Goal: Transaction & Acquisition: Purchase product/service

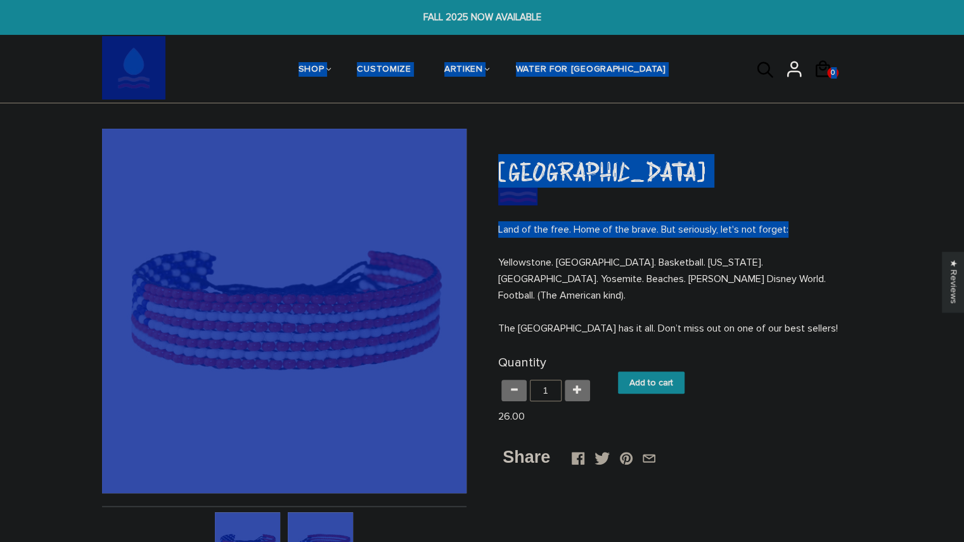
drag, startPoint x: 1, startPoint y: 37, endPoint x: 487, endPoint y: 269, distance: 538.9
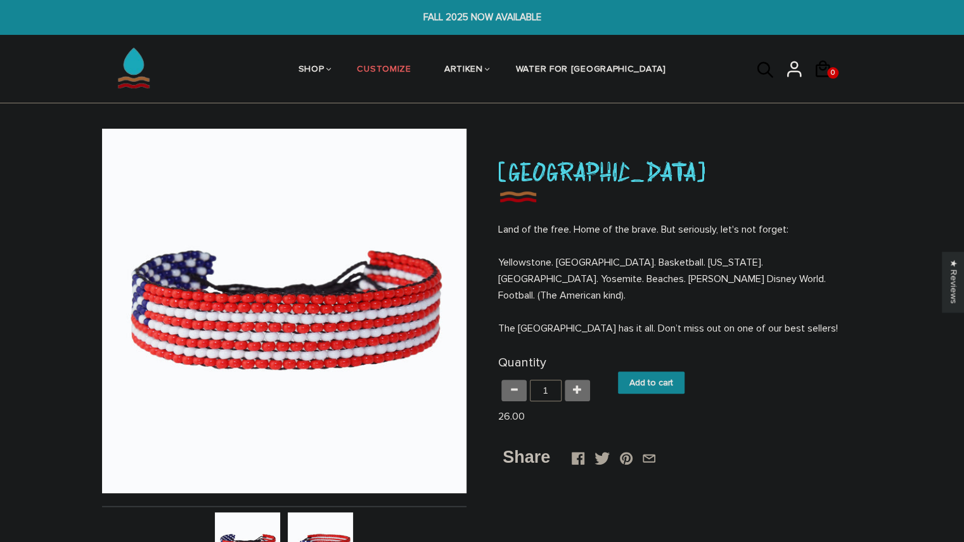
click at [8, 200] on div "FLAGS Home / Collections / FLAGS / United States of America United States of Am…" at bounding box center [482, 541] width 964 height 824
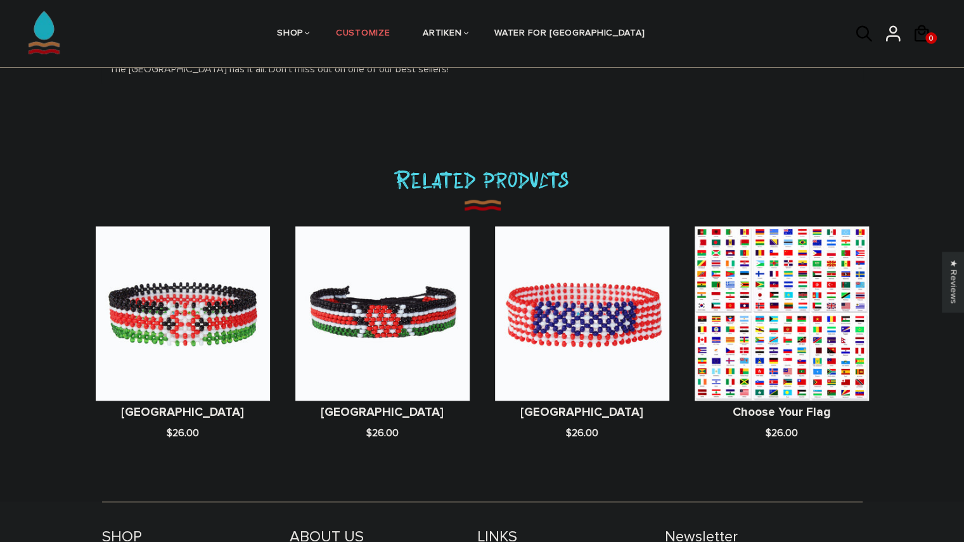
scroll to position [656, 0]
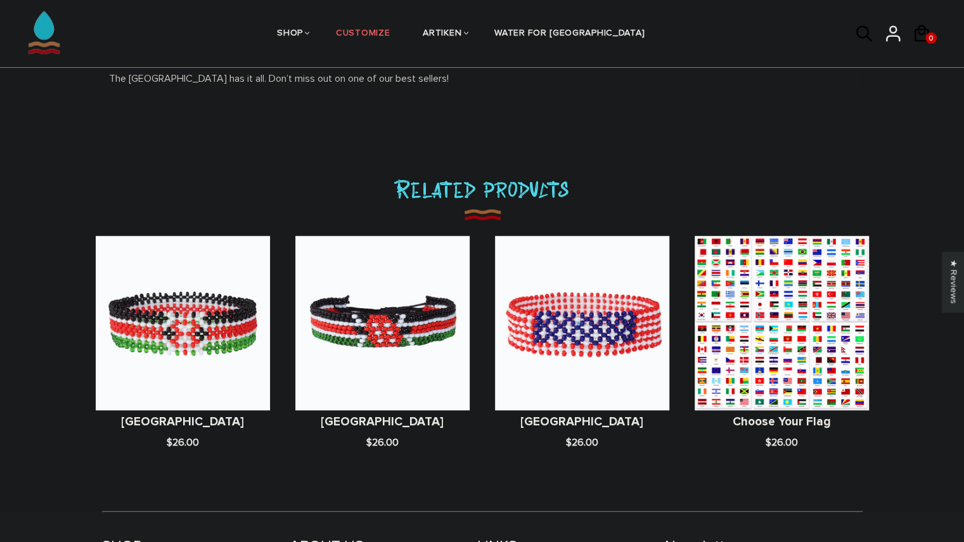
click at [790, 318] on figure at bounding box center [782, 323] width 174 height 174
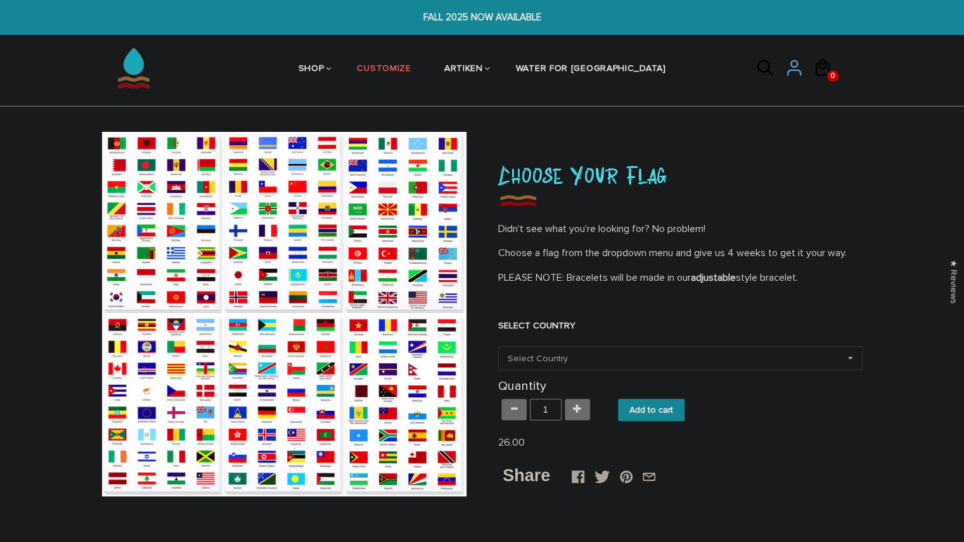
click at [590, 356] on div "Select Country Others [GEOGRAPHIC_DATA] [GEOGRAPHIC_DATA] [GEOGRAPHIC_DATA] [GE…" at bounding box center [680, 358] width 365 height 24
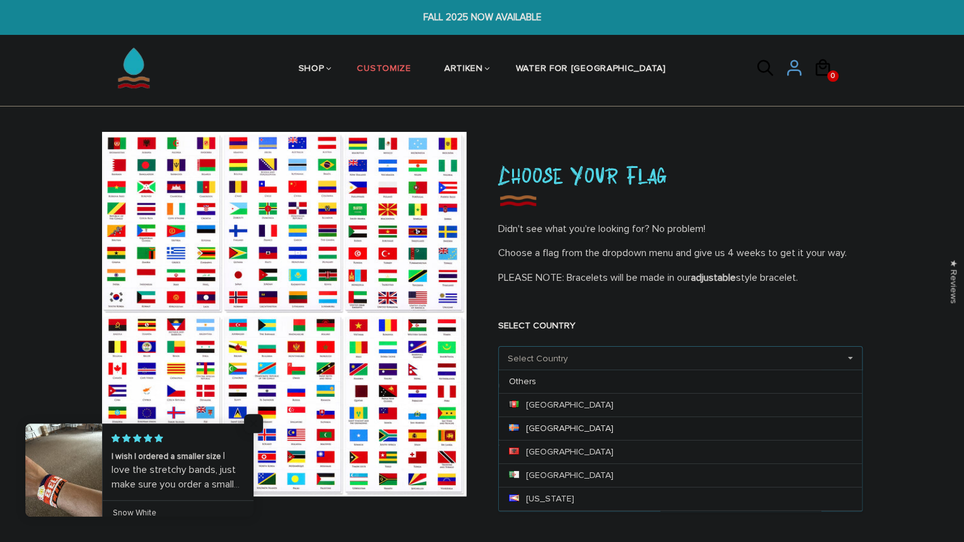
click at [522, 429] on div "Aland Islands" at bounding box center [680, 428] width 363 height 23
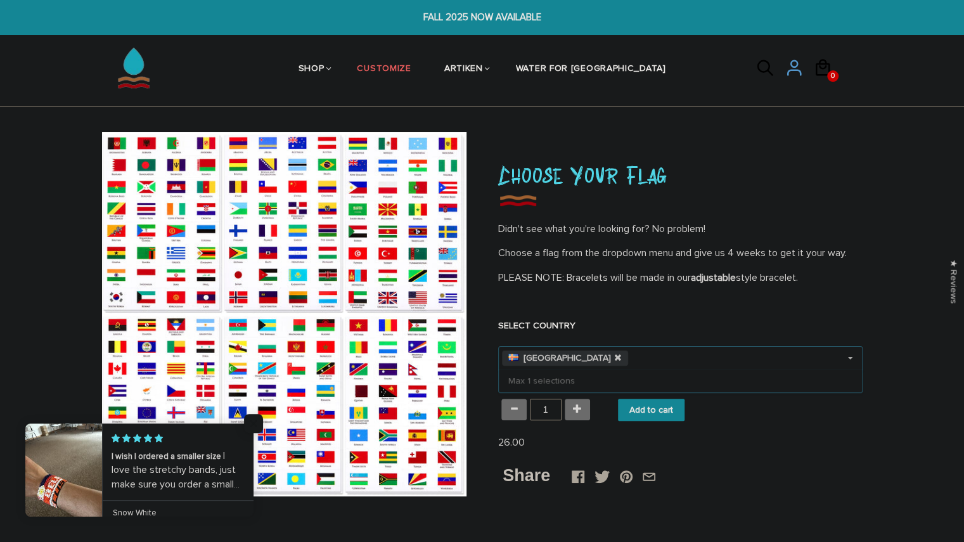
click at [615, 360] on icon at bounding box center [618, 358] width 6 height 8
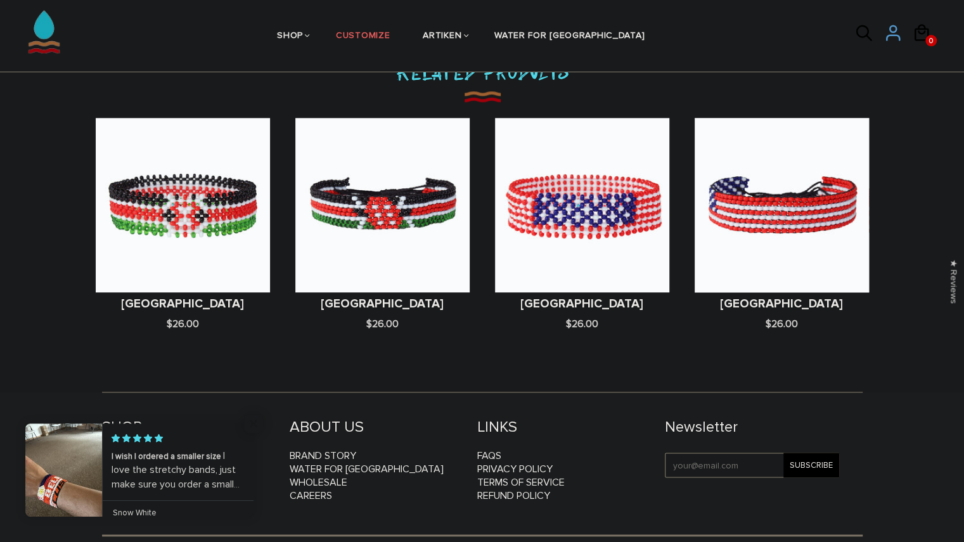
scroll to position [670, 0]
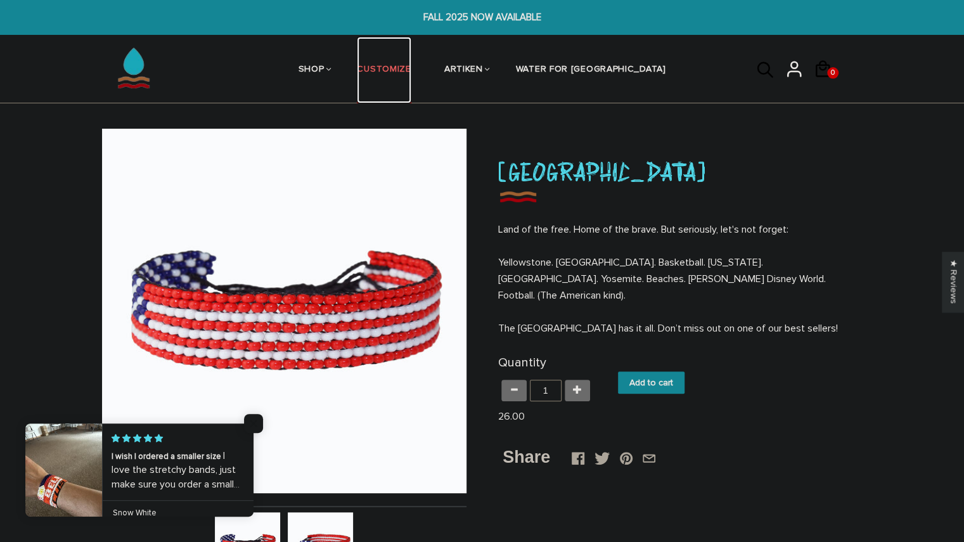
click at [411, 65] on link "CUSTOMIZE" at bounding box center [384, 70] width 54 height 67
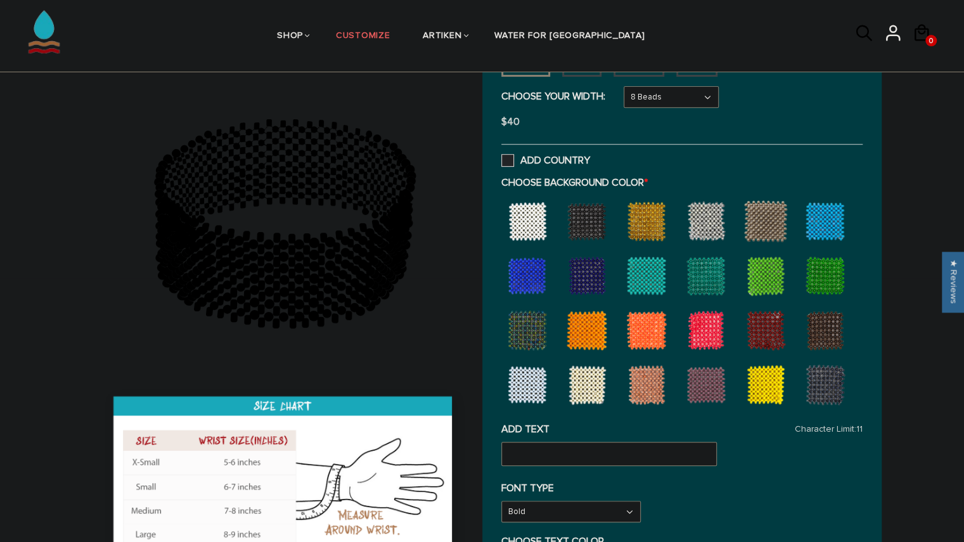
scroll to position [282, 0]
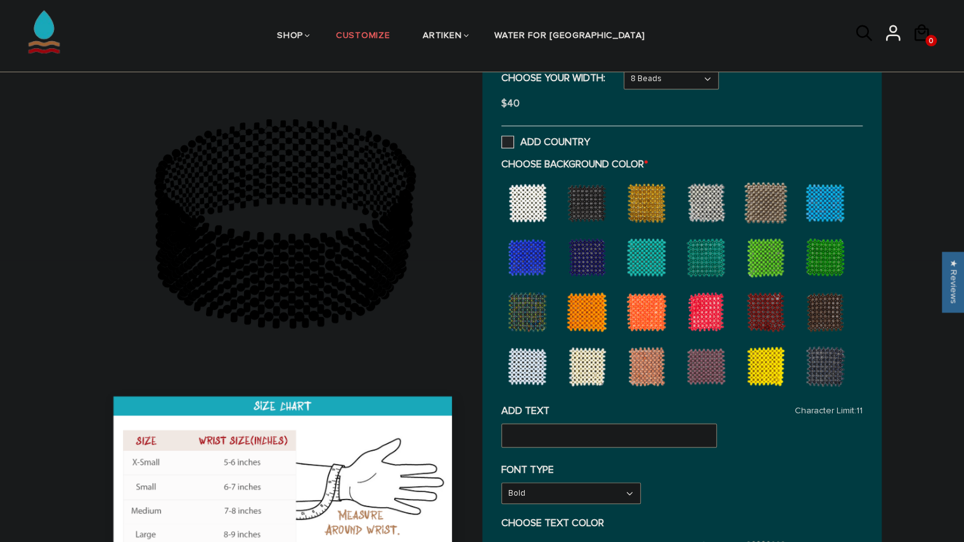
click at [713, 361] on div at bounding box center [706, 366] width 51 height 51
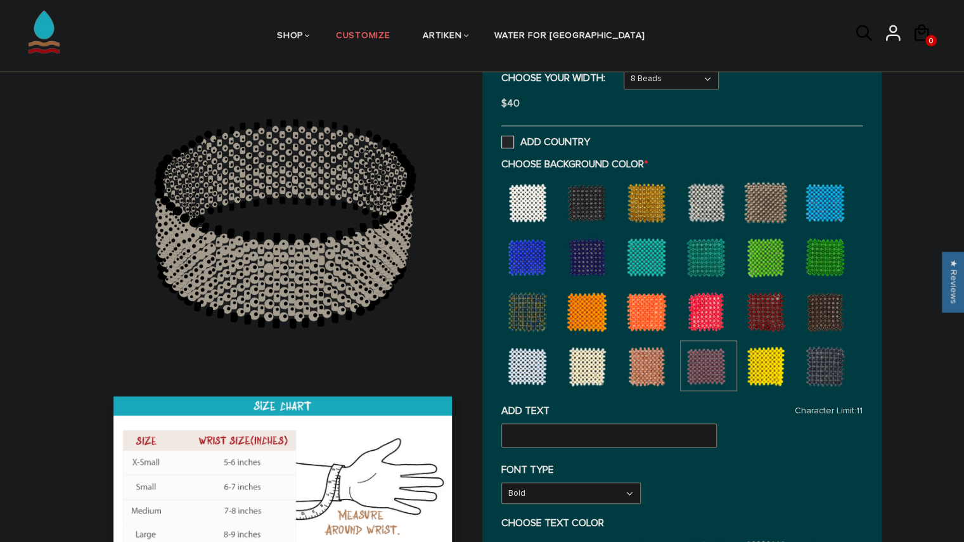
click at [587, 192] on div at bounding box center [587, 203] width 51 height 51
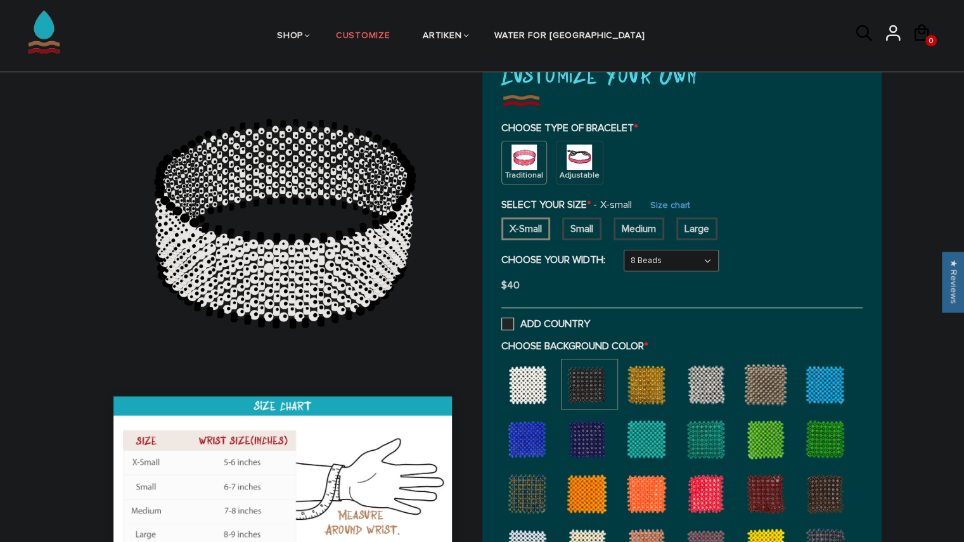
scroll to position [91, 0]
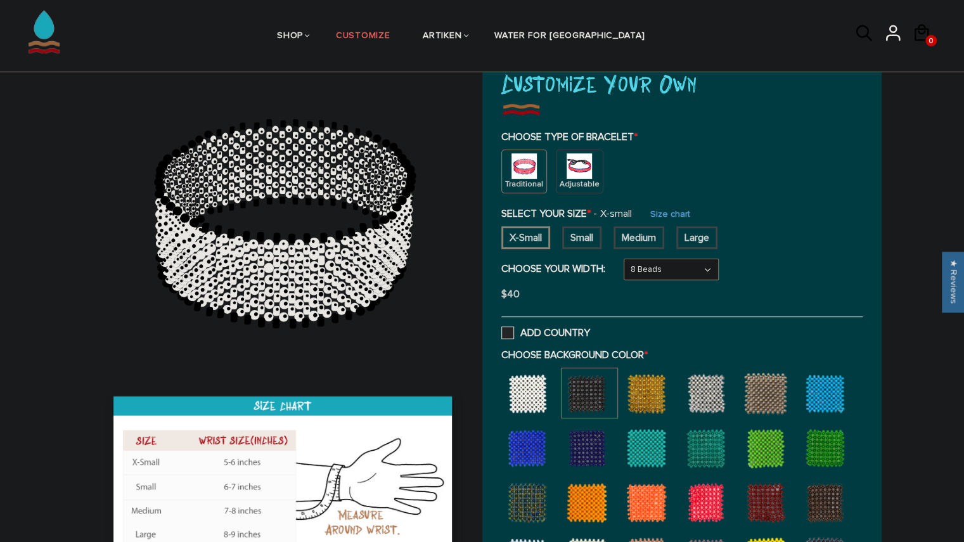
click at [576, 170] on img at bounding box center [579, 165] width 25 height 25
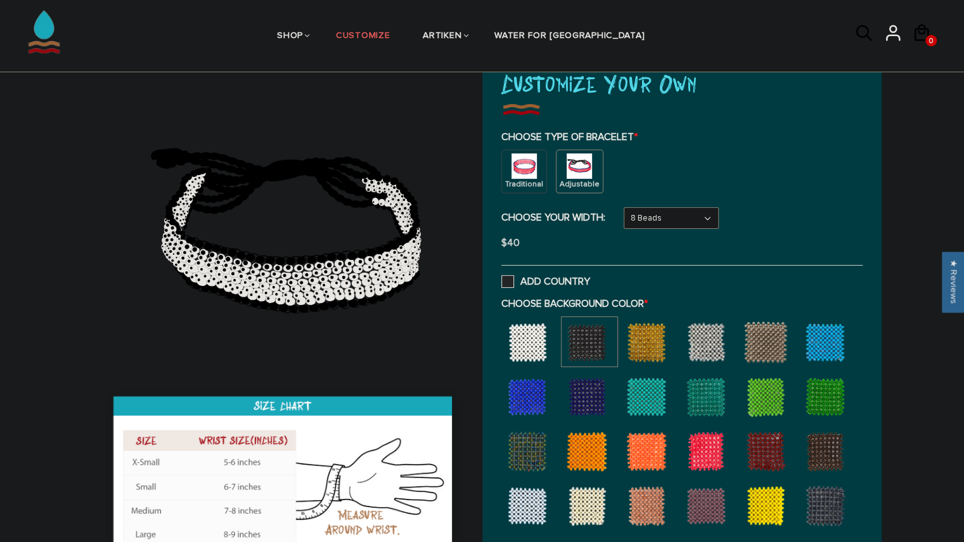
click at [651, 211] on select "8 Beads 6 Beads 10 Beads" at bounding box center [672, 218] width 94 height 20
select select "10-beads"
click at [626, 208] on select "8 Beads 6 Beads 10 Beads" at bounding box center [672, 218] width 94 height 20
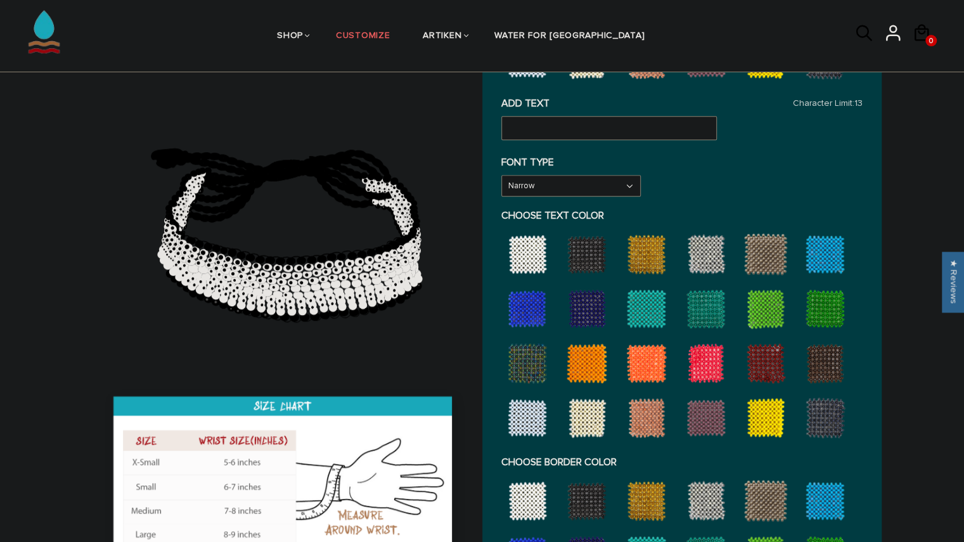
scroll to position [539, 0]
click at [653, 310] on div at bounding box center [646, 308] width 51 height 51
click at [543, 120] on input "text" at bounding box center [610, 127] width 216 height 24
type input "providence"
click at [719, 190] on div "FONT TYPE Narrow Narrow Bold" at bounding box center [682, 175] width 361 height 41
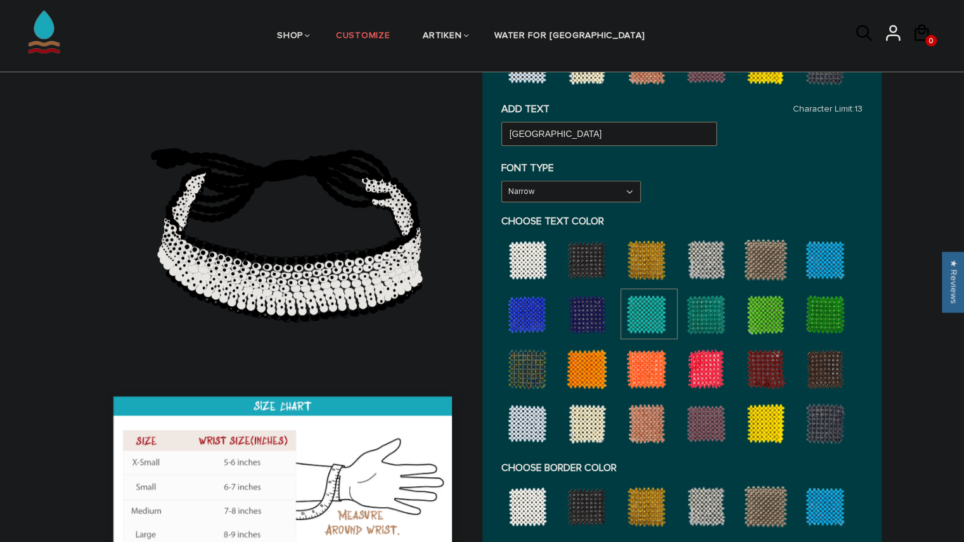
scroll to position [516, 0]
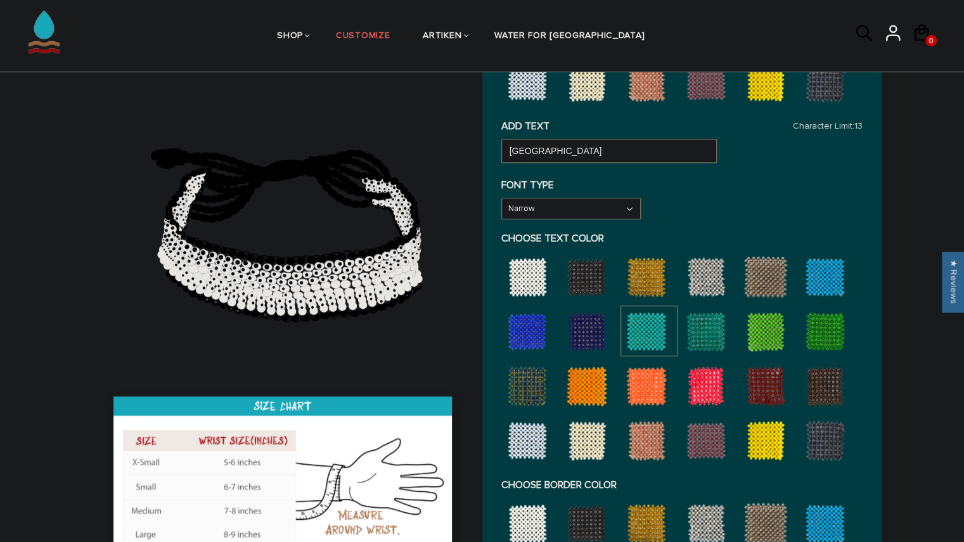
drag, startPoint x: 336, startPoint y: 275, endPoint x: 322, endPoint y: 211, distance: 66.2
click at [322, 211] on icon at bounding box center [284, 223] width 365 height 317
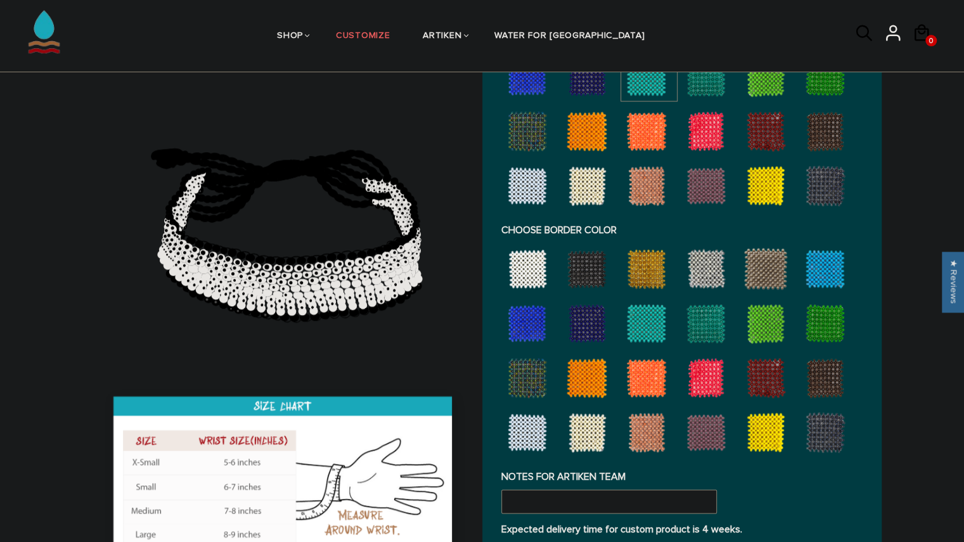
scroll to position [777, 0]
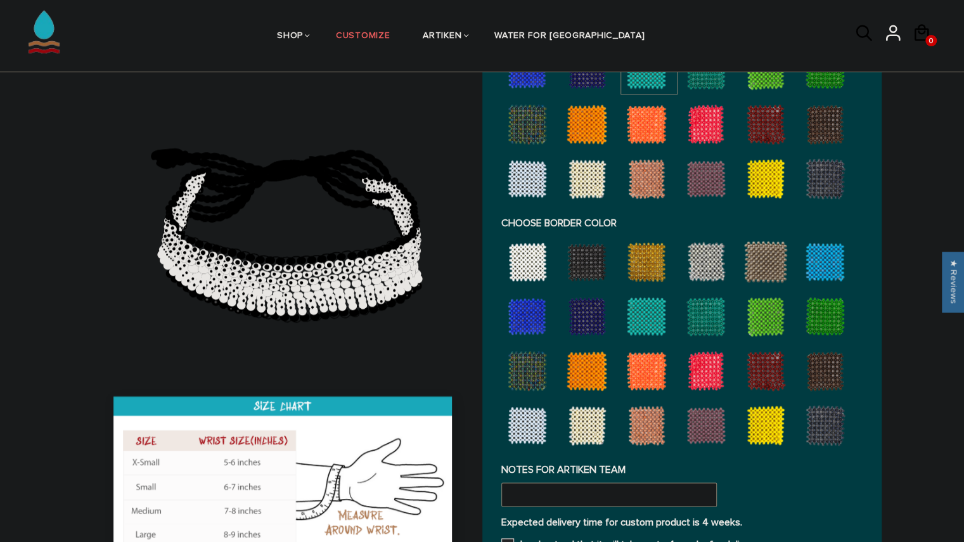
click at [691, 313] on div at bounding box center [706, 316] width 51 height 51
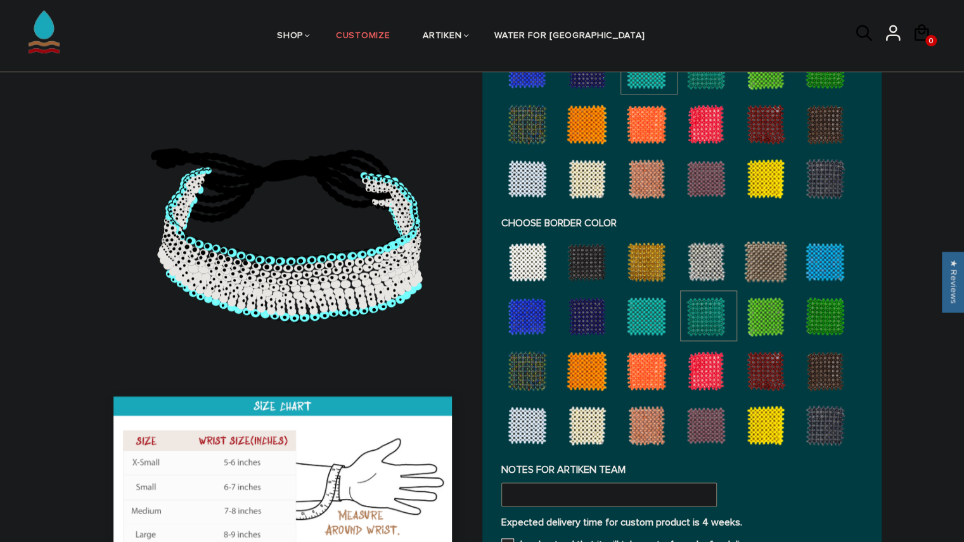
click at [648, 315] on div at bounding box center [646, 316] width 51 height 51
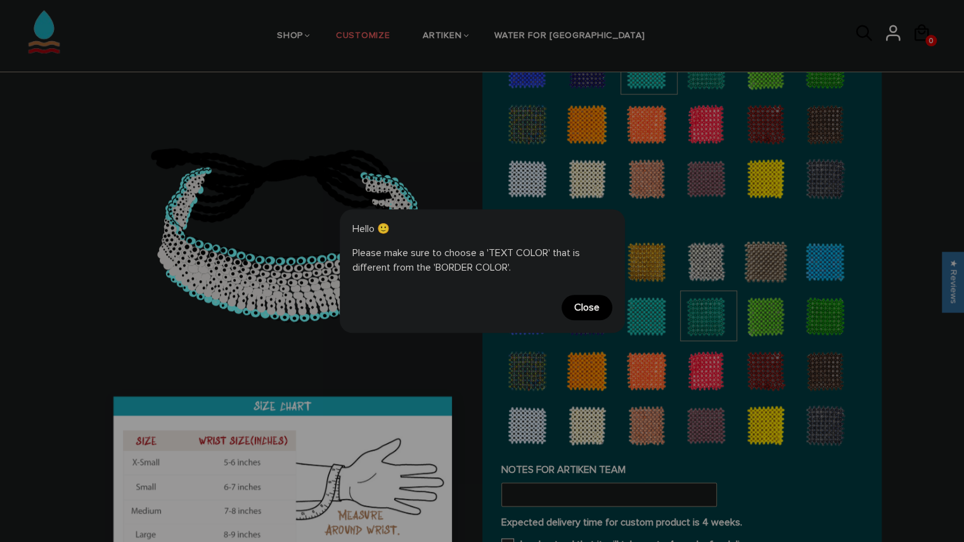
click at [587, 310] on span "Close" at bounding box center [587, 307] width 51 height 25
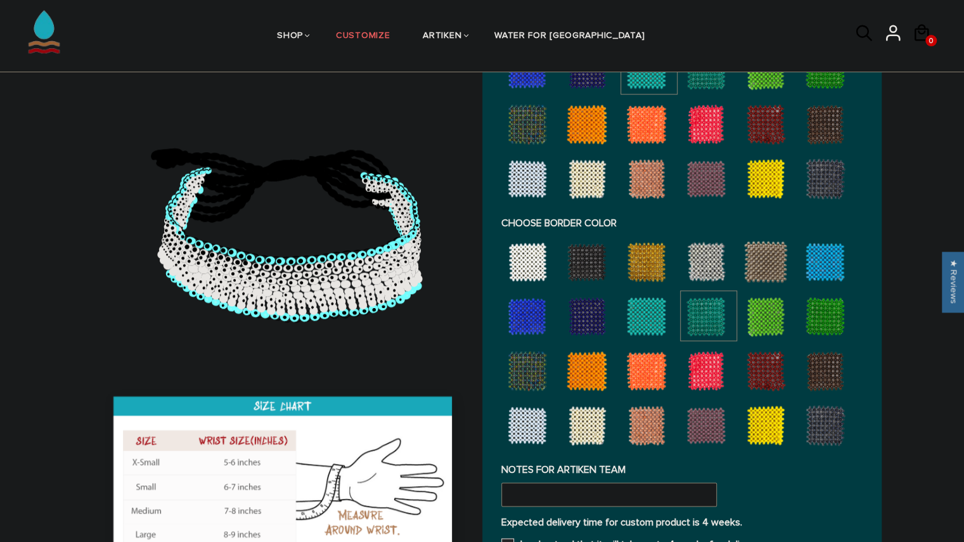
drag, startPoint x: 350, startPoint y: 285, endPoint x: 401, endPoint y: 145, distance: 148.4
click at [401, 145] on icon at bounding box center [284, 223] width 365 height 317
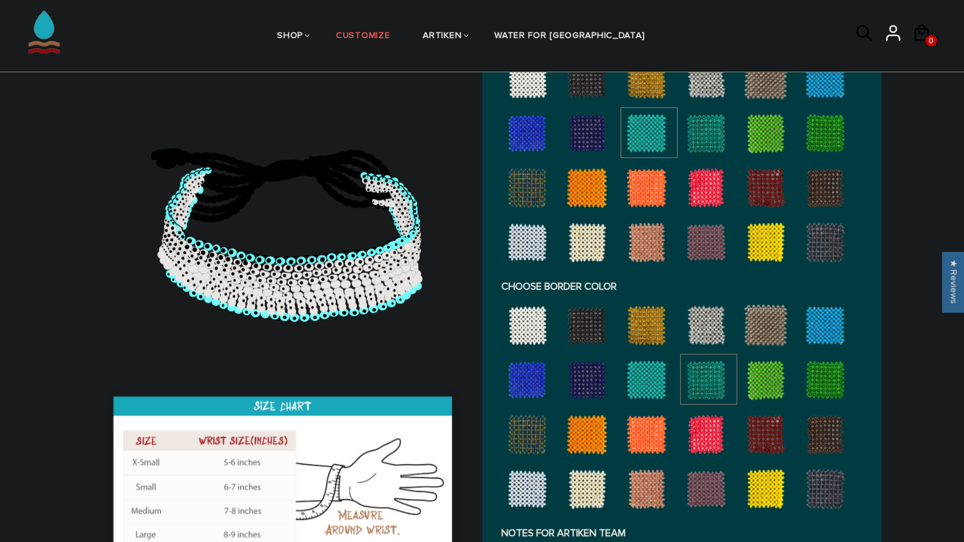
scroll to position [713, 0]
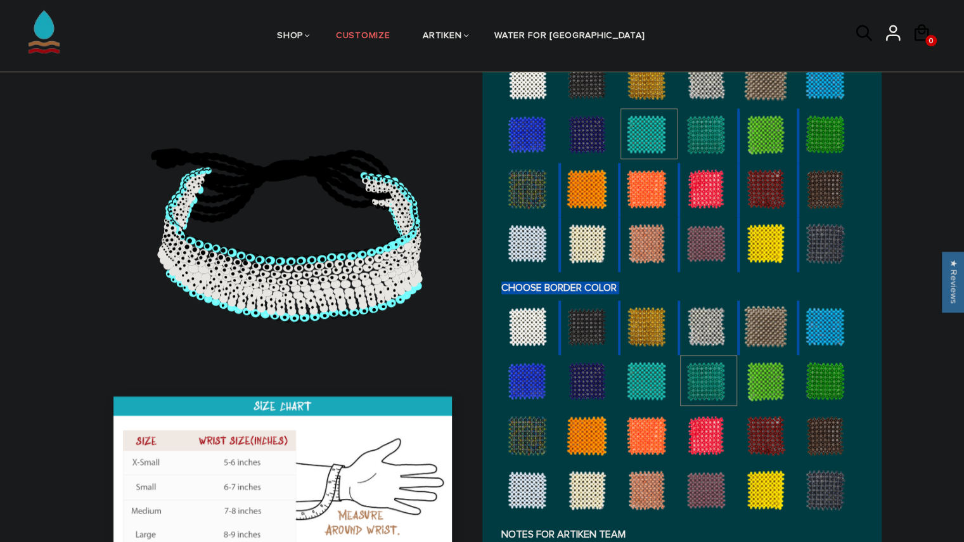
drag, startPoint x: 717, startPoint y: 122, endPoint x: 844, endPoint y: 304, distance: 222.2
click at [844, 304] on div "ADD TEXT providence Character Limit: 13 FONT TYPE Bold Bold FONT TYPE Narrow Na…" at bounding box center [682, 221] width 361 height 596
click at [691, 179] on div at bounding box center [706, 189] width 51 height 51
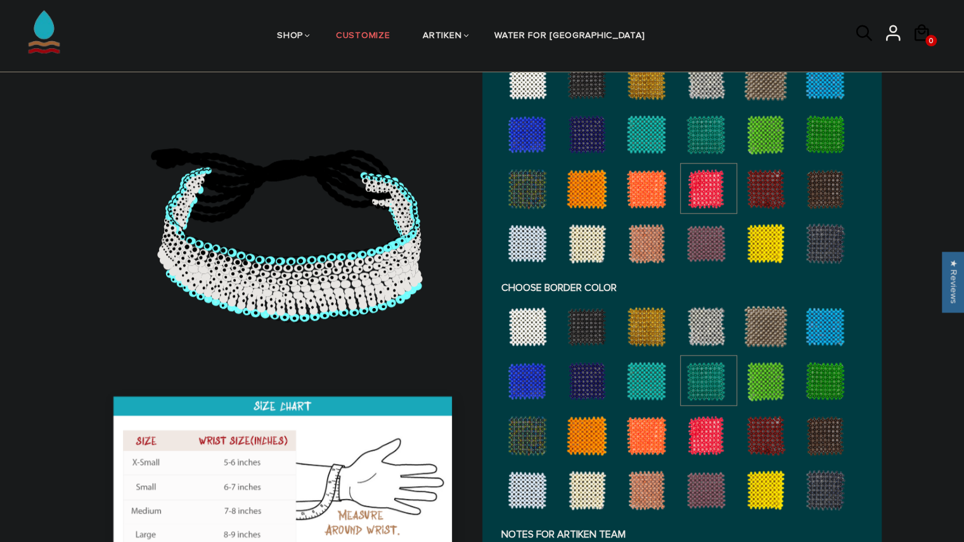
click at [644, 137] on div at bounding box center [646, 134] width 51 height 51
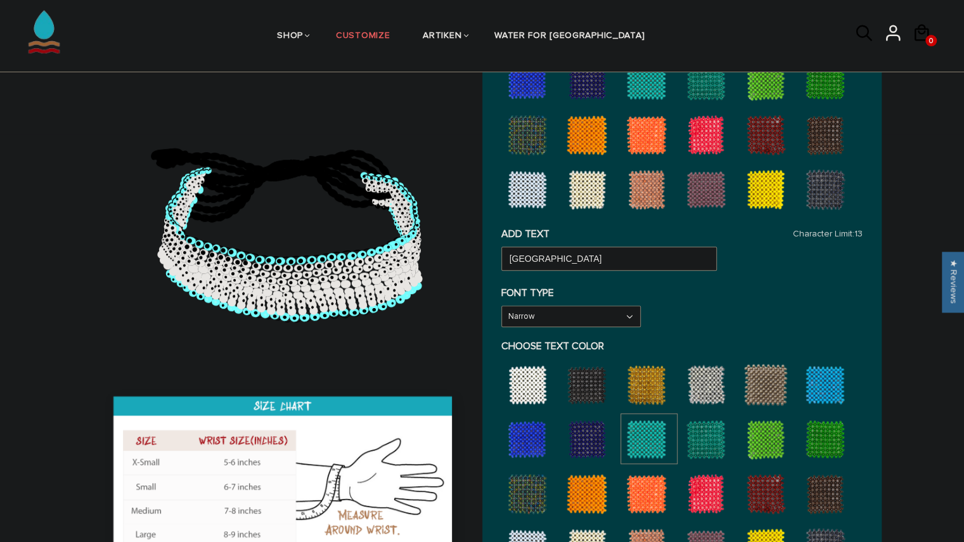
scroll to position [399, 0]
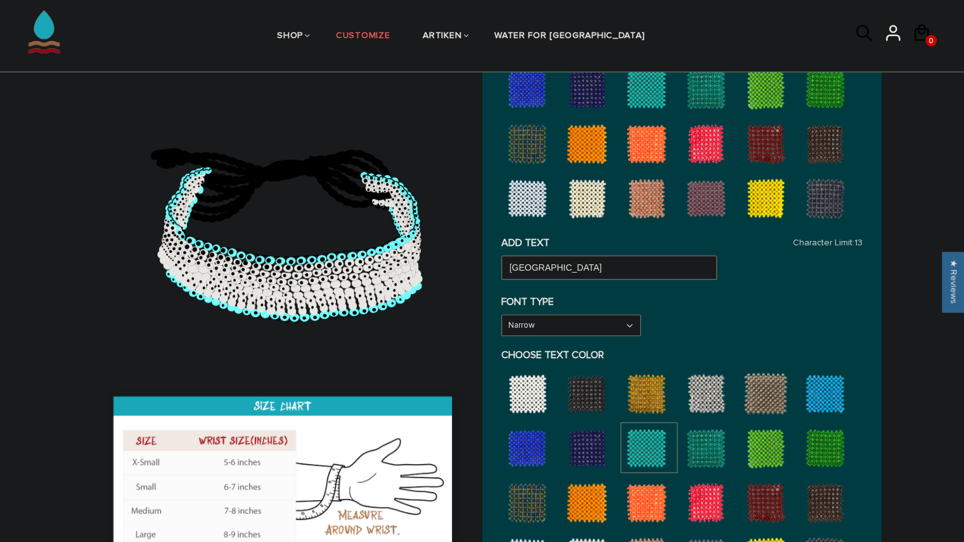
drag, startPoint x: 602, startPoint y: 313, endPoint x: 814, endPoint y: 328, distance: 212.3
click at [814, 328] on div "FONT TYPE Narrow Narrow Bold" at bounding box center [682, 315] width 361 height 41
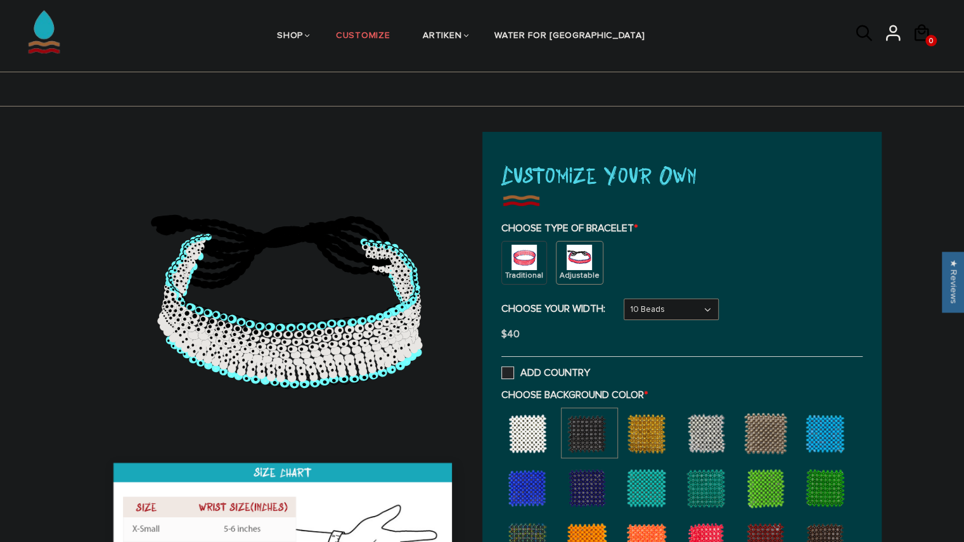
scroll to position [362, 0]
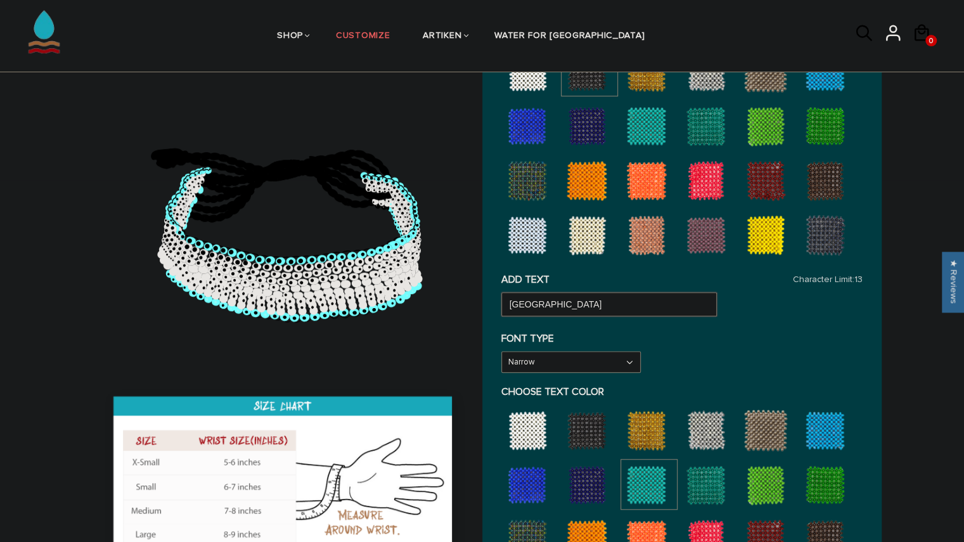
drag, startPoint x: 588, startPoint y: 305, endPoint x: 398, endPoint y: 282, distance: 191.0
click at [398, 282] on div at bounding box center [482, 413] width 799 height 1286
type input "PROVIDENCE"
click at [743, 338] on label "FONT TYPE" at bounding box center [682, 338] width 361 height 13
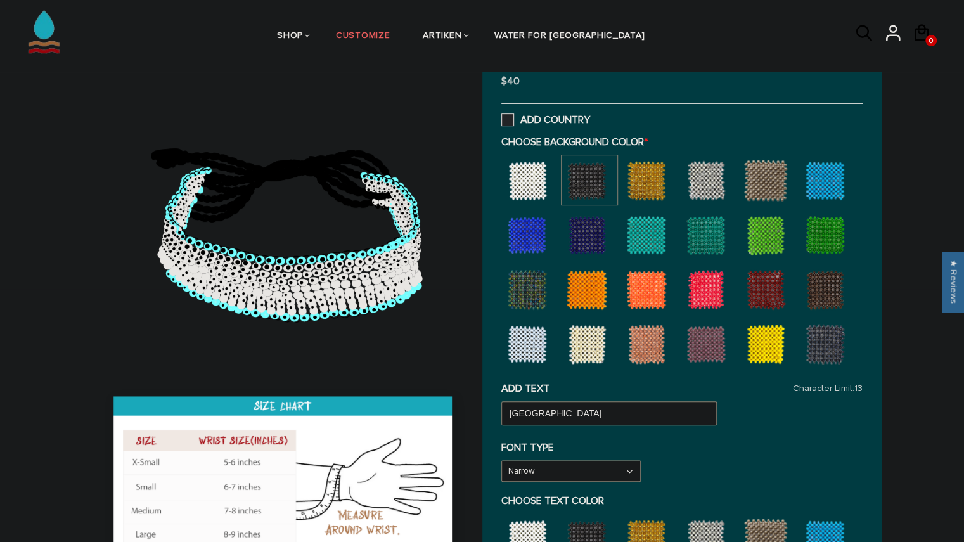
scroll to position [254, 0]
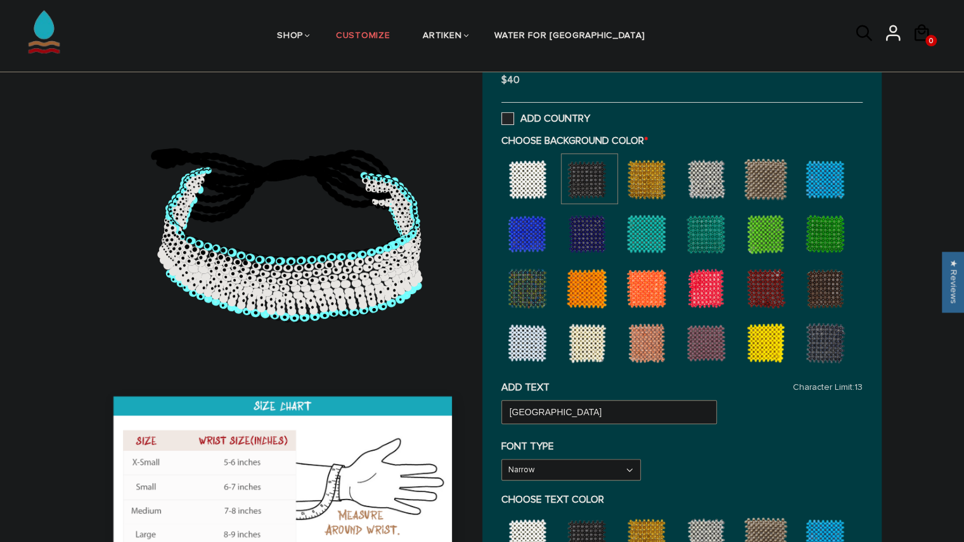
click at [635, 188] on div at bounding box center [646, 179] width 51 height 51
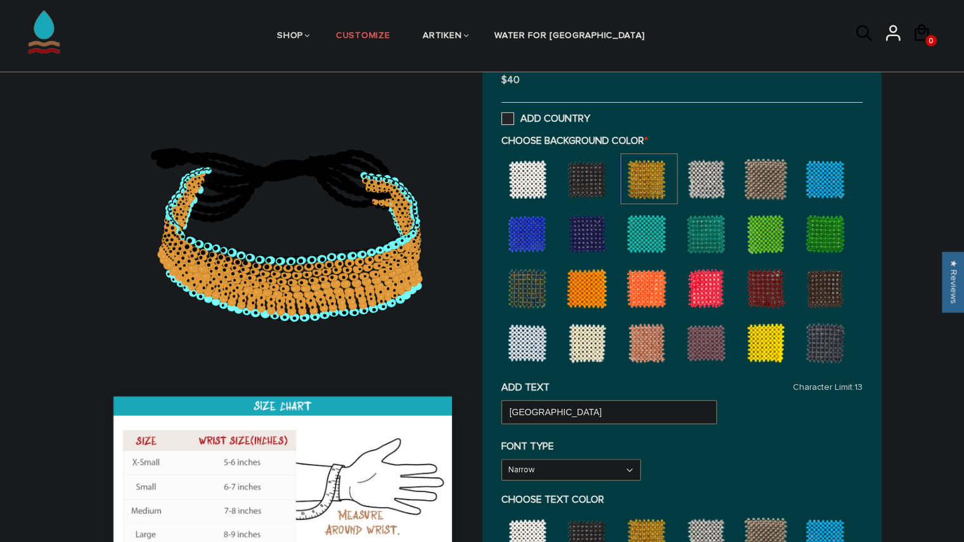
click at [539, 178] on div at bounding box center [527, 179] width 51 height 51
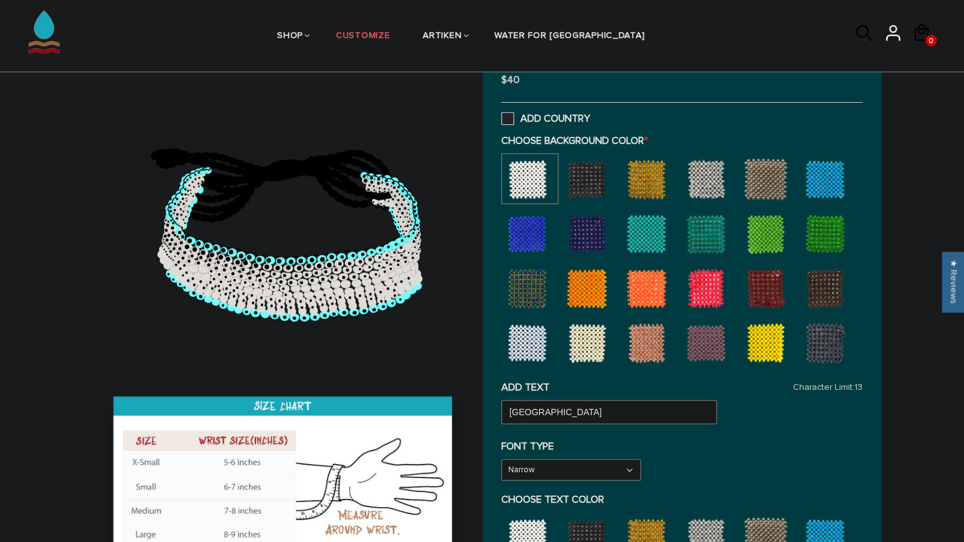
click at [593, 170] on div at bounding box center [587, 179] width 51 height 51
click at [525, 167] on div at bounding box center [527, 179] width 51 height 51
click at [589, 168] on div at bounding box center [587, 179] width 51 height 51
click at [523, 172] on div at bounding box center [527, 179] width 51 height 51
click at [531, 297] on div at bounding box center [527, 288] width 51 height 51
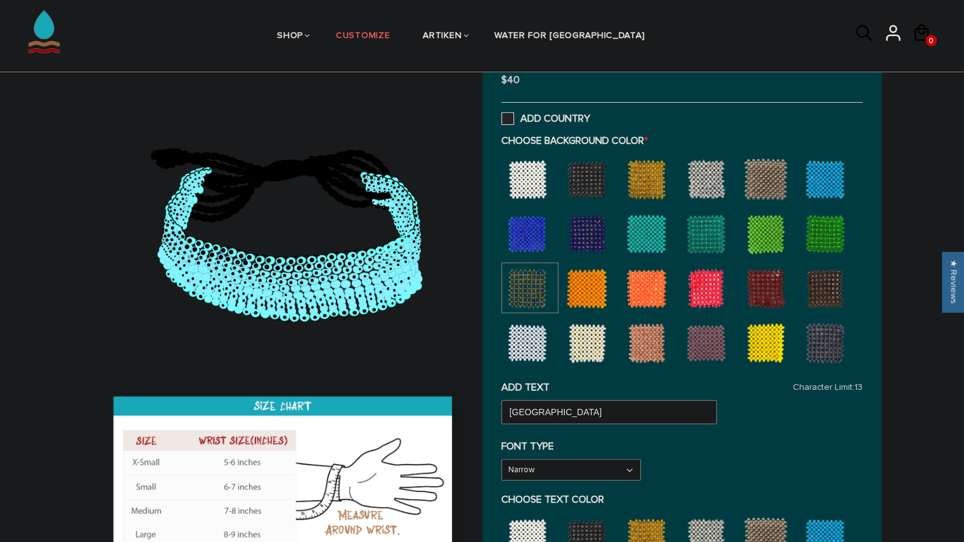
click at [521, 239] on div at bounding box center [527, 234] width 51 height 51
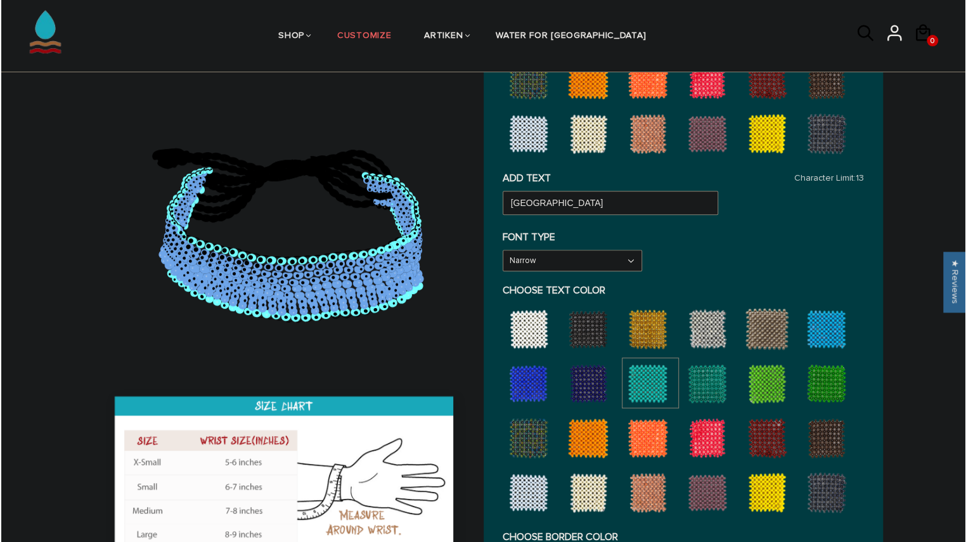
scroll to position [464, 0]
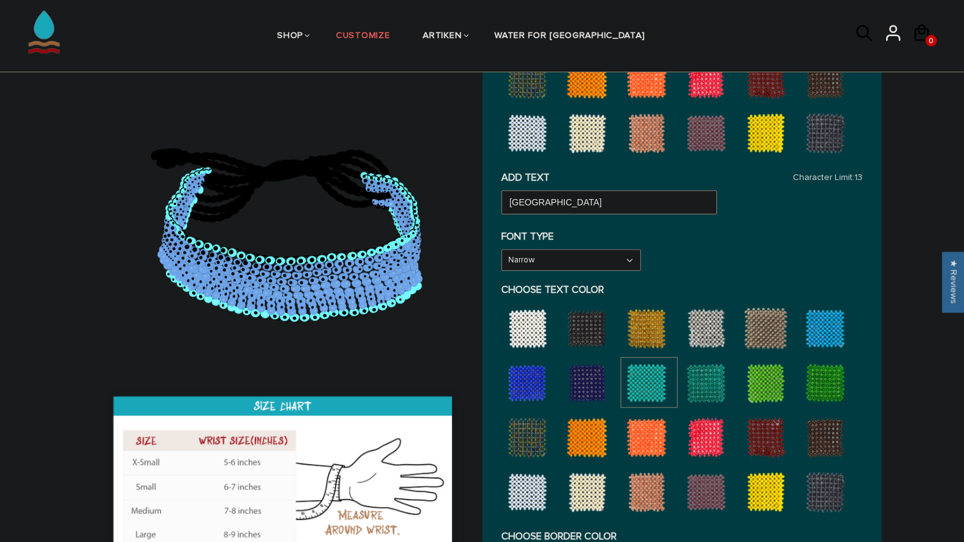
click at [715, 476] on div at bounding box center [706, 492] width 51 height 51
click at [707, 495] on div at bounding box center [706, 492] width 51 height 51
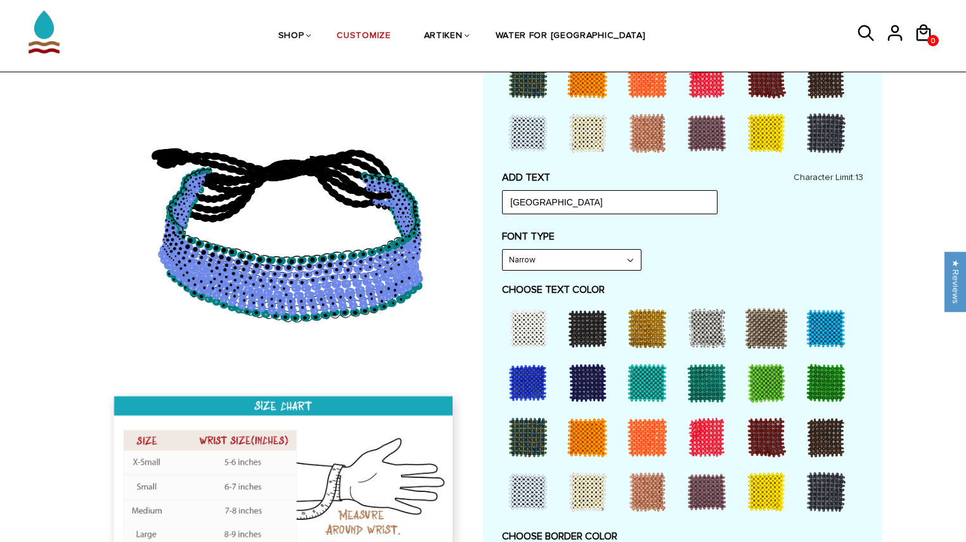
click at [847, 215] on div "ADD TEXT PROVIDENCE Character Limit: 13 FONT TYPE Bold Bold FONT TYPE Narrow Na…" at bounding box center [682, 469] width 361 height 596
click at [579, 336] on div at bounding box center [587, 328] width 51 height 51
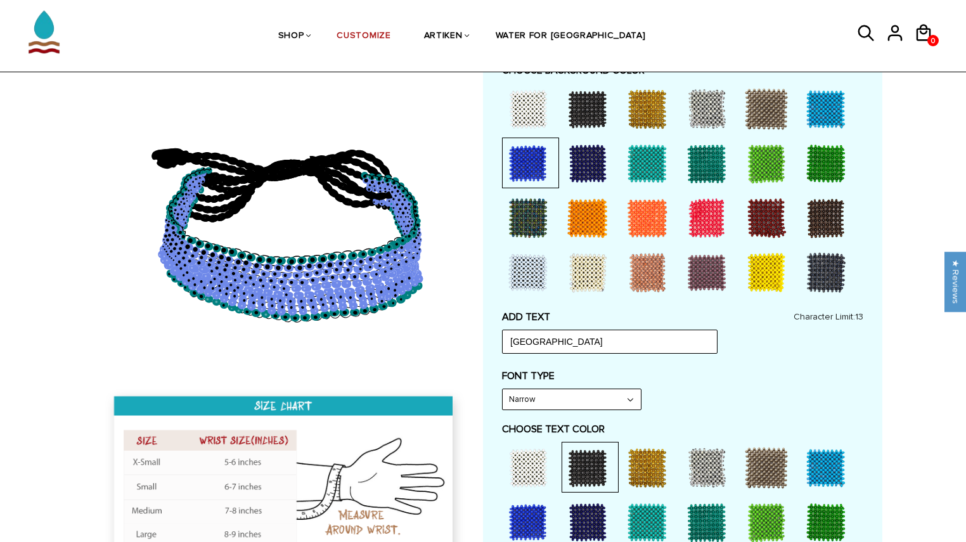
scroll to position [284, 0]
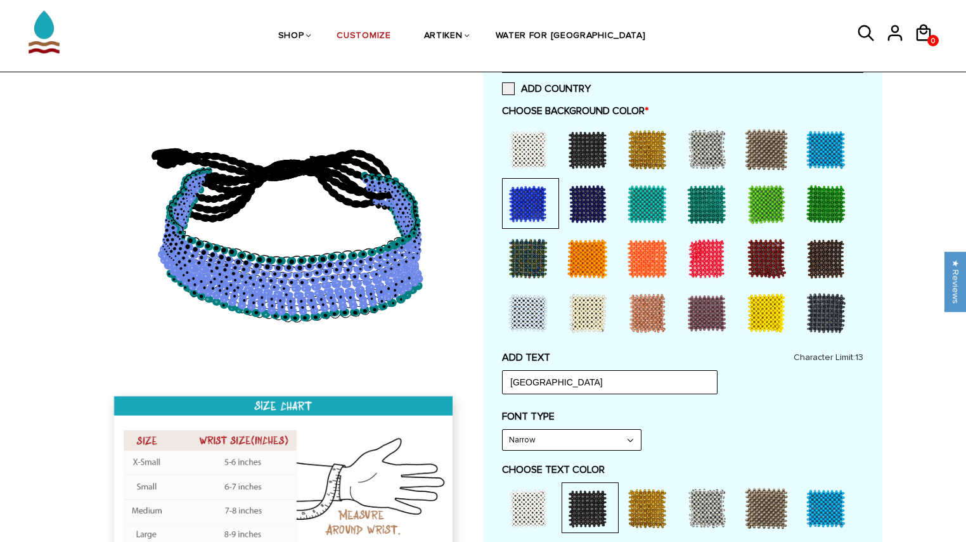
click at [657, 187] on div at bounding box center [647, 204] width 51 height 51
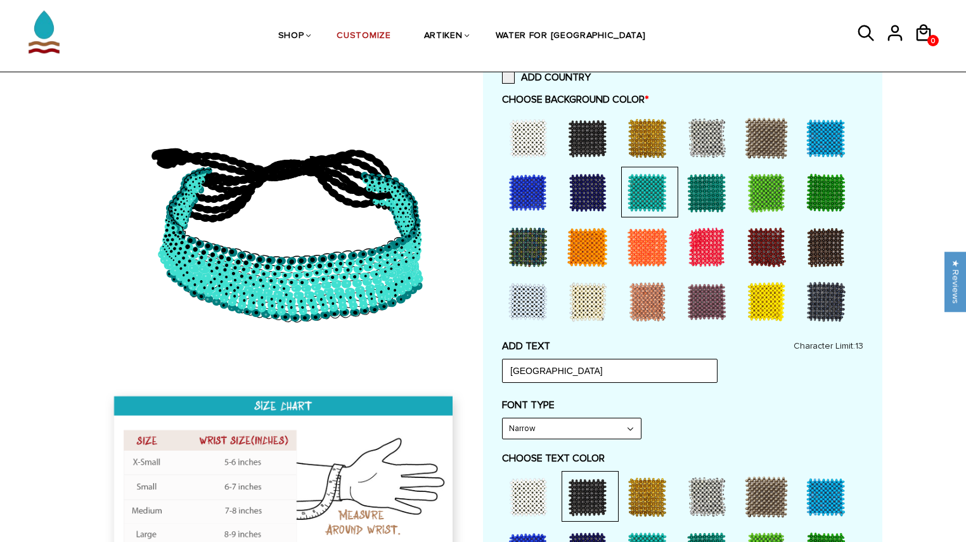
scroll to position [290, 0]
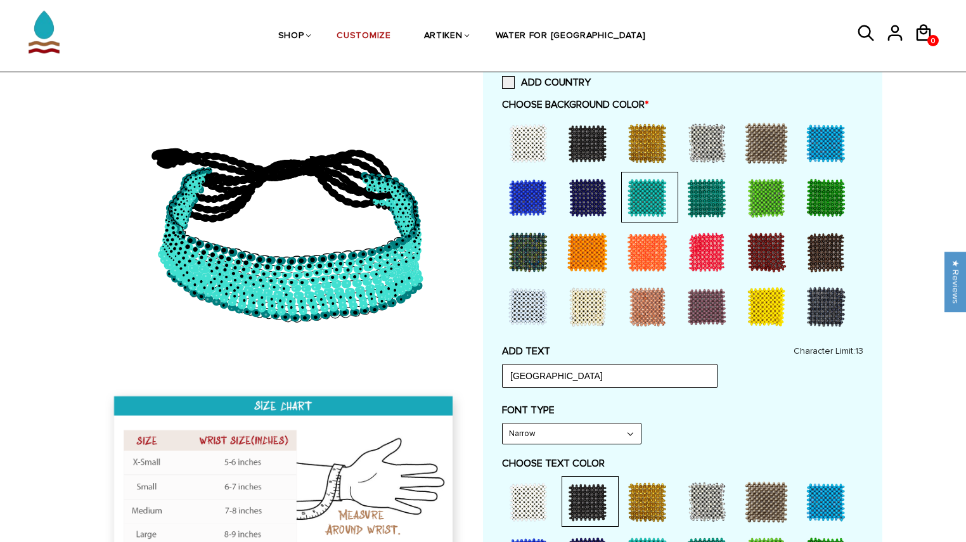
click at [531, 146] on div at bounding box center [528, 143] width 51 height 51
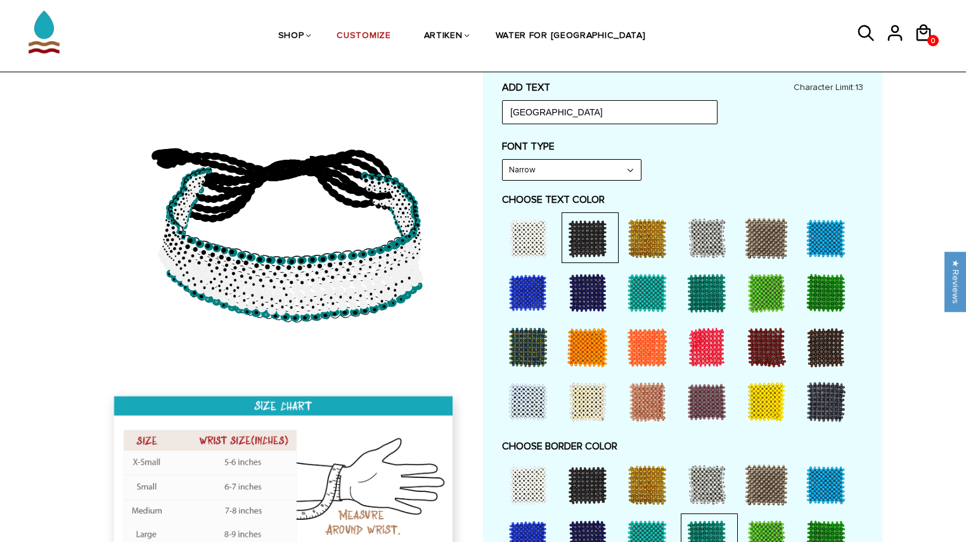
scroll to position [555, 0]
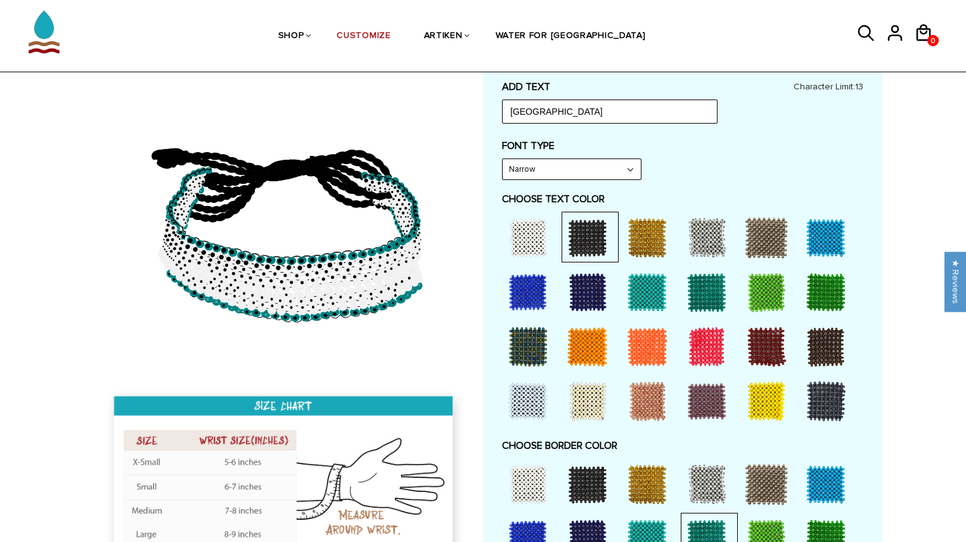
click at [655, 297] on div at bounding box center [647, 292] width 51 height 51
click at [697, 284] on div at bounding box center [707, 292] width 51 height 51
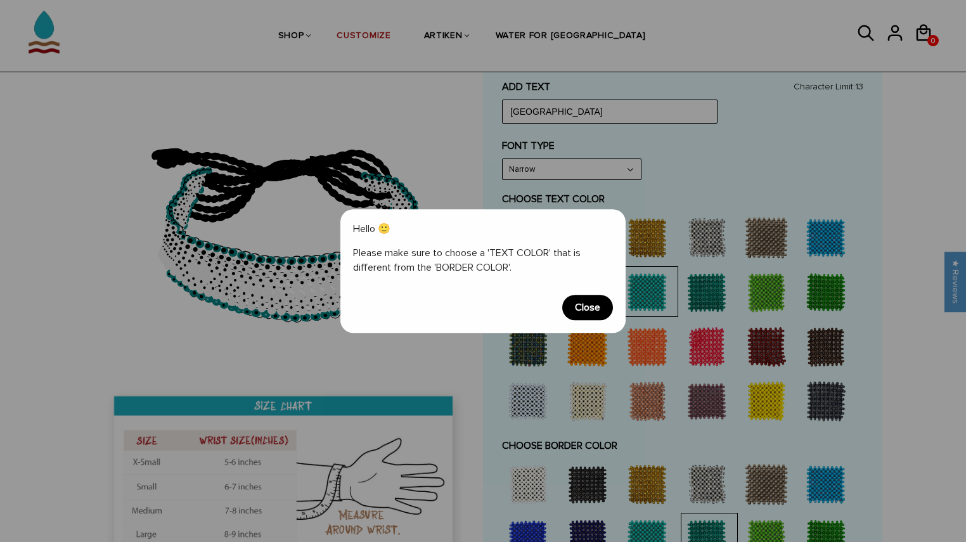
click at [587, 315] on span "Close" at bounding box center [587, 307] width 51 height 25
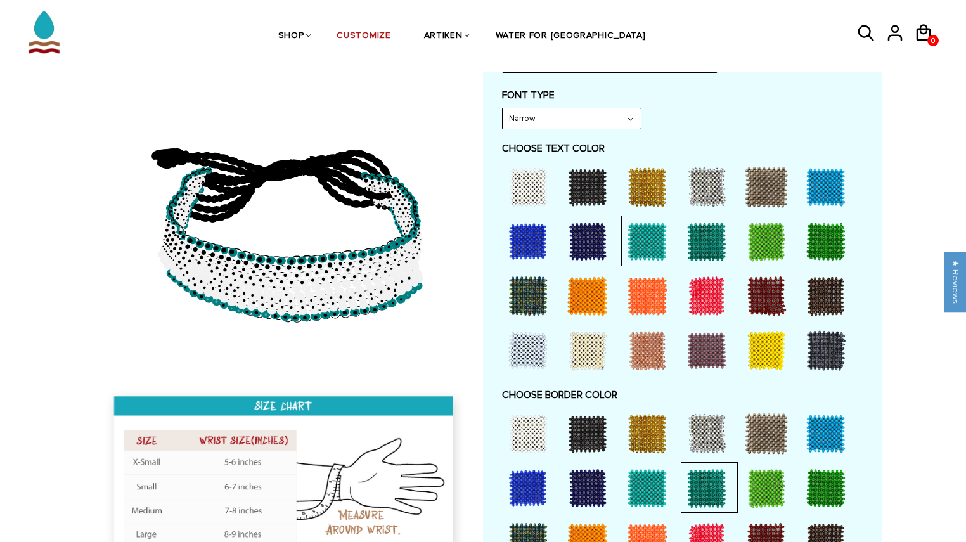
scroll to position [275, 0]
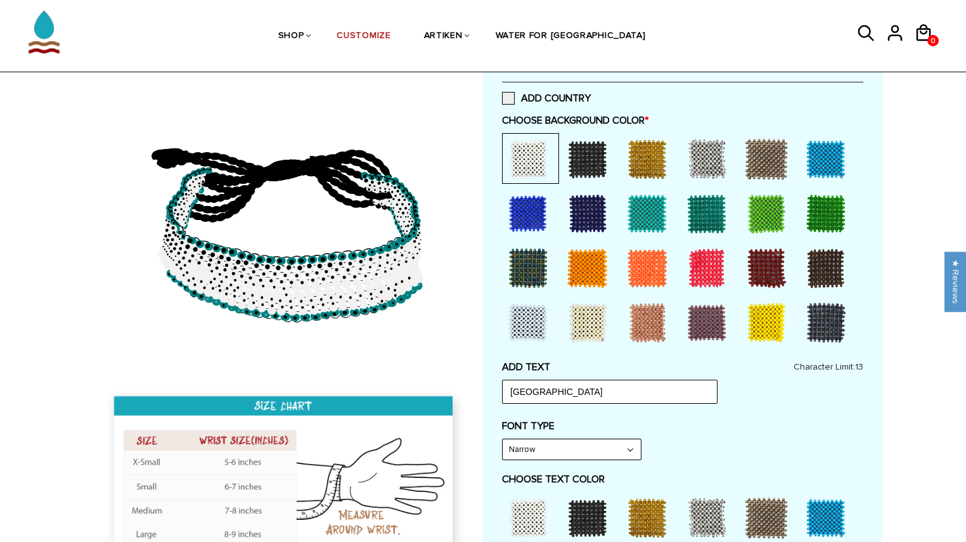
click at [649, 212] on div at bounding box center [647, 213] width 51 height 51
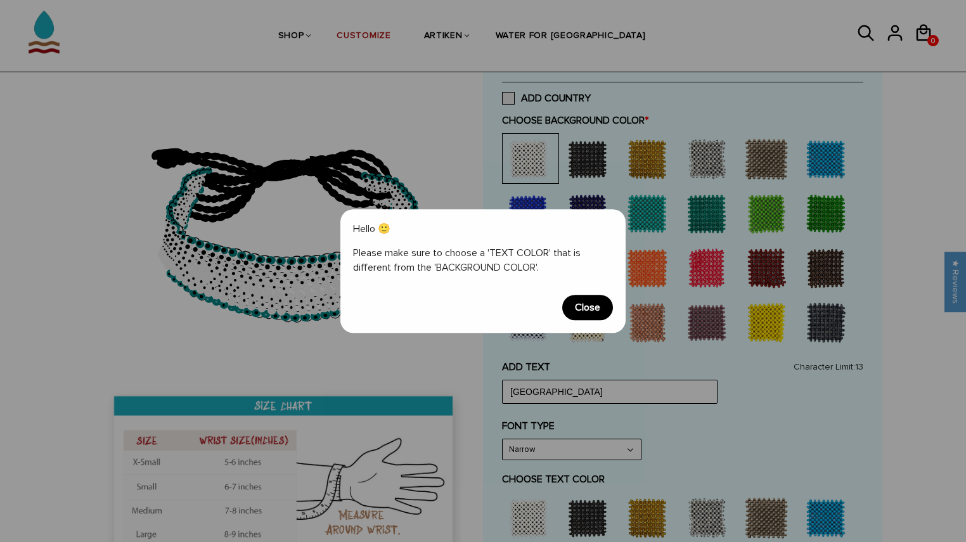
click at [574, 308] on span "Close" at bounding box center [587, 307] width 51 height 25
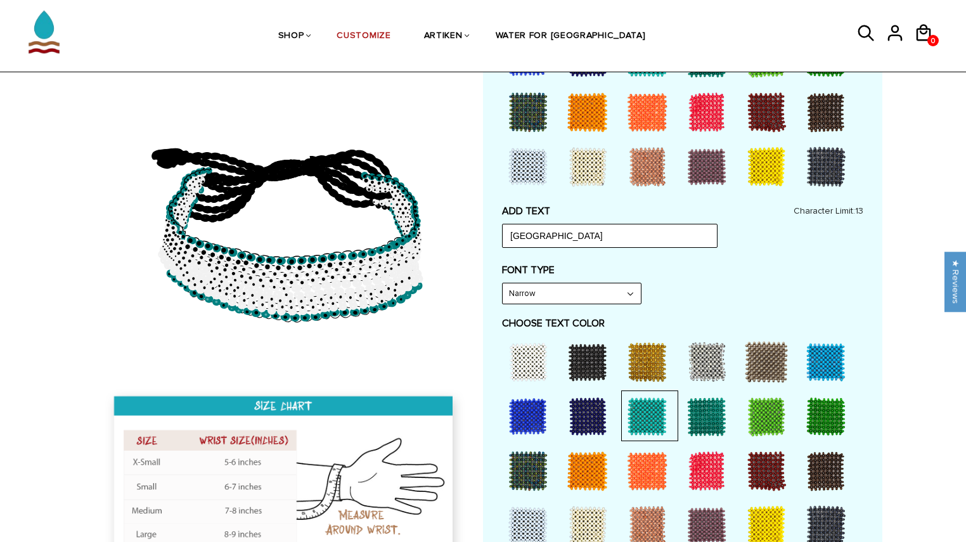
click at [652, 367] on div at bounding box center [647, 362] width 51 height 51
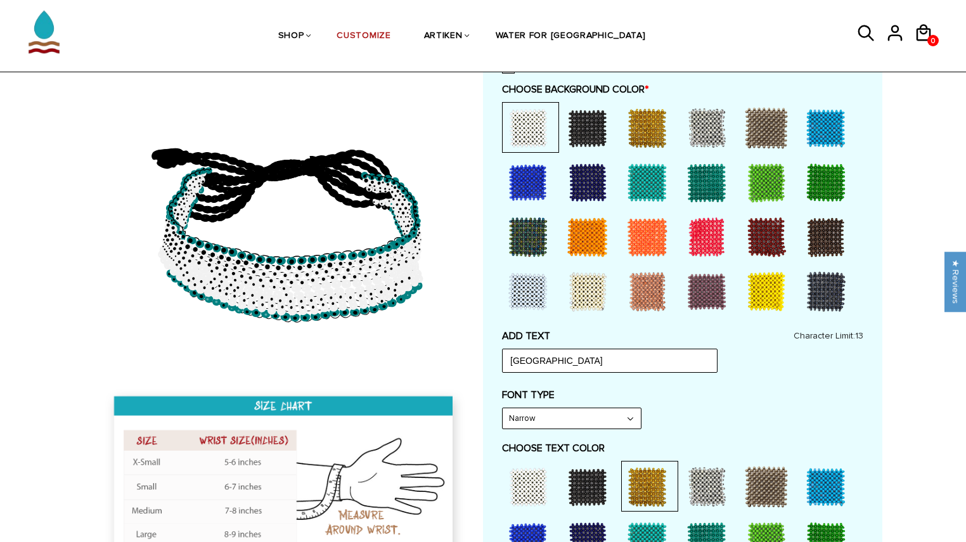
scroll to position [299, 0]
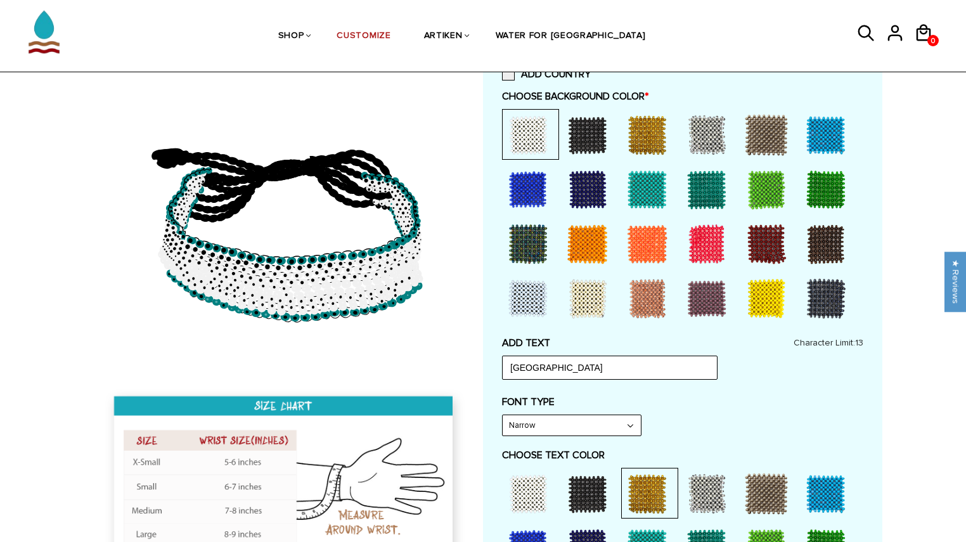
click at [641, 181] on div at bounding box center [647, 189] width 51 height 51
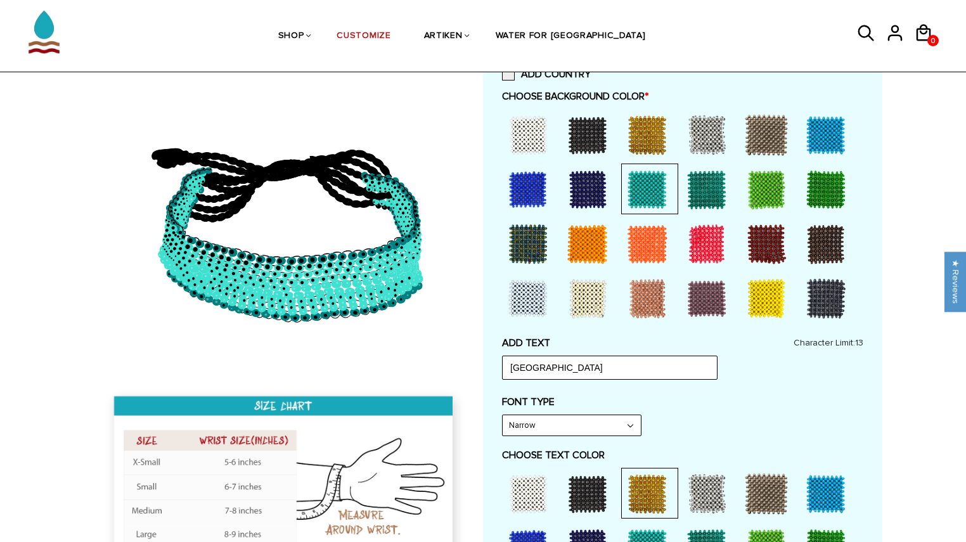
click at [709, 180] on div at bounding box center [707, 189] width 51 height 51
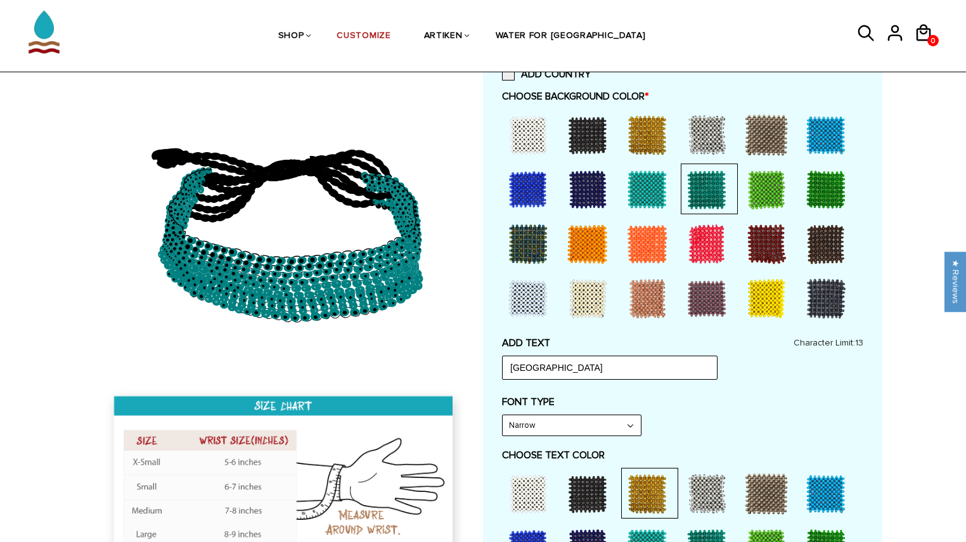
click at [535, 135] on div at bounding box center [528, 135] width 51 height 51
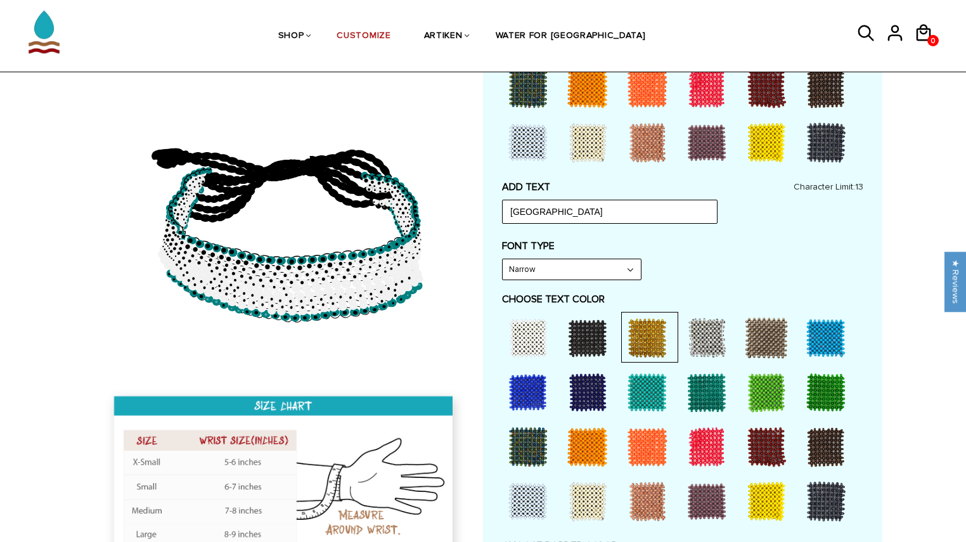
scroll to position [528, 0]
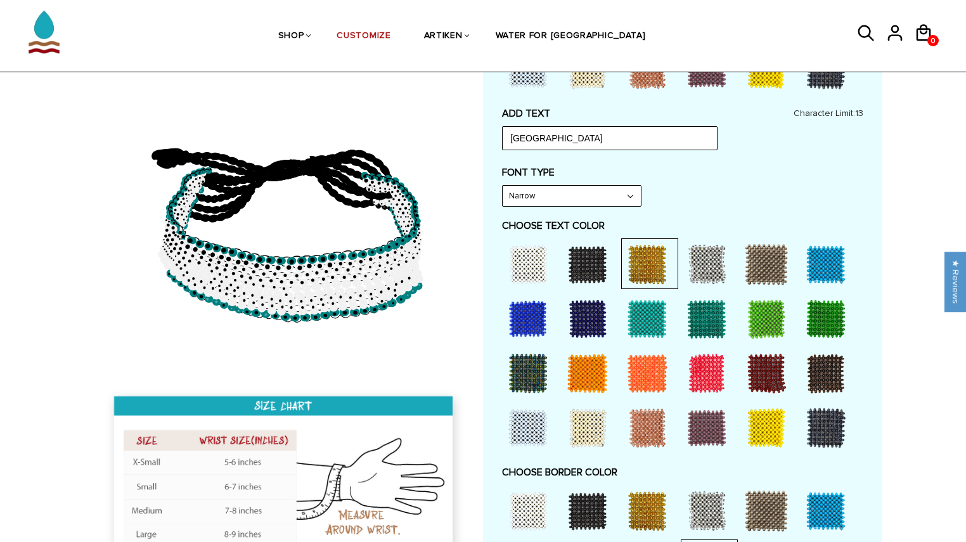
click at [708, 256] on div at bounding box center [707, 264] width 51 height 51
click at [688, 325] on div at bounding box center [707, 319] width 51 height 51
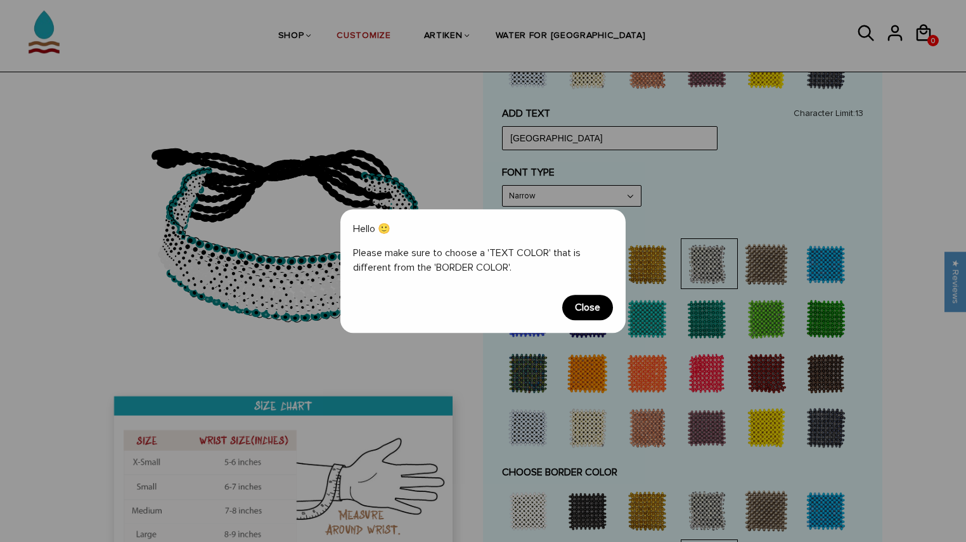
click at [592, 310] on span "Close" at bounding box center [587, 307] width 51 height 25
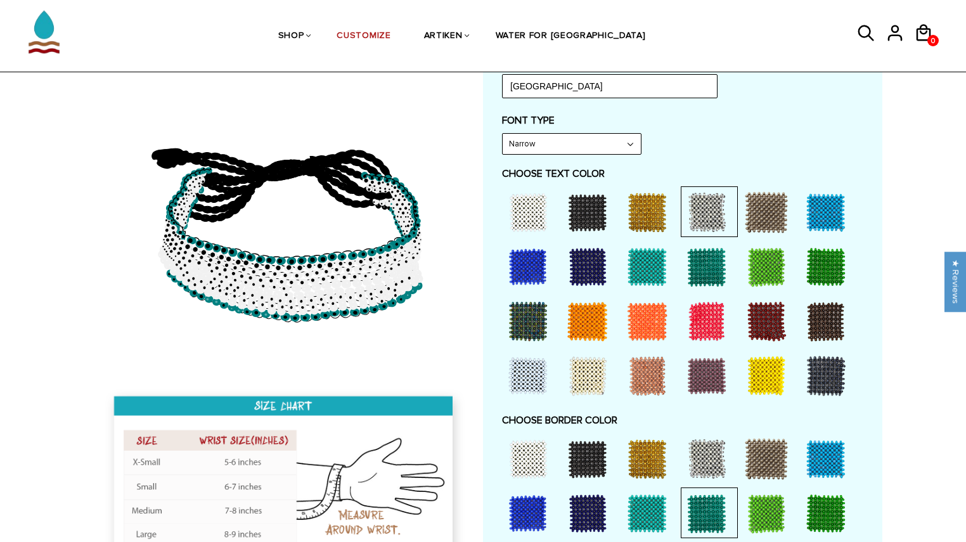
scroll to position [675, 0]
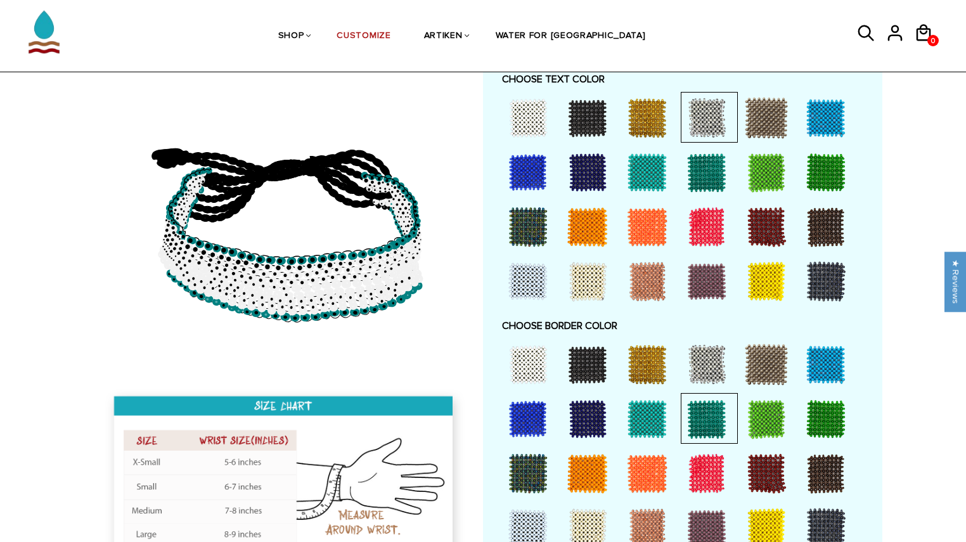
click at [647, 409] on div at bounding box center [647, 419] width 51 height 51
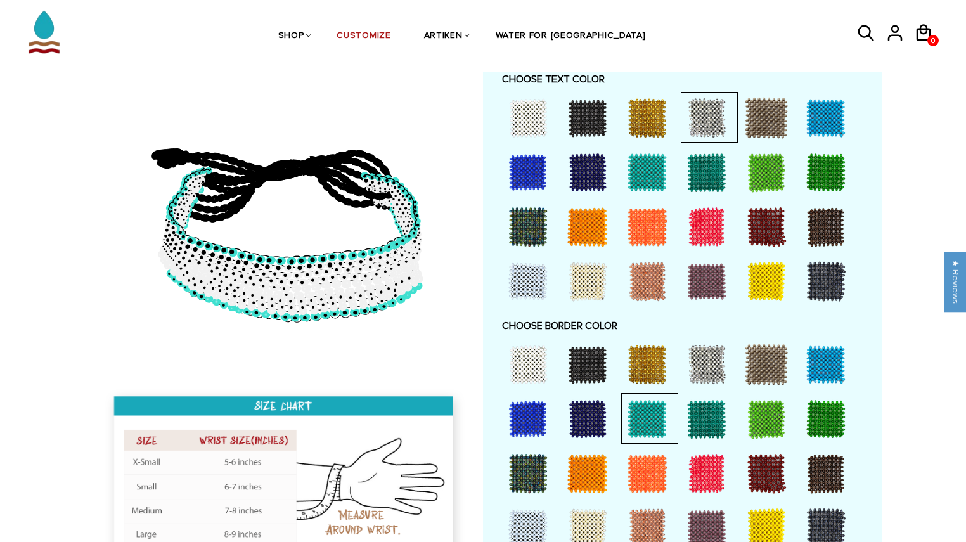
click at [598, 358] on div at bounding box center [587, 364] width 51 height 51
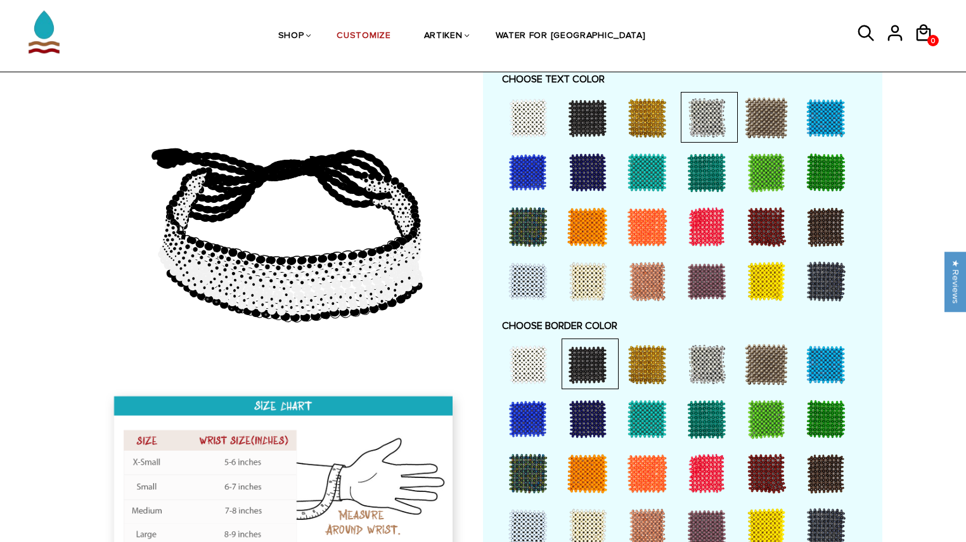
click at [708, 165] on div at bounding box center [707, 172] width 51 height 51
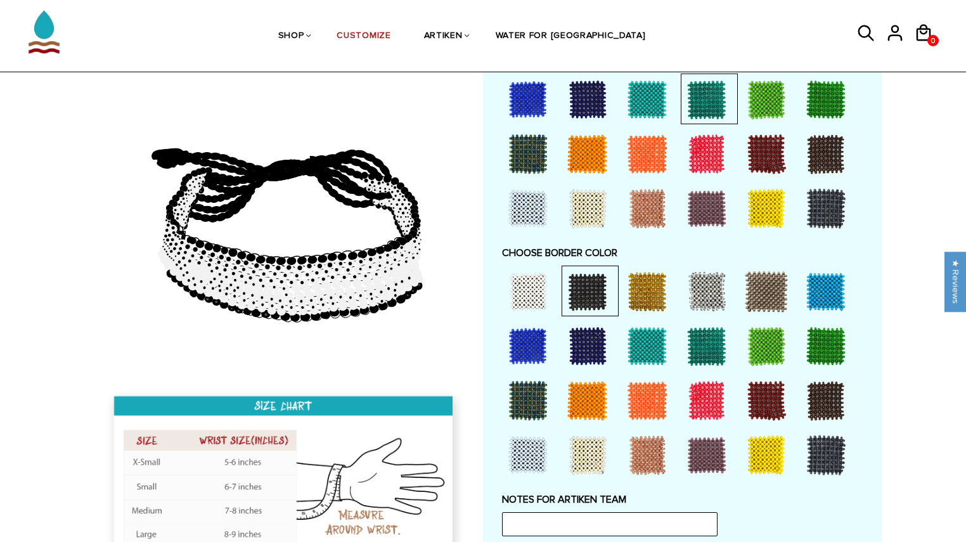
scroll to position [748, 0]
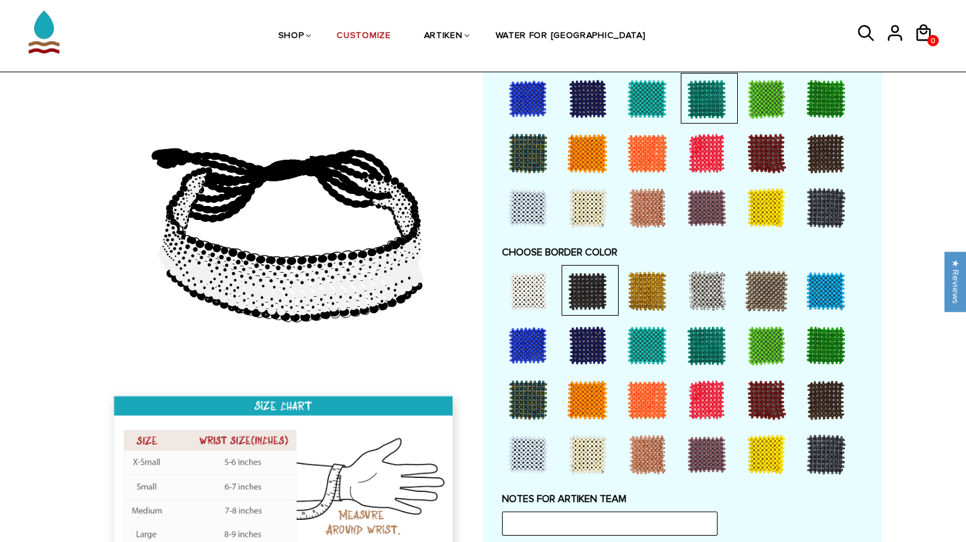
click at [525, 343] on div at bounding box center [528, 345] width 51 height 51
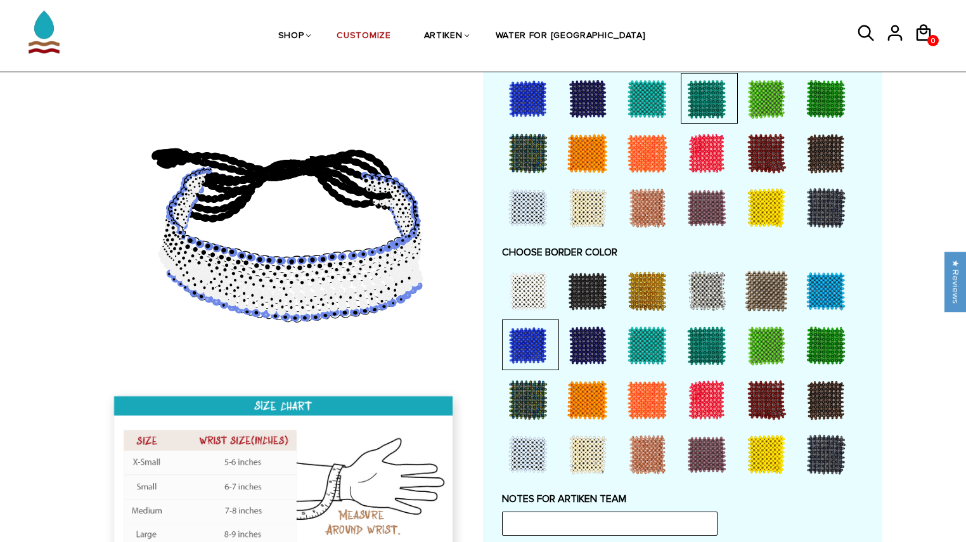
click at [592, 359] on div at bounding box center [587, 345] width 51 height 51
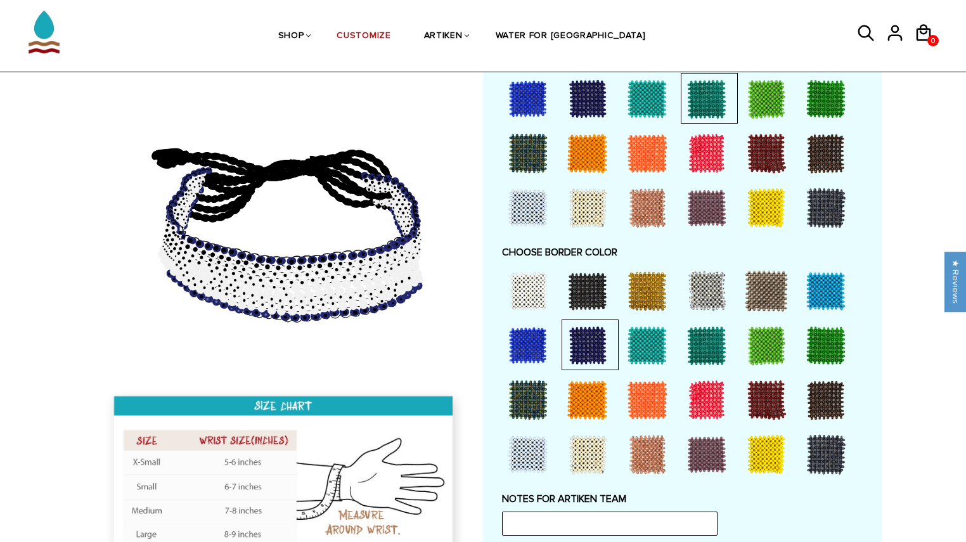
click at [600, 414] on div at bounding box center [587, 400] width 51 height 51
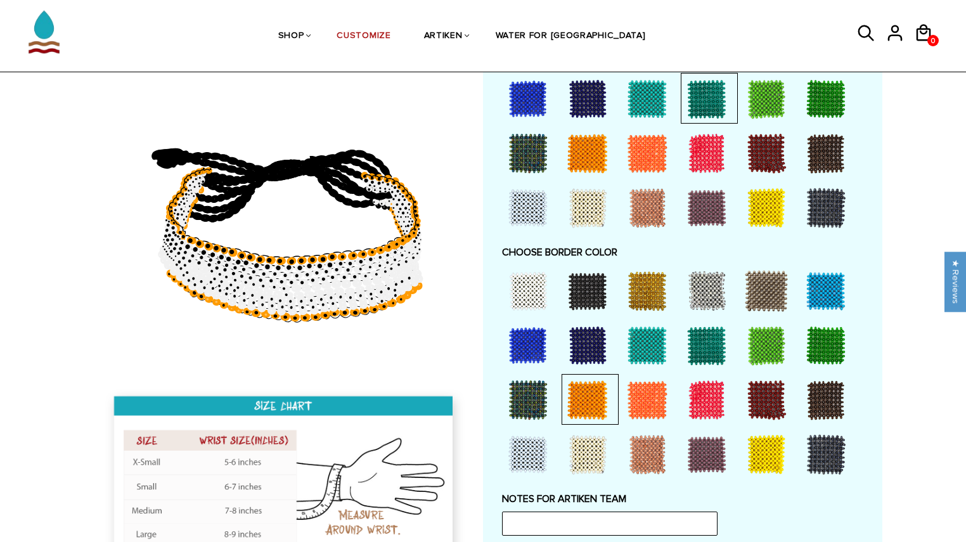
click at [671, 410] on div at bounding box center [647, 400] width 51 height 51
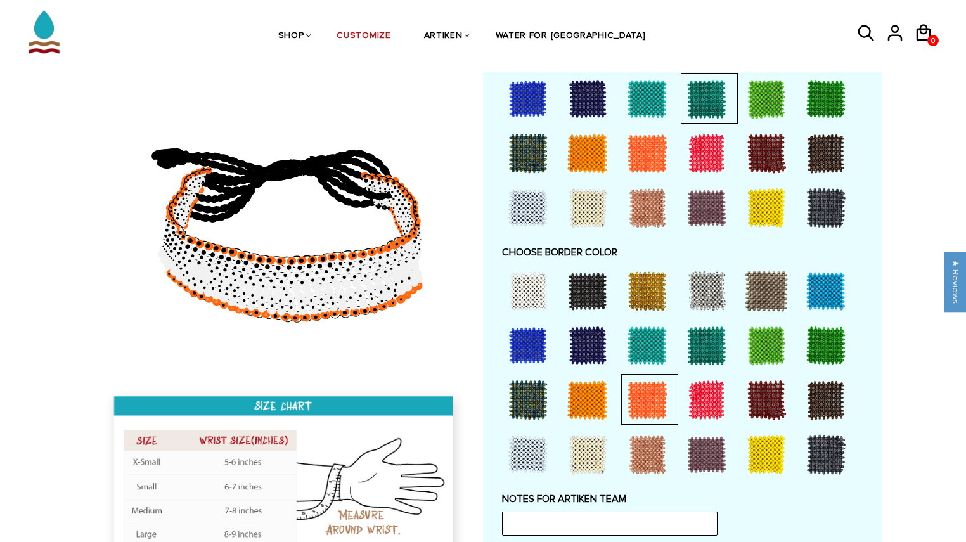
click at [720, 405] on div at bounding box center [707, 400] width 51 height 51
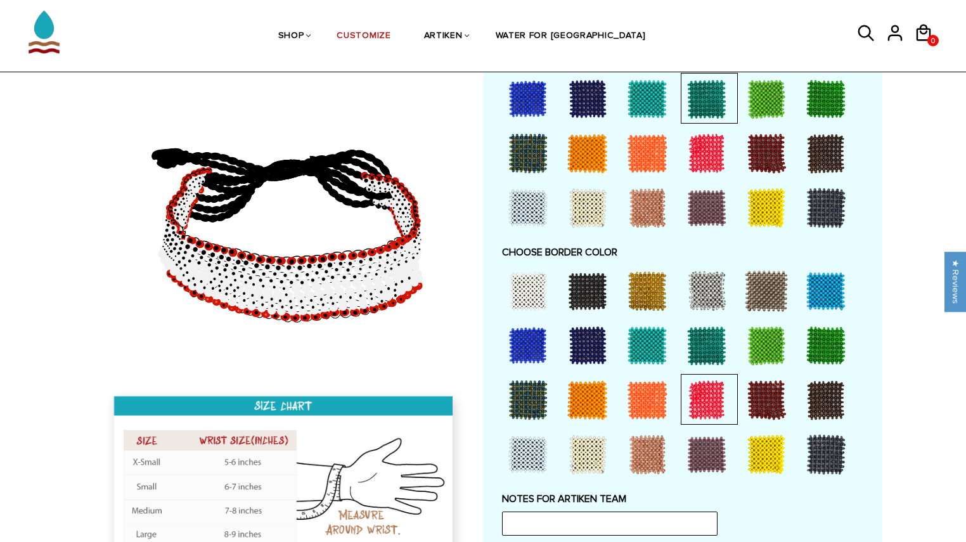
click at [746, 398] on div at bounding box center [766, 400] width 51 height 51
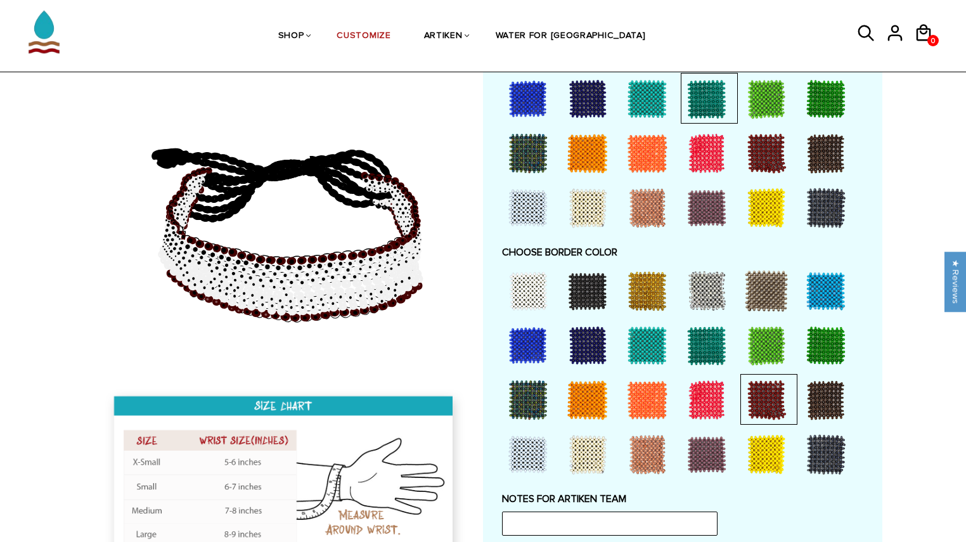
click at [824, 383] on div at bounding box center [826, 400] width 51 height 51
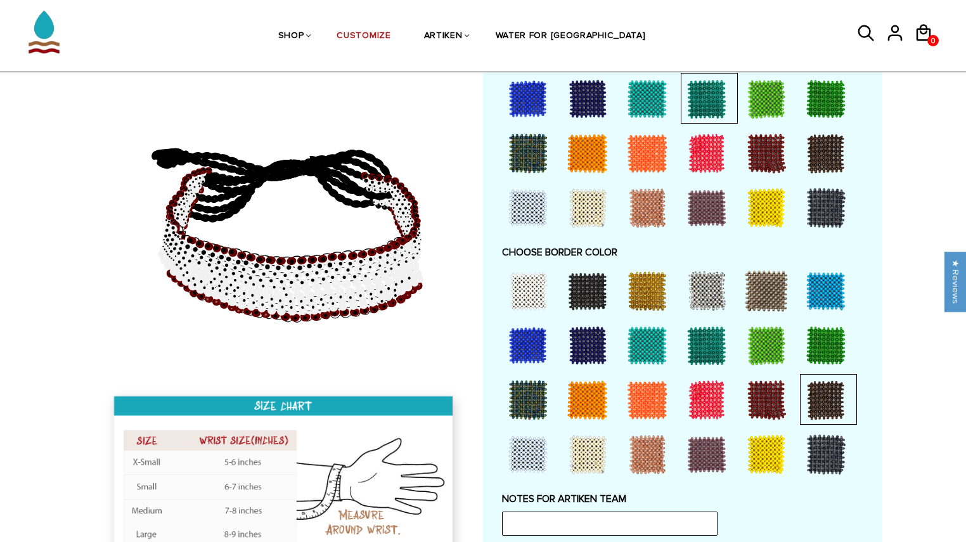
click at [826, 453] on div at bounding box center [826, 454] width 51 height 51
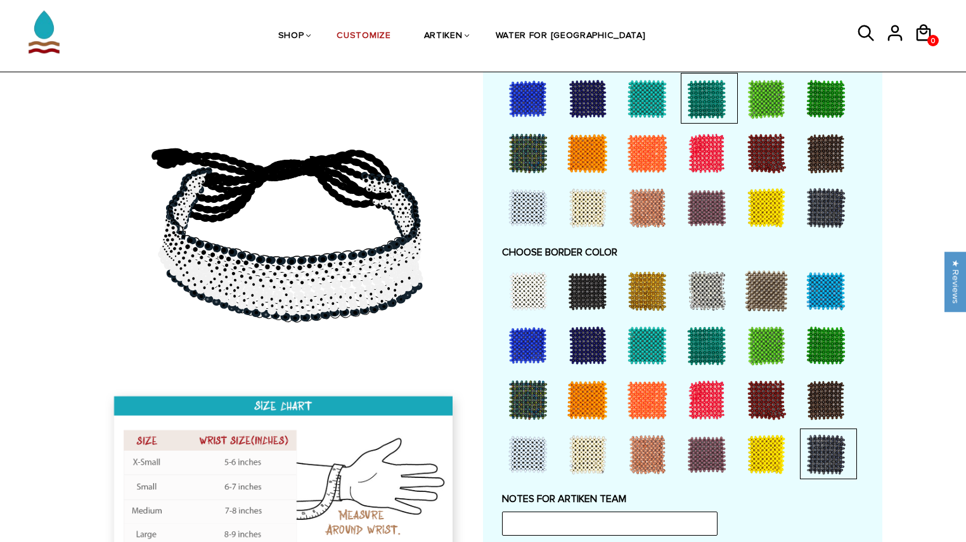
click at [752, 447] on div at bounding box center [766, 454] width 51 height 51
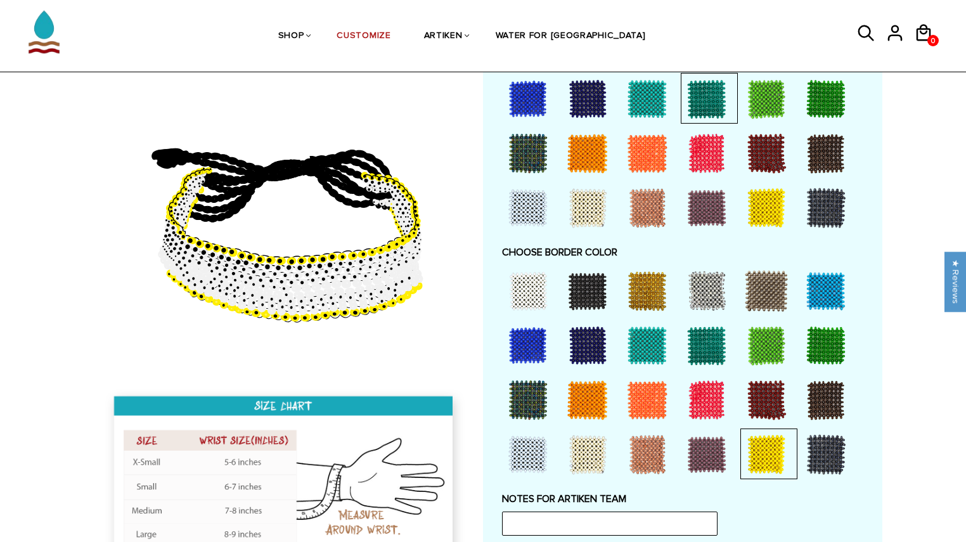
click at [711, 446] on div at bounding box center [707, 454] width 51 height 51
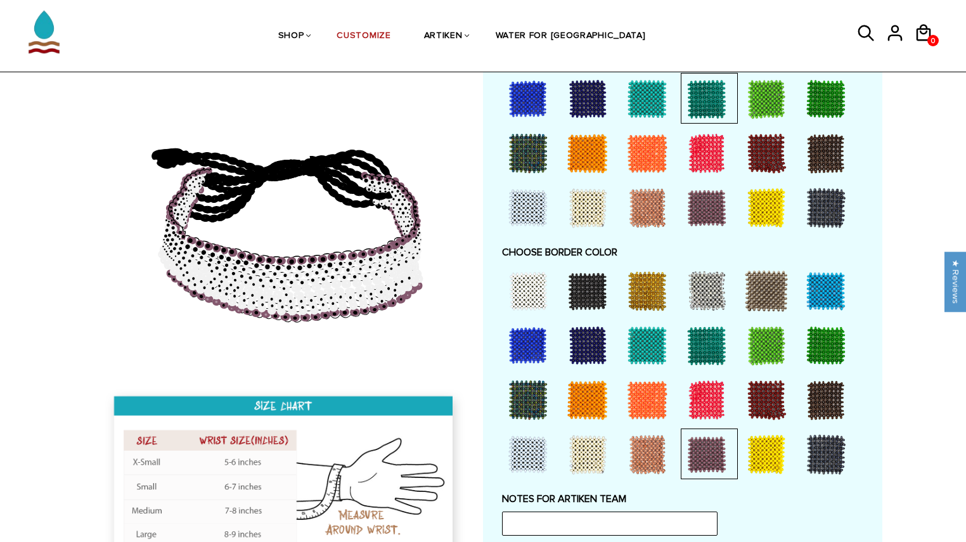
click at [657, 442] on div at bounding box center [647, 454] width 51 height 51
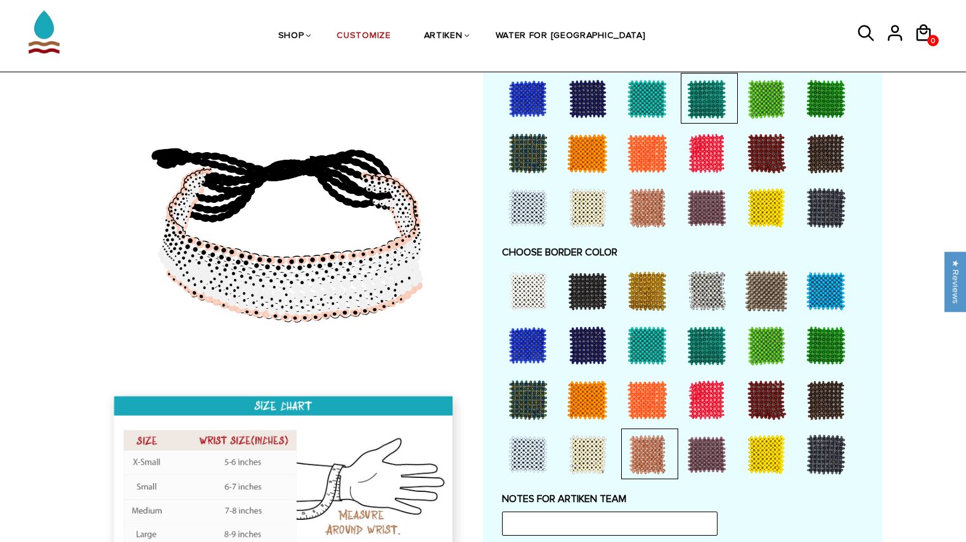
click at [597, 444] on div at bounding box center [587, 454] width 51 height 51
click at [590, 299] on div at bounding box center [587, 291] width 51 height 51
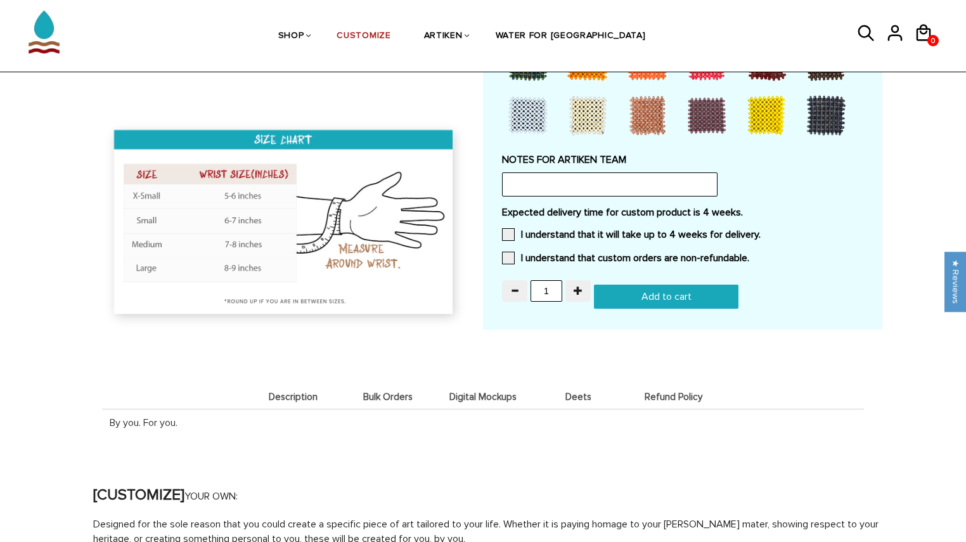
scroll to position [1088, 0]
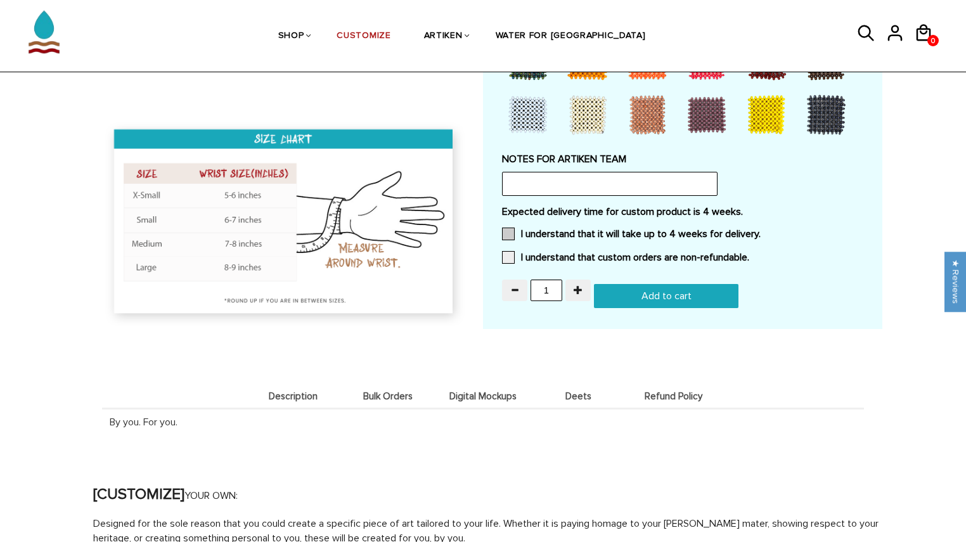
click at [568, 233] on label "I understand that it will take up to 4 weeks for delivery." at bounding box center [631, 234] width 259 height 13
click at [761, 230] on input "I understand that it will take up to 4 weeks for delivery." at bounding box center [761, 230] width 0 height 0
click at [529, 252] on label "I understand that custom orders are non-refundable." at bounding box center [625, 257] width 247 height 13
click at [749, 254] on input "I understand that custom orders are non-refundable." at bounding box center [749, 254] width 0 height 0
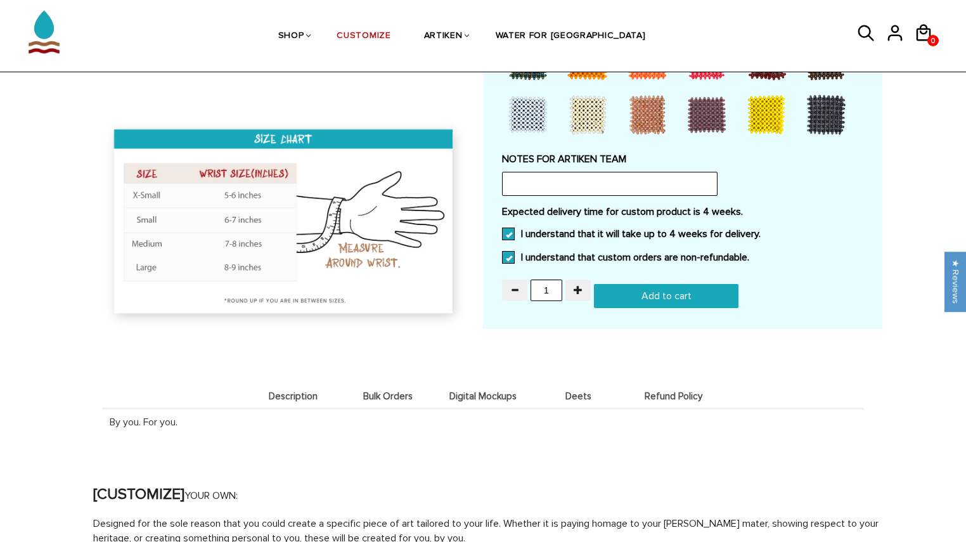
click at [621, 287] on input "Add to cart" at bounding box center [666, 296] width 145 height 24
type input "Add to cart"
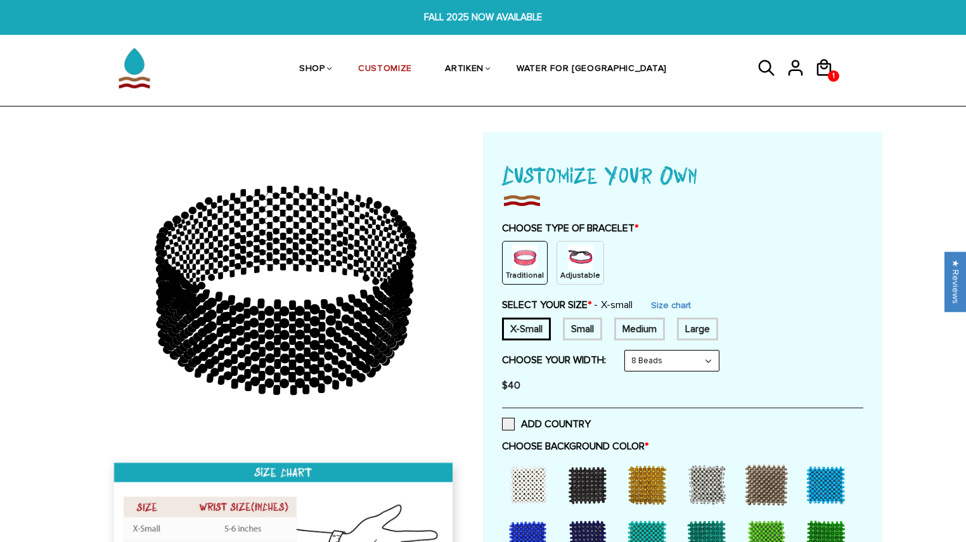
click at [568, 266] on img at bounding box center [580, 257] width 25 height 25
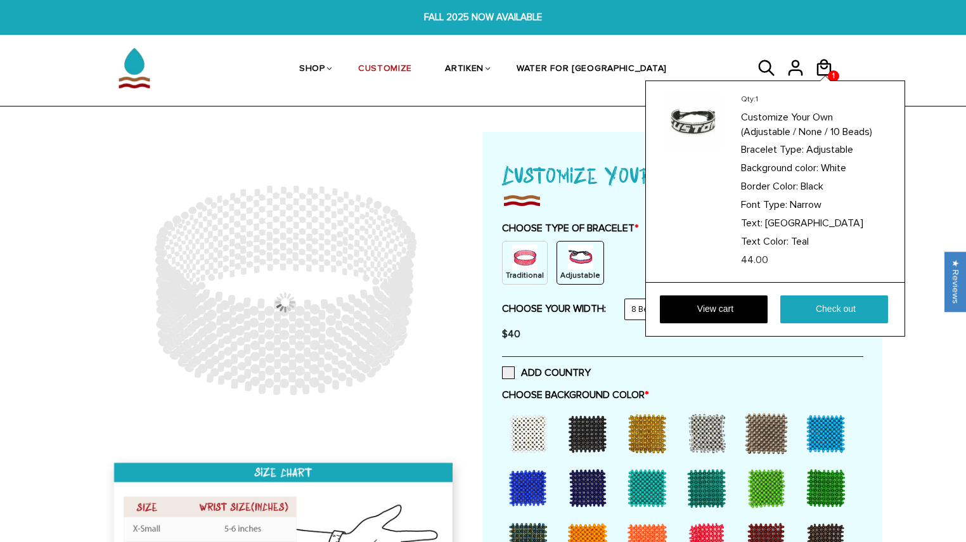
click at [823, 84] on article "Qty: 1 Customize Your Own (Adjustable / None / 10 Beads) Bracelet Type: Adjusta…" at bounding box center [775, 181] width 221 height 201
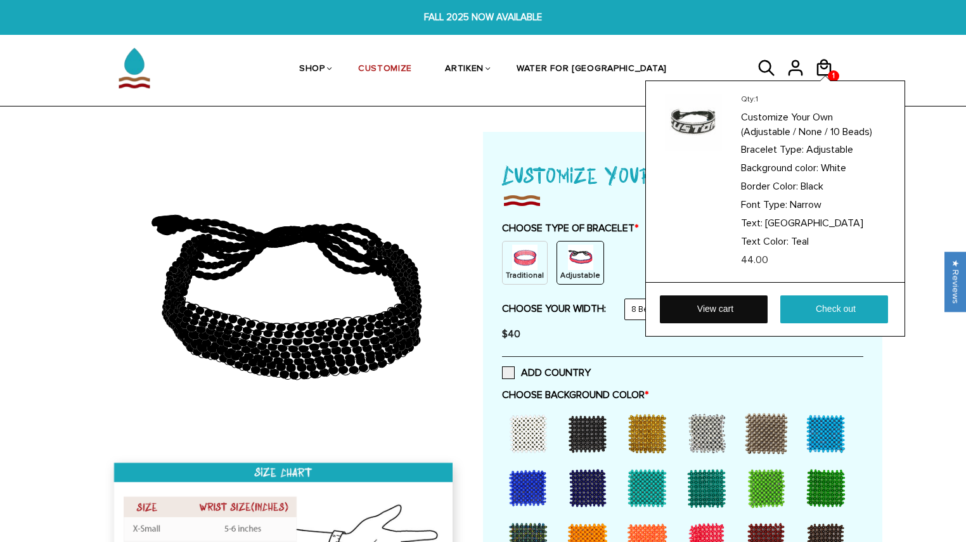
click at [699, 323] on link "View cart" at bounding box center [714, 309] width 108 height 28
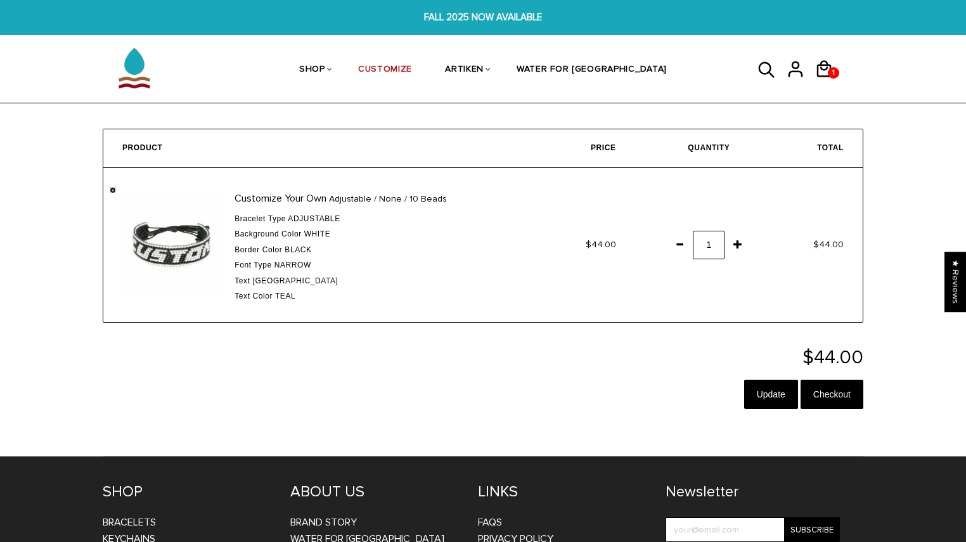
click at [112, 191] on link "" at bounding box center [113, 190] width 6 height 6
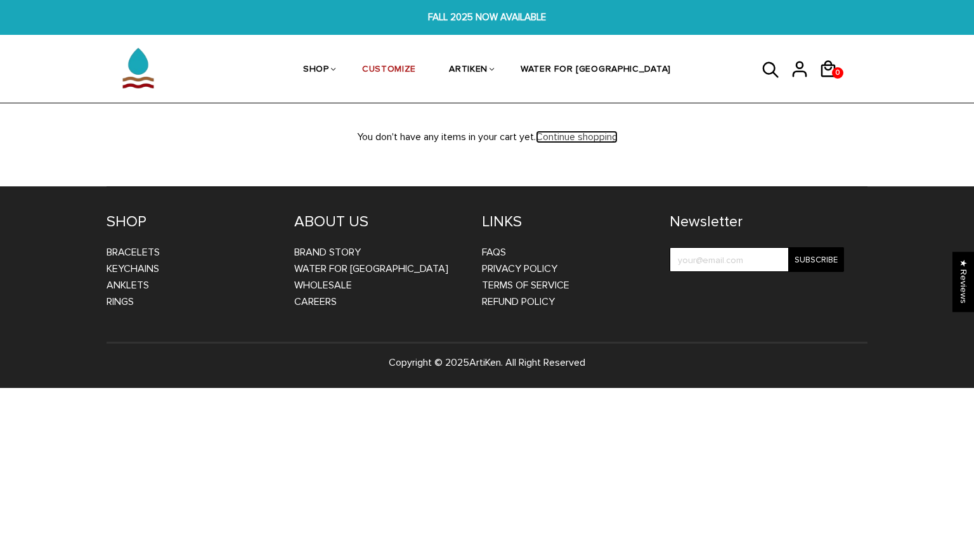
click at [614, 140] on link "Continue shopping" at bounding box center [577, 137] width 82 height 13
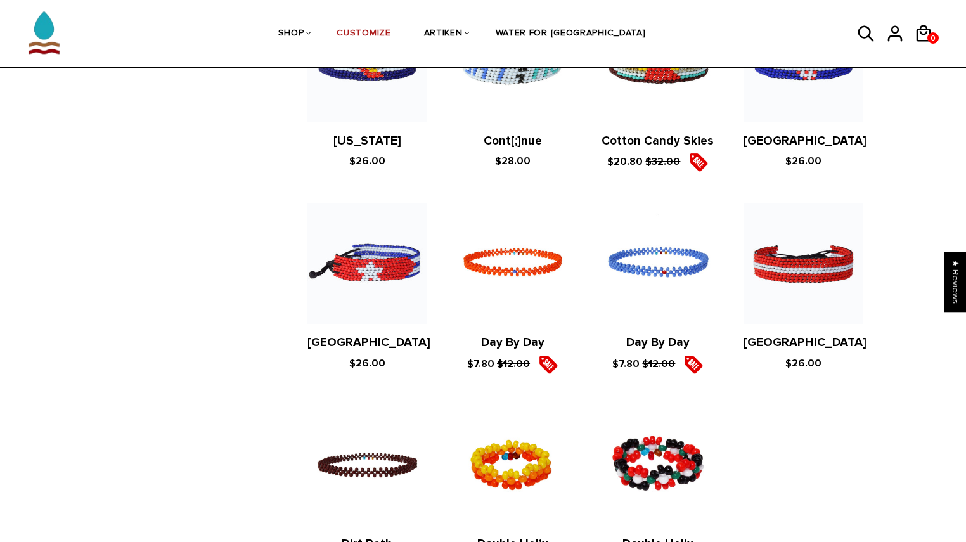
scroll to position [2459, 0]
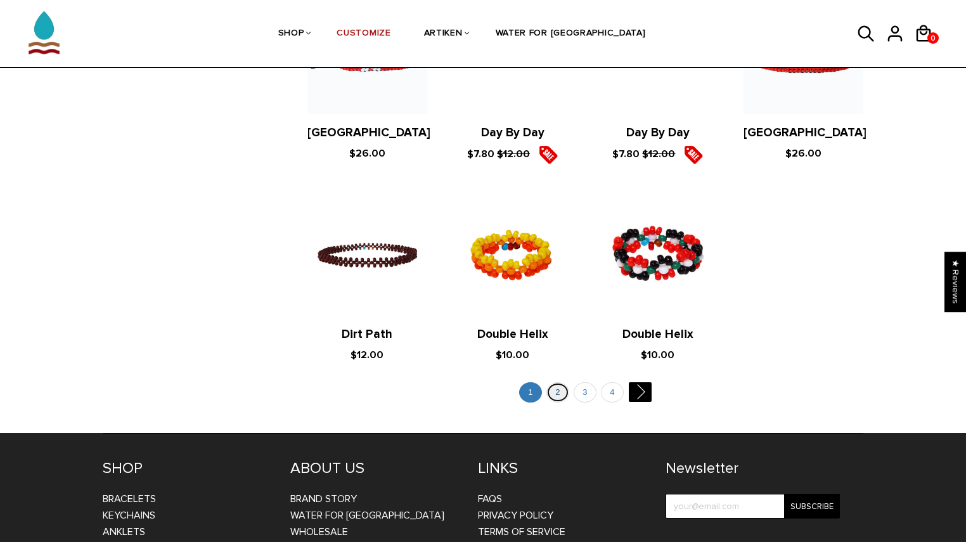
click at [562, 382] on link "2" at bounding box center [558, 392] width 23 height 21
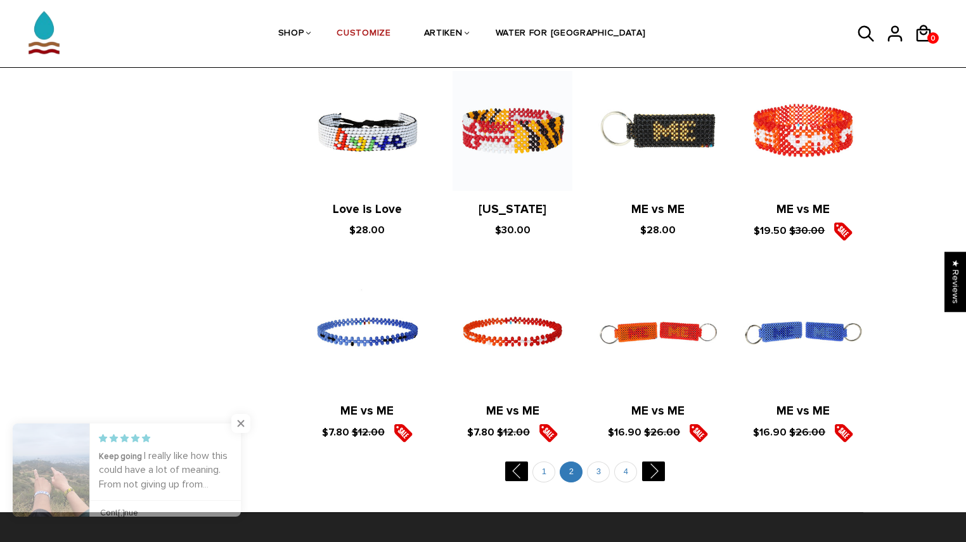
scroll to position [2294, 0]
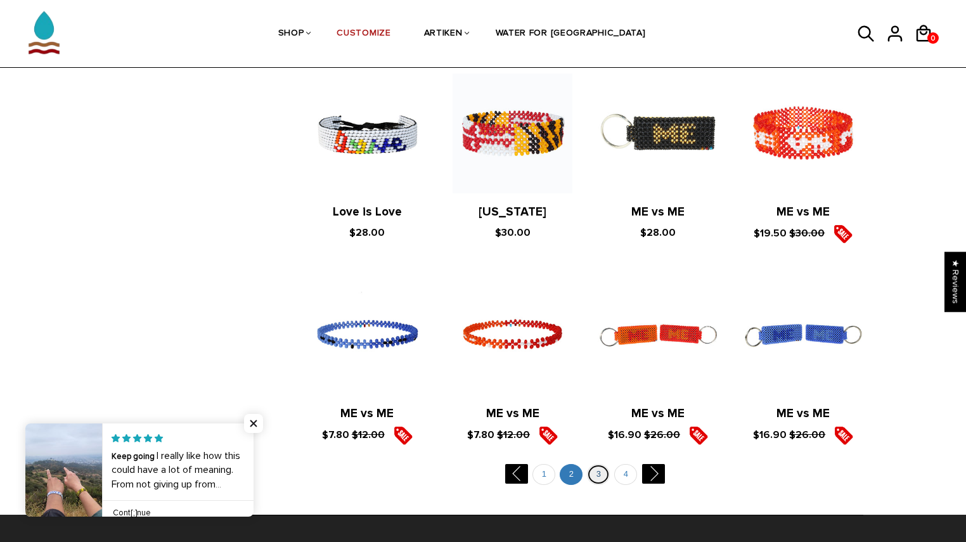
click at [599, 464] on link "3" at bounding box center [598, 474] width 23 height 21
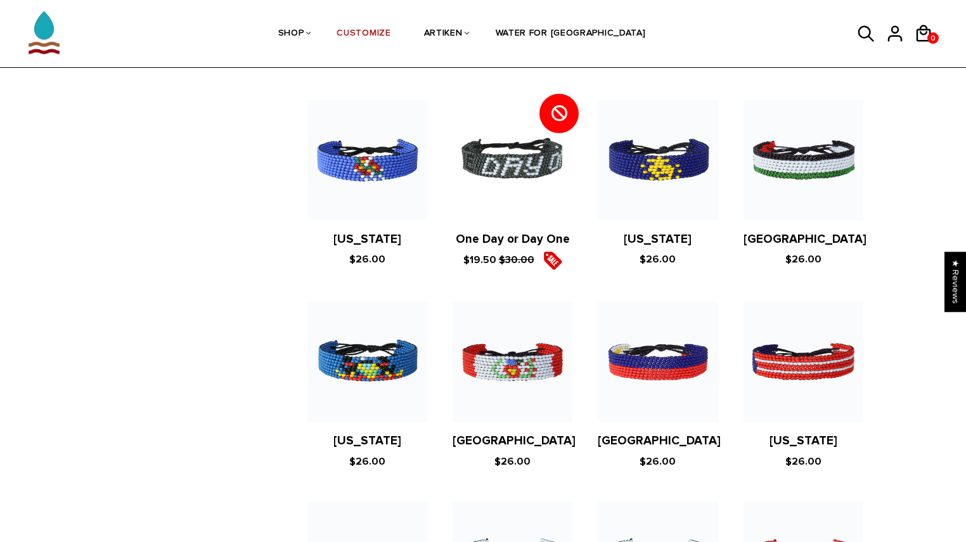
scroll to position [1676, 0]
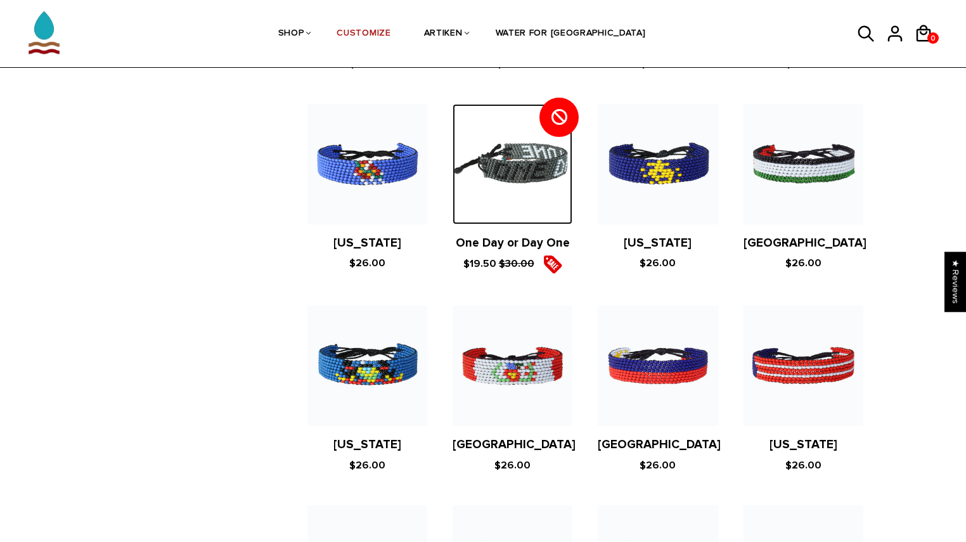
click at [495, 152] on img at bounding box center [513, 164] width 120 height 120
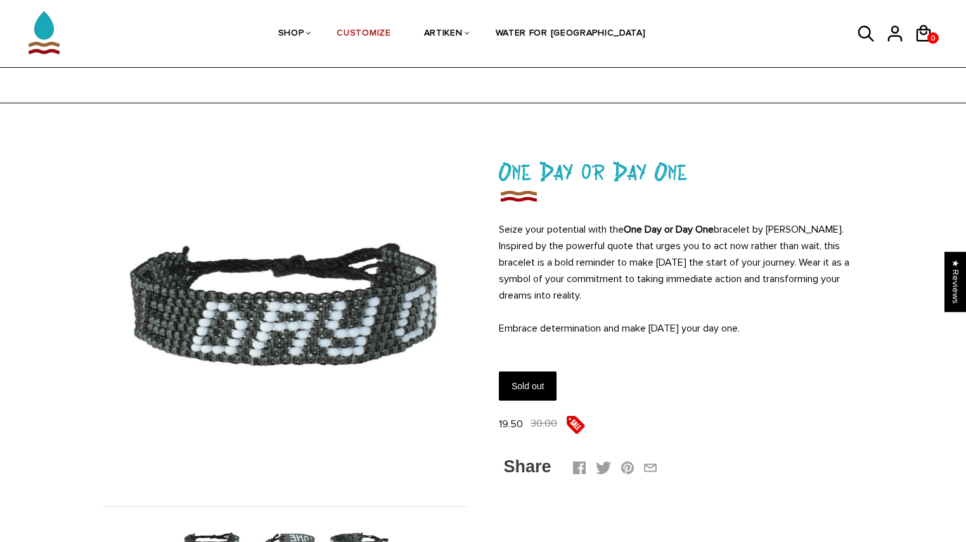
scroll to position [148, 0]
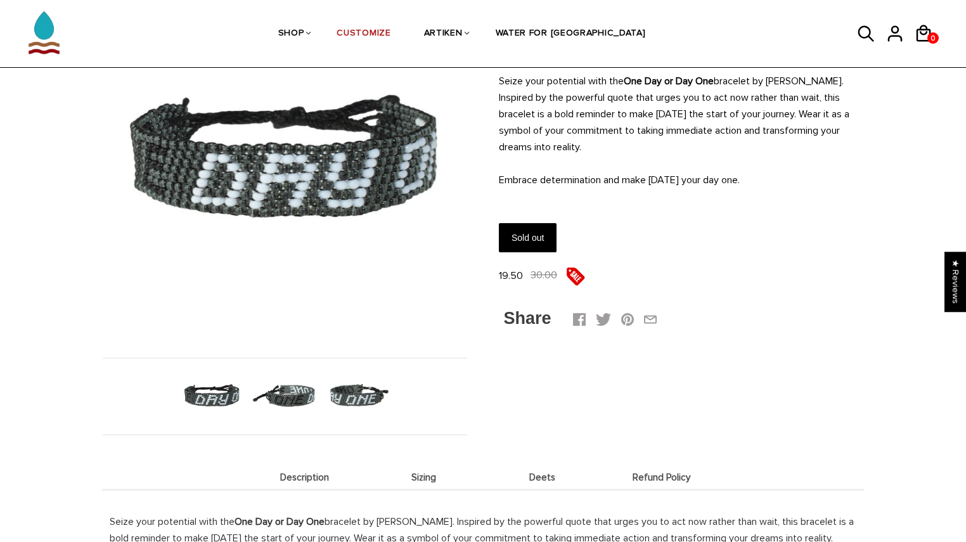
click at [294, 409] on img at bounding box center [284, 396] width 65 height 65
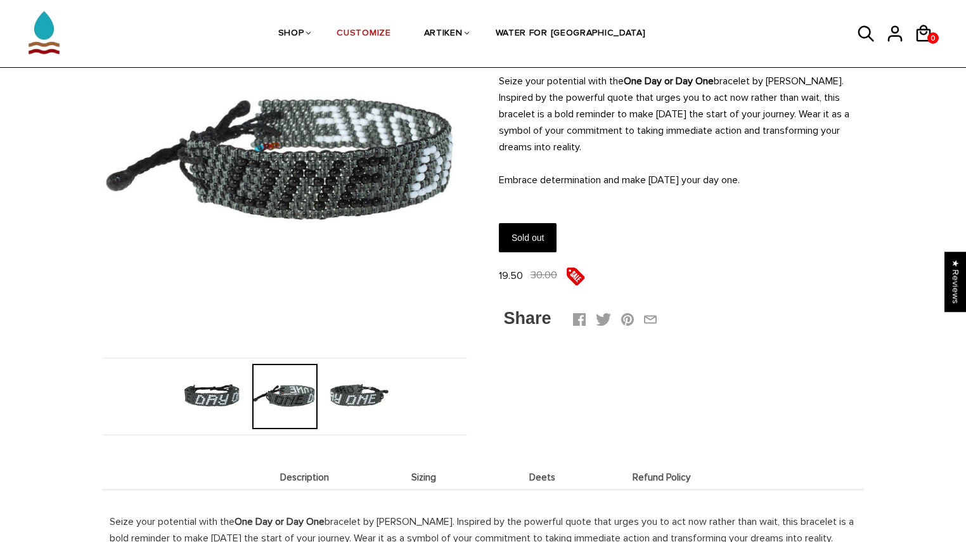
click at [370, 401] on img at bounding box center [357, 396] width 65 height 65
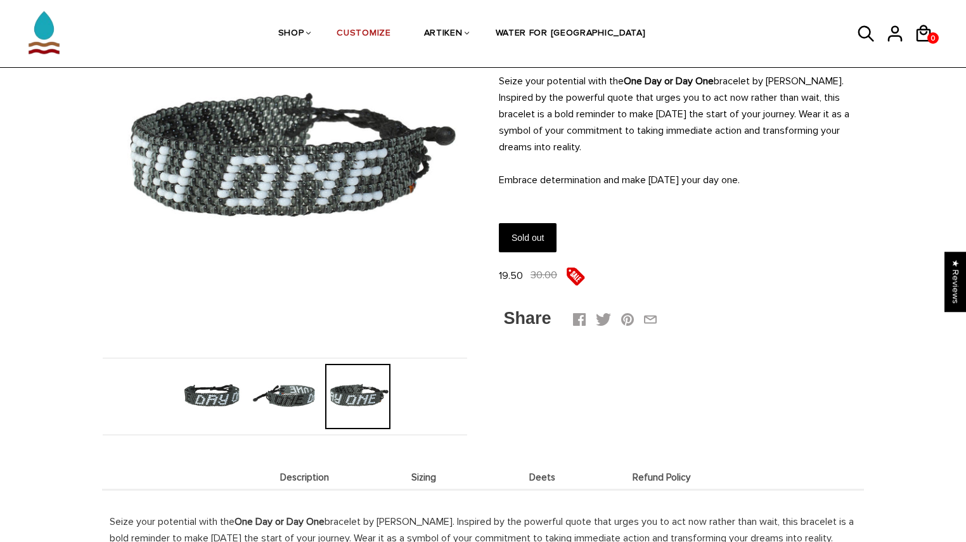
click at [237, 404] on img at bounding box center [211, 396] width 65 height 65
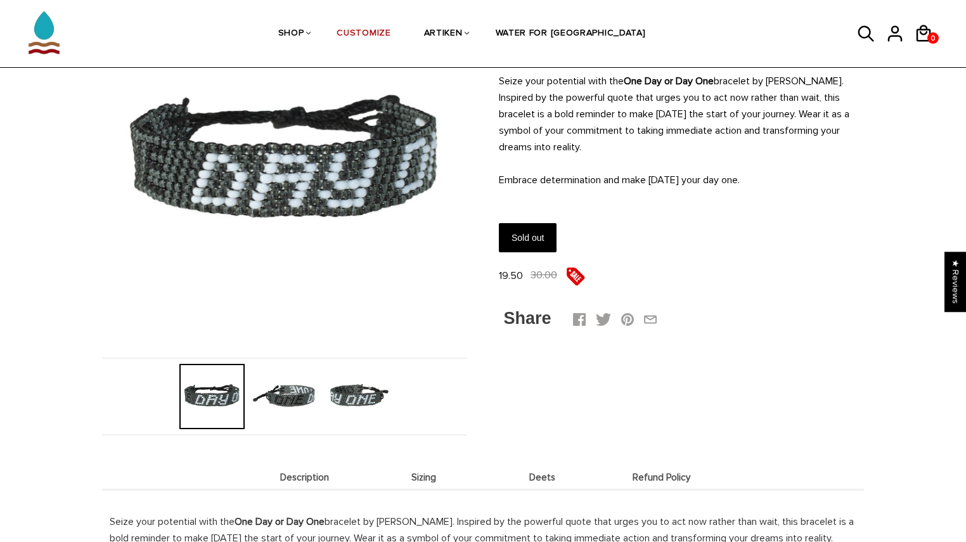
click at [335, 396] on img at bounding box center [357, 396] width 65 height 65
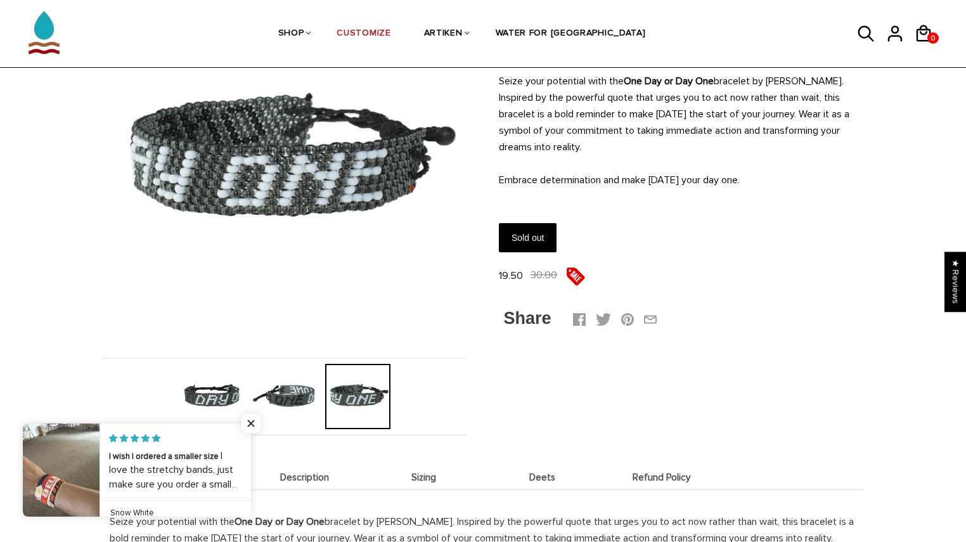
click at [290, 396] on img at bounding box center [284, 396] width 65 height 65
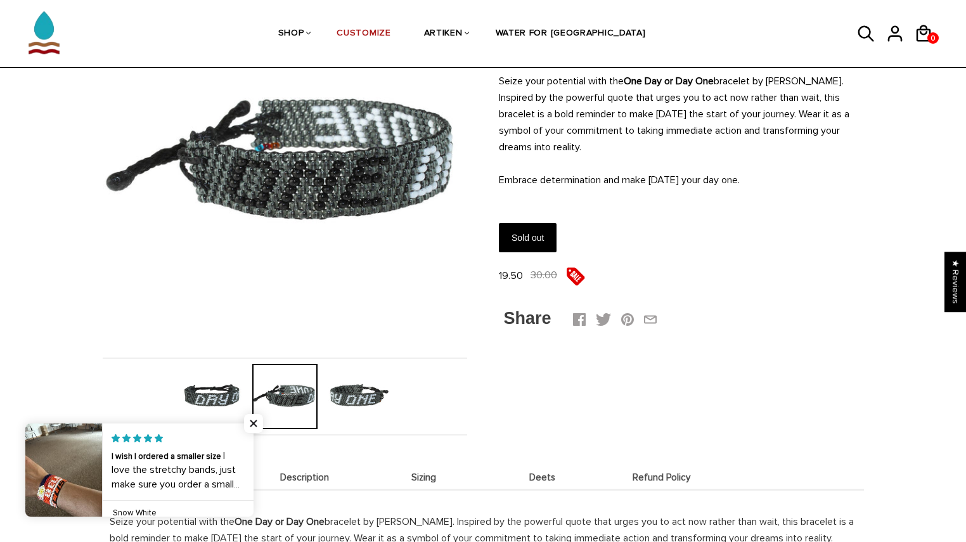
click at [226, 396] on img at bounding box center [211, 396] width 65 height 65
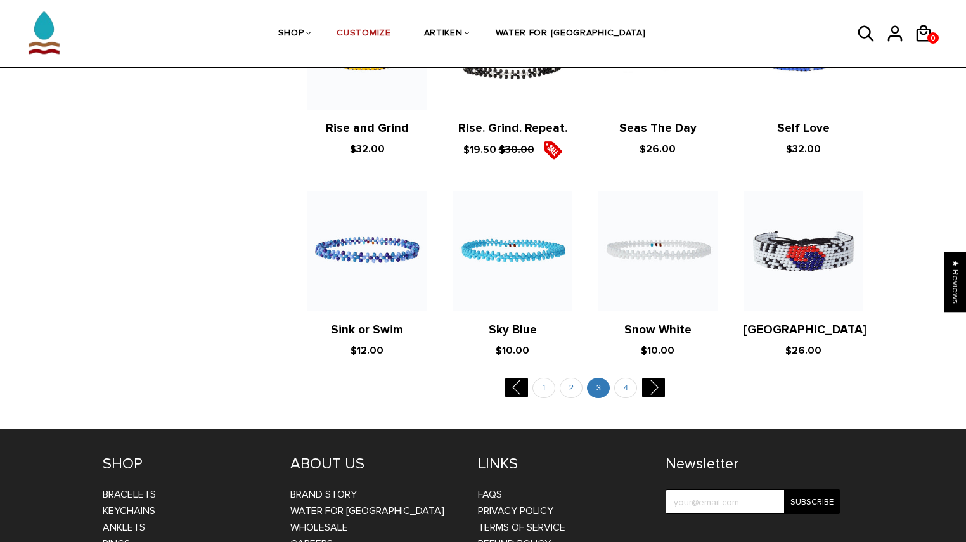
scroll to position [2033, 0]
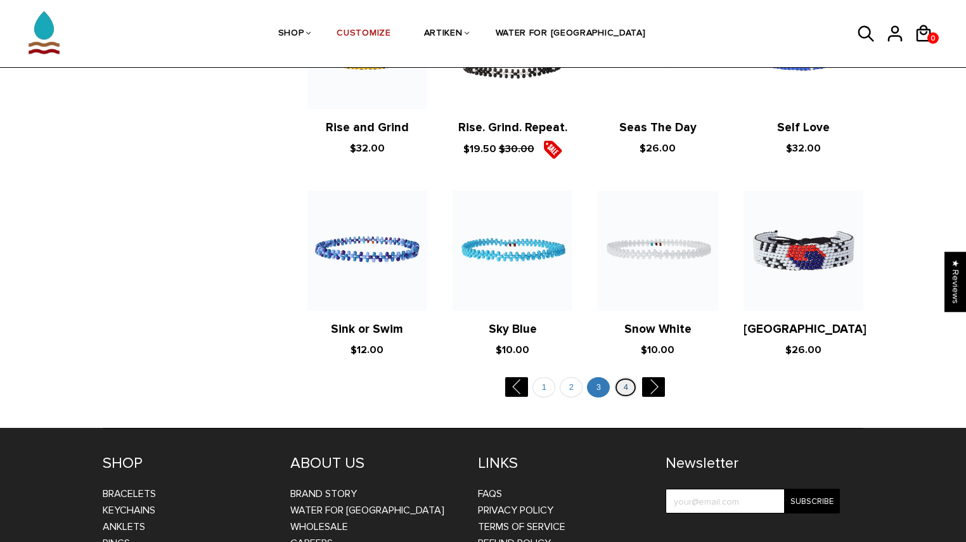
click at [624, 377] on link "4" at bounding box center [625, 387] width 23 height 21
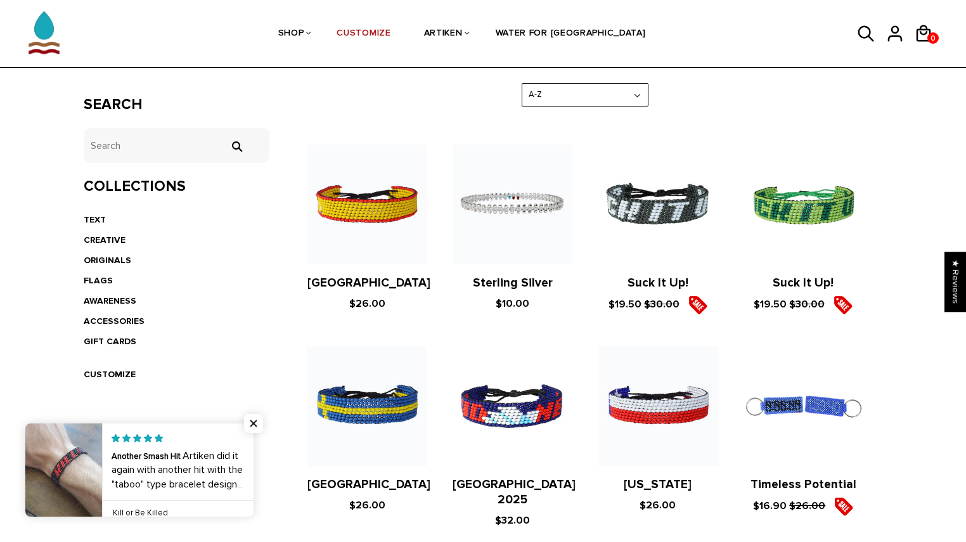
scroll to position [207, 0]
click at [560, 94] on select "Featured Best Selling $ Low to High $ High to Low Z-A A-Z Oldest to Newest Newe…" at bounding box center [585, 94] width 126 height 22
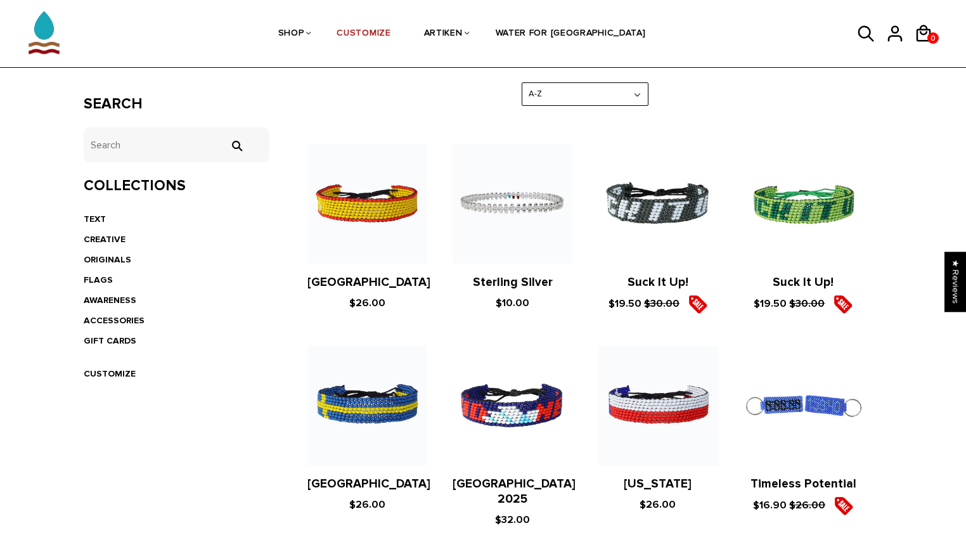
select select "price-ascending"
click at [522, 83] on select "Featured Best Selling $ Low to High $ High to Low Z-A A-Z Oldest to Newest Newe…" at bounding box center [585, 94] width 126 height 22
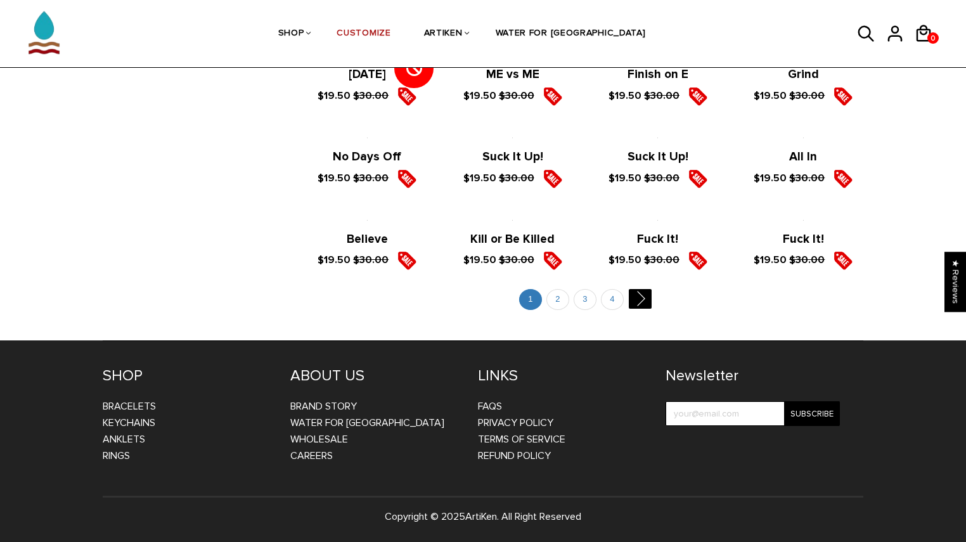
scroll to position [2456, 0]
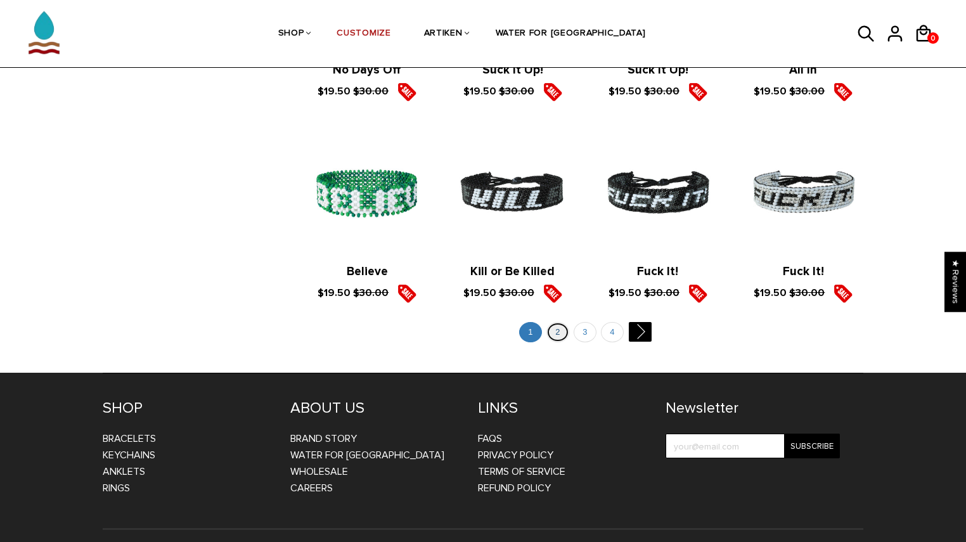
click at [558, 322] on link "2" at bounding box center [558, 332] width 23 height 21
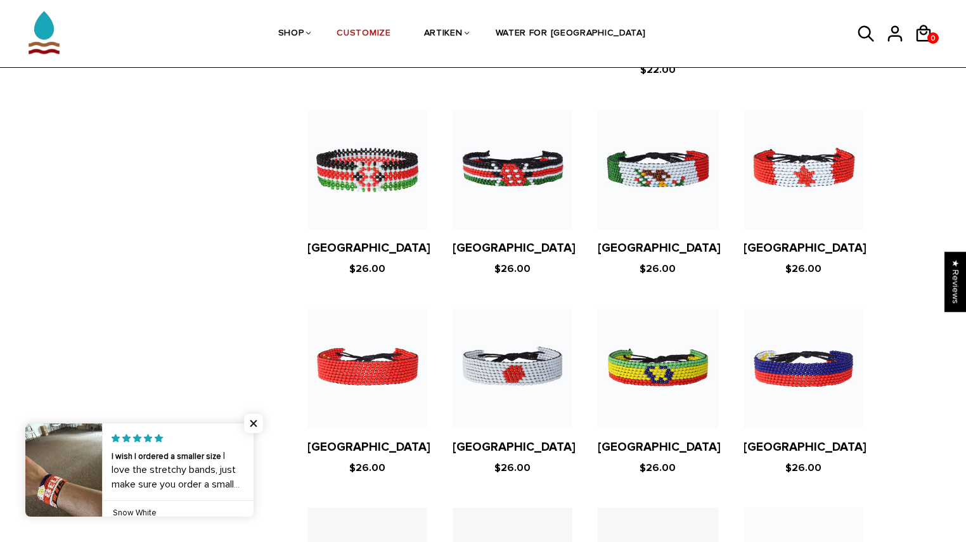
scroll to position [1094, 0]
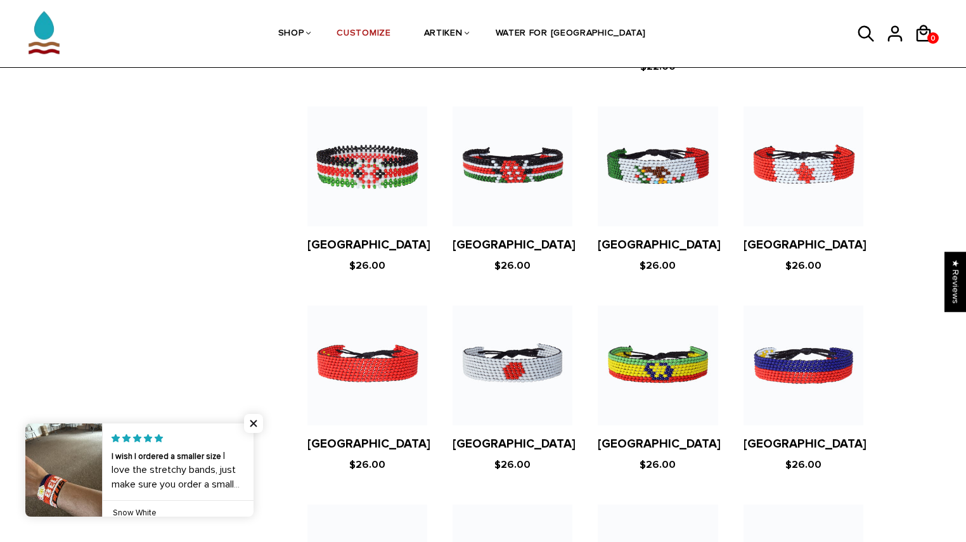
drag, startPoint x: 261, startPoint y: 401, endPoint x: 10, endPoint y: 254, distance: 291.3
click at [10, 254] on div "Products Home / Collections / Products Search tets  Collections TEXT CREATIVE …" at bounding box center [483, 108] width 966 height 2196
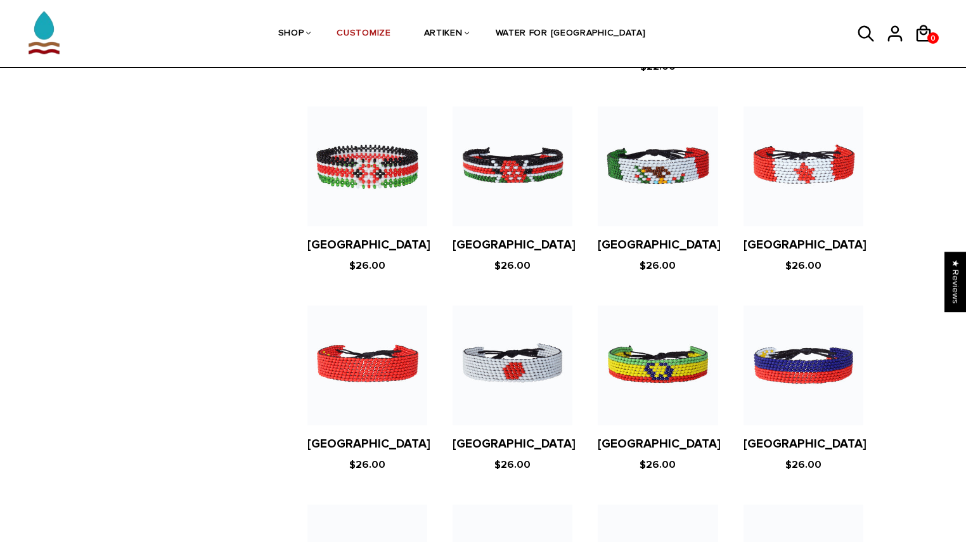
click at [546, 137] on figure at bounding box center [513, 167] width 120 height 120
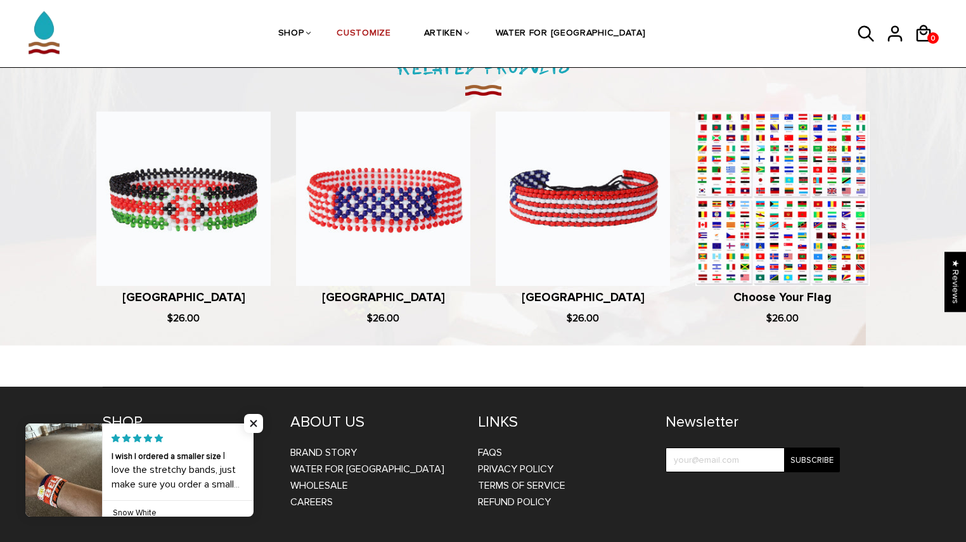
scroll to position [718, 0]
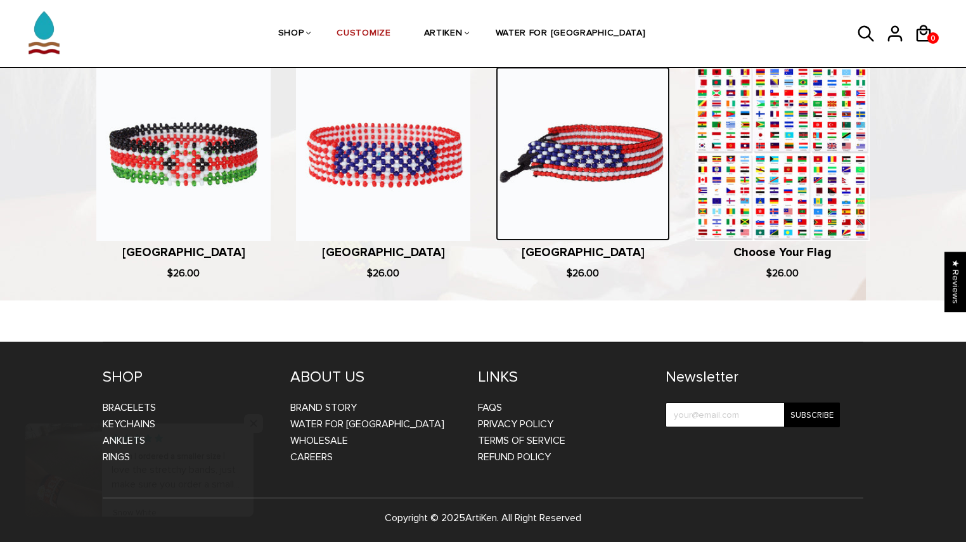
click at [568, 204] on img at bounding box center [583, 154] width 174 height 174
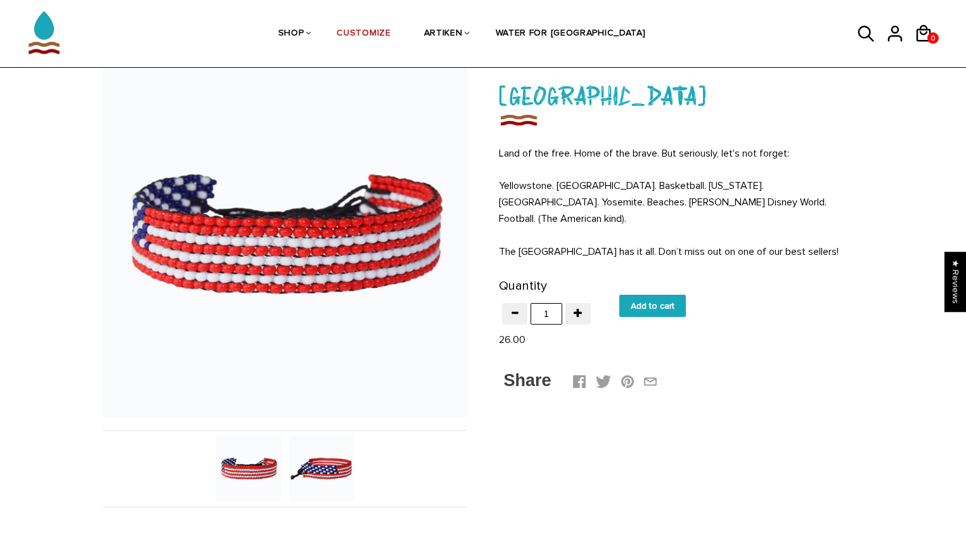
scroll to position [95, 0]
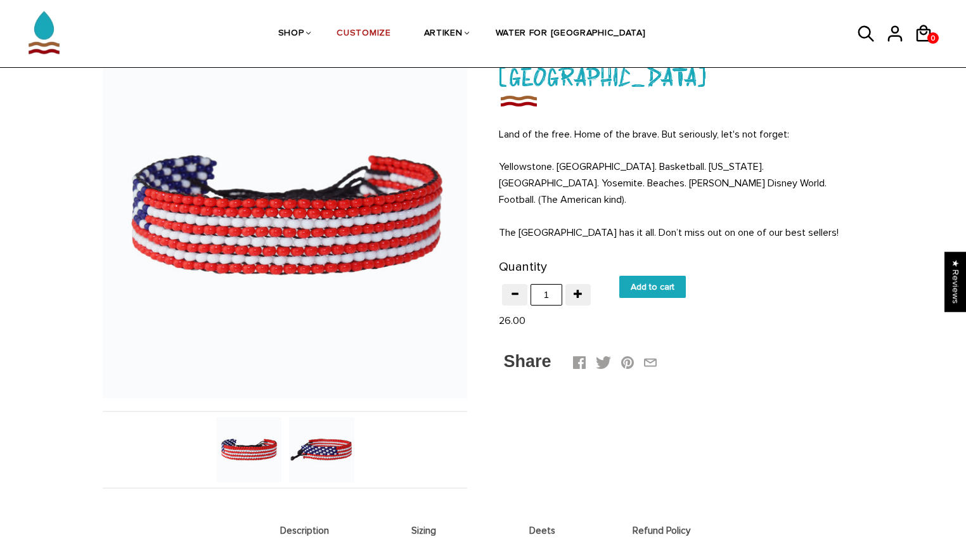
click at [328, 444] on img at bounding box center [321, 449] width 65 height 65
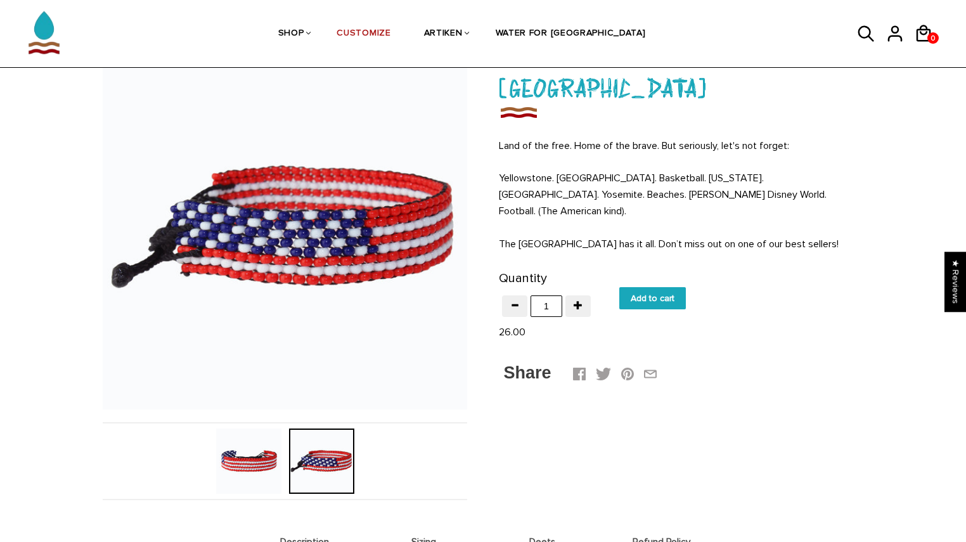
click at [246, 469] on img at bounding box center [248, 461] width 65 height 65
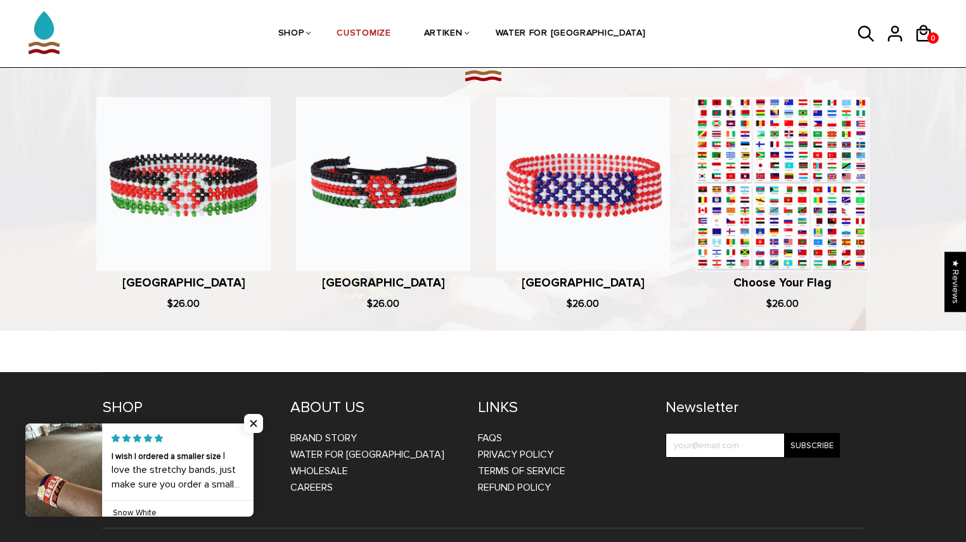
scroll to position [774, 0]
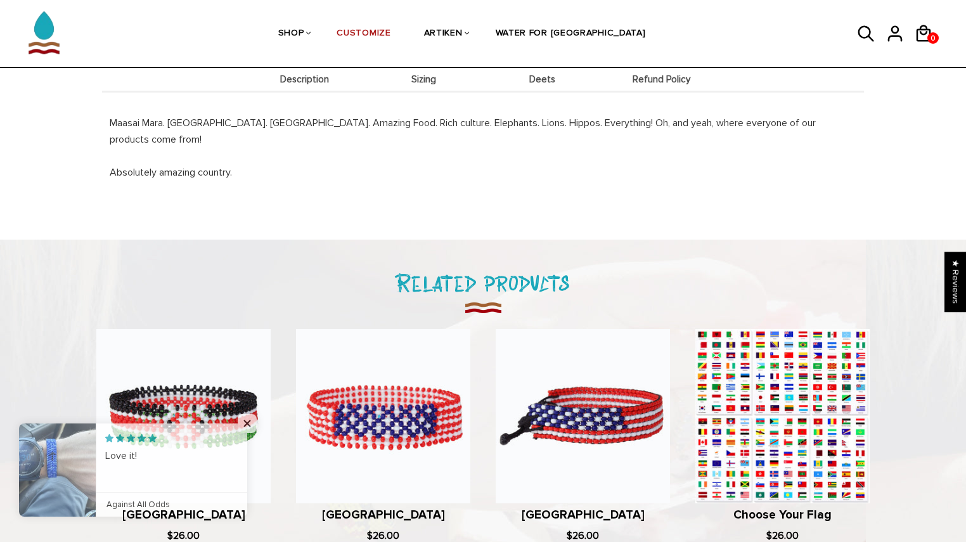
scroll to position [457, 0]
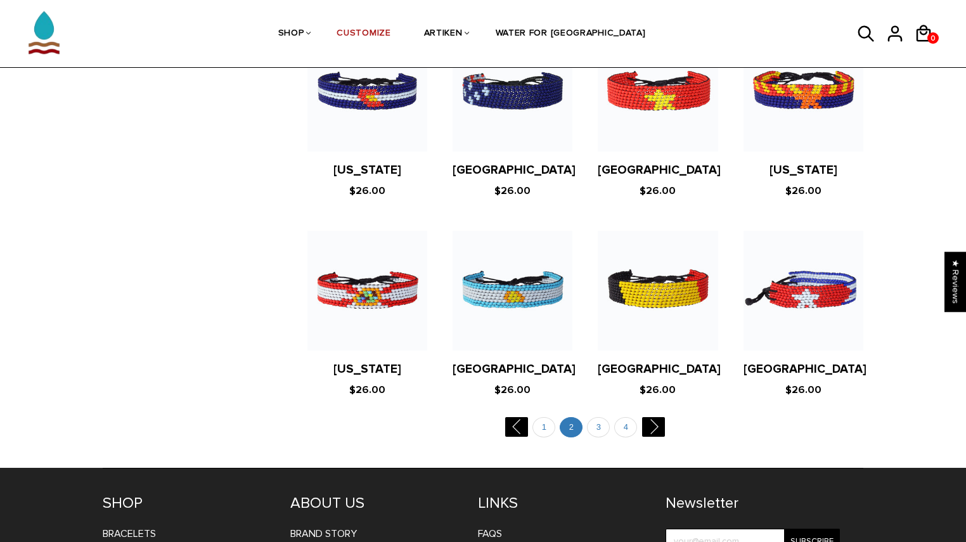
scroll to position [1979, 0]
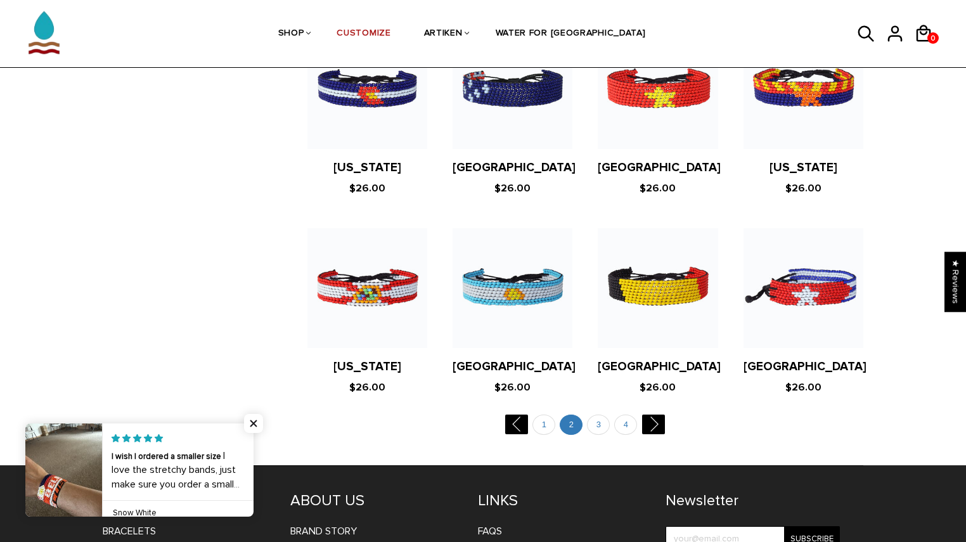
click at [354, 228] on figure at bounding box center [368, 288] width 120 height 120
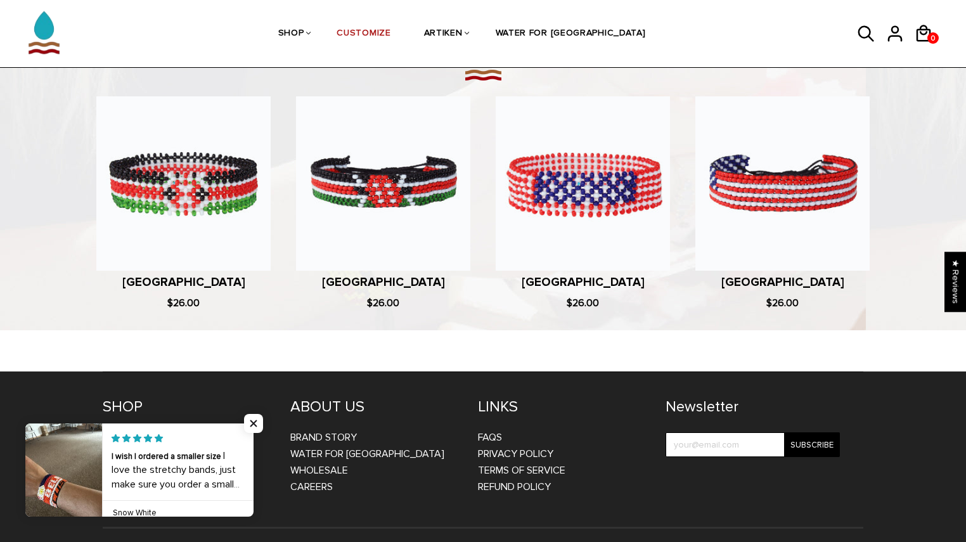
scroll to position [702, 0]
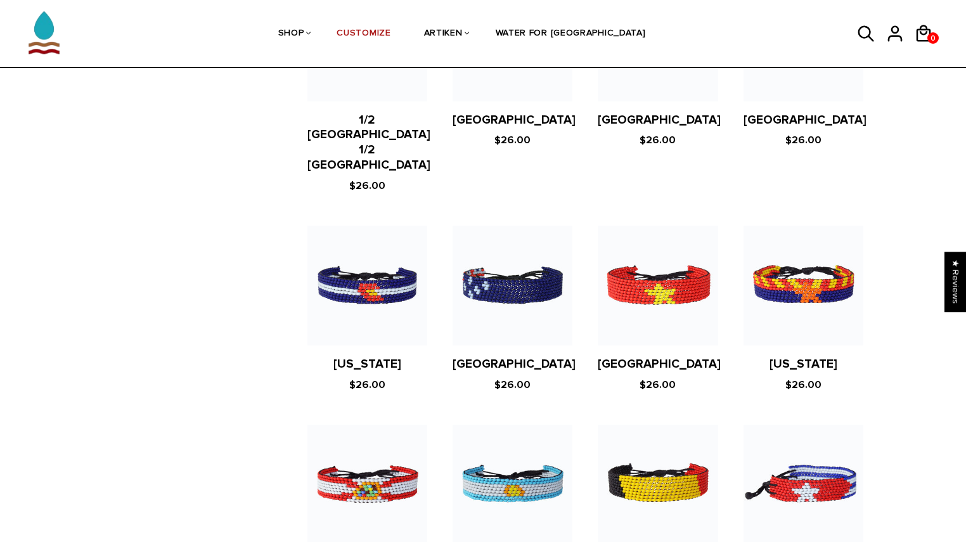
scroll to position [1758, 0]
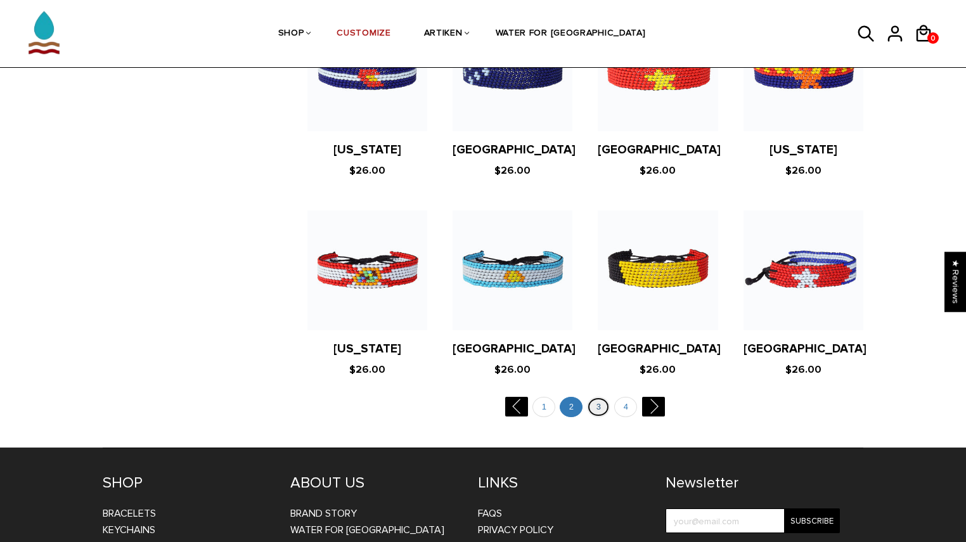
click at [591, 397] on link "3" at bounding box center [598, 407] width 23 height 21
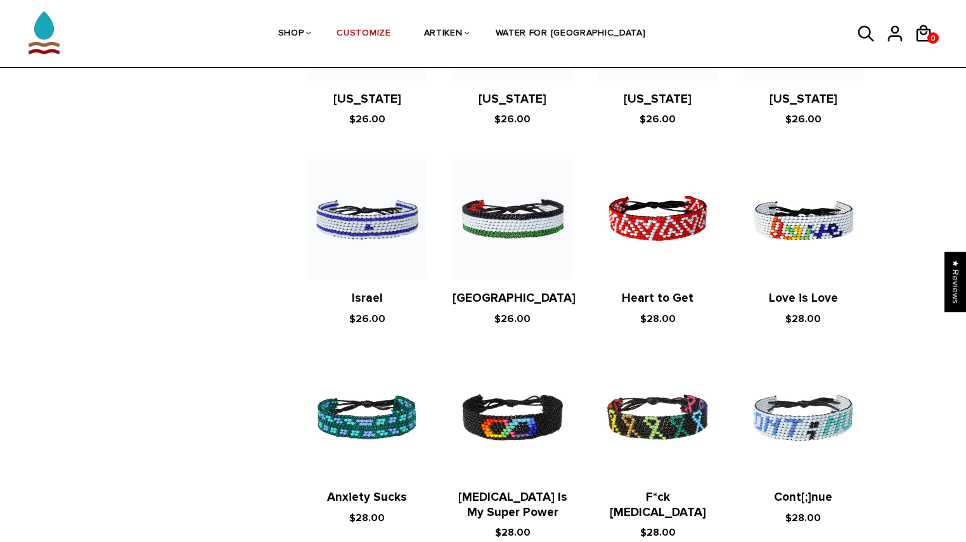
scroll to position [987, 0]
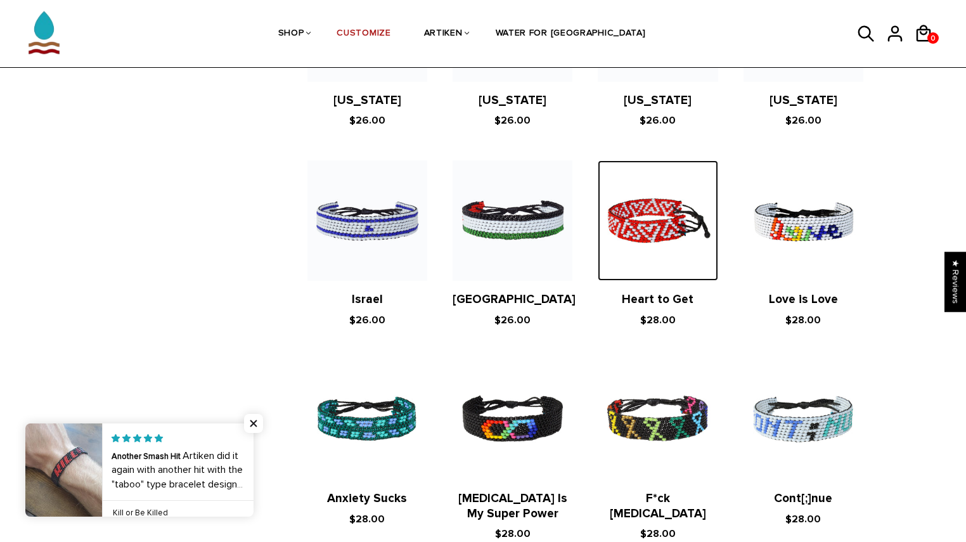
click at [649, 238] on img at bounding box center [658, 220] width 120 height 120
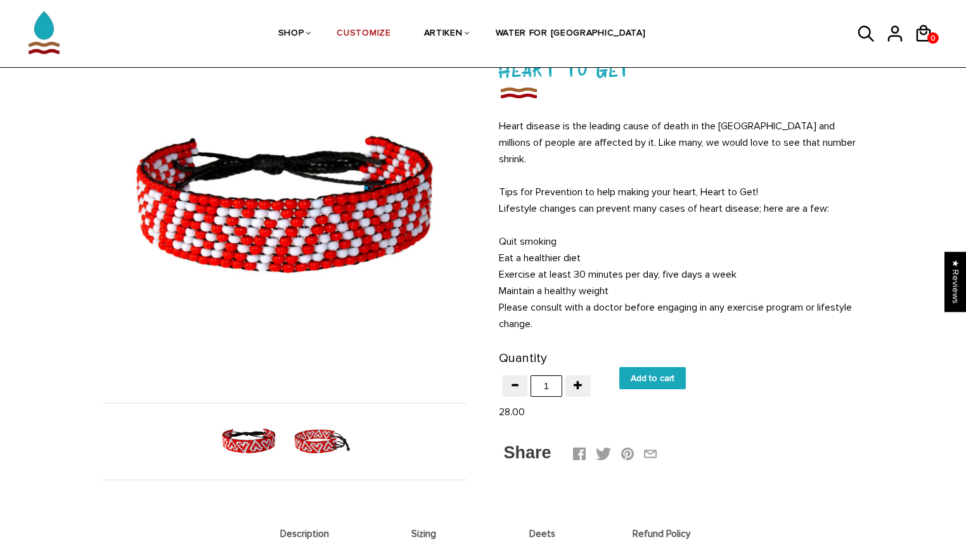
scroll to position [104, 0]
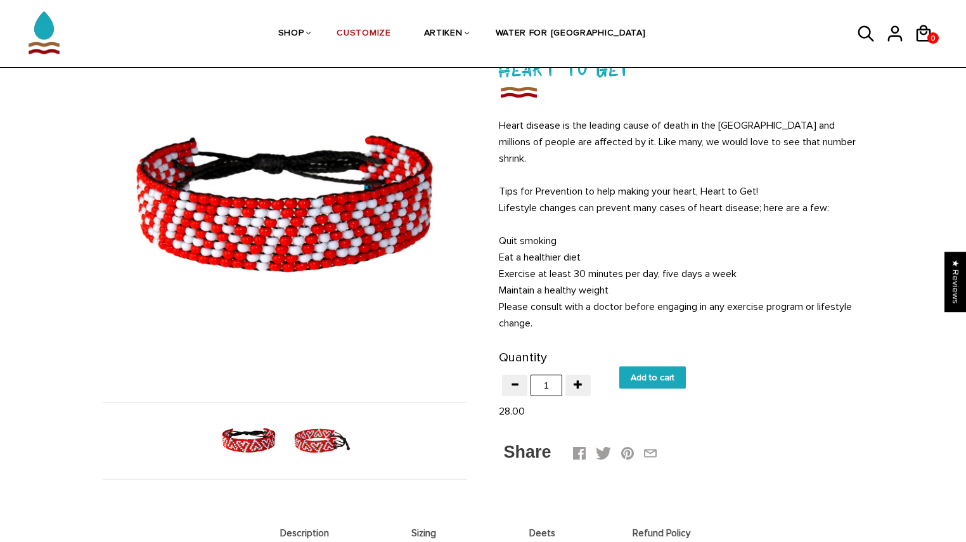
click at [311, 440] on img at bounding box center [321, 440] width 65 height 65
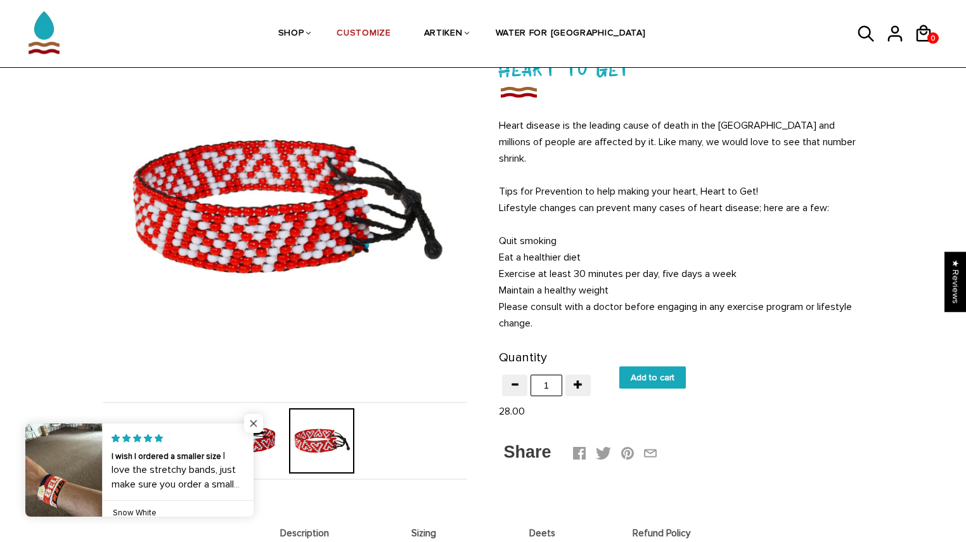
click at [261, 420] on span "Close popup widget" at bounding box center [253, 423] width 19 height 19
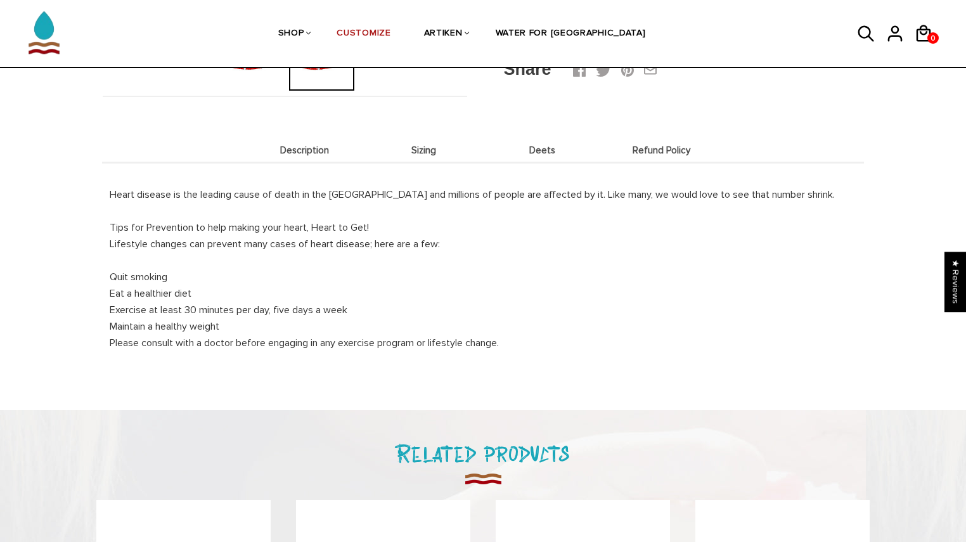
scroll to position [470, 0]
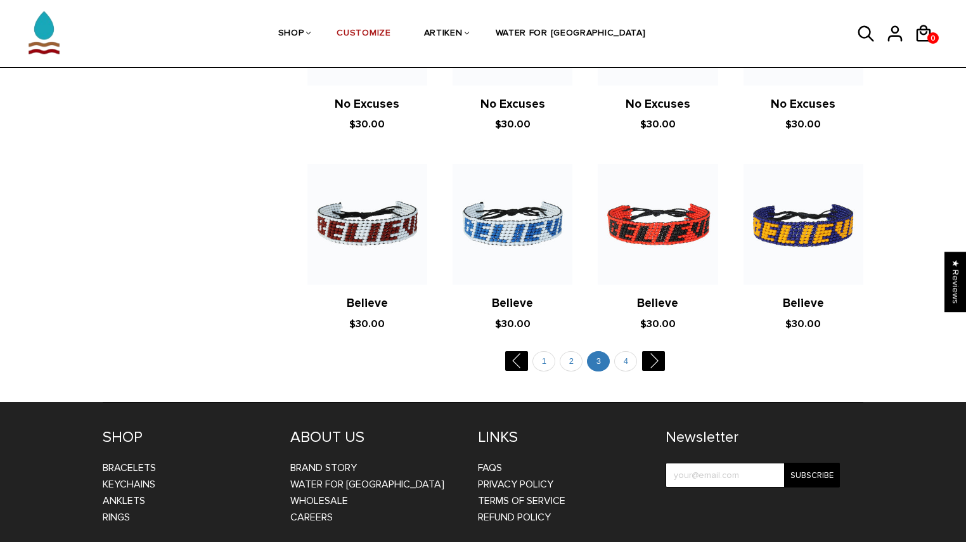
scroll to position [1555, 0]
click at [621, 367] on link "4" at bounding box center [625, 362] width 23 height 21
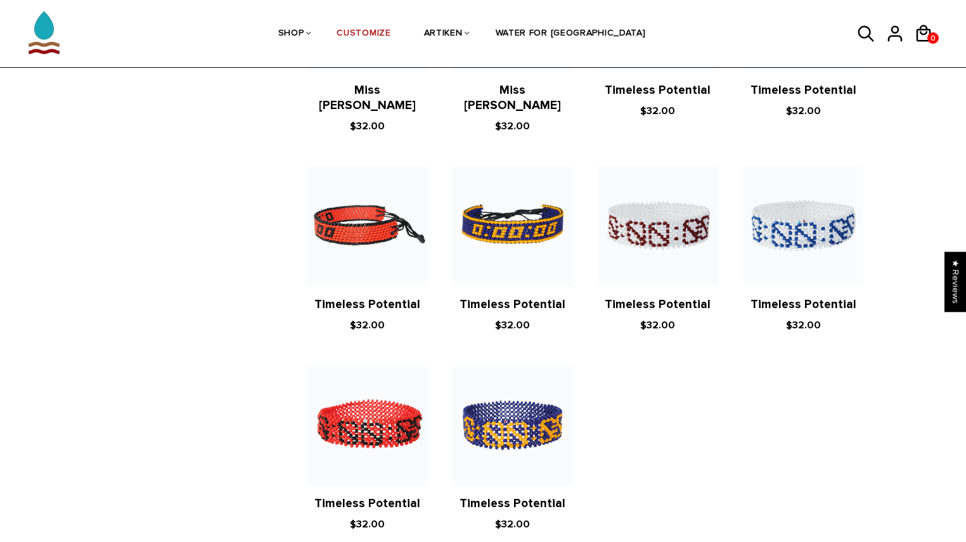
scroll to position [1428, 0]
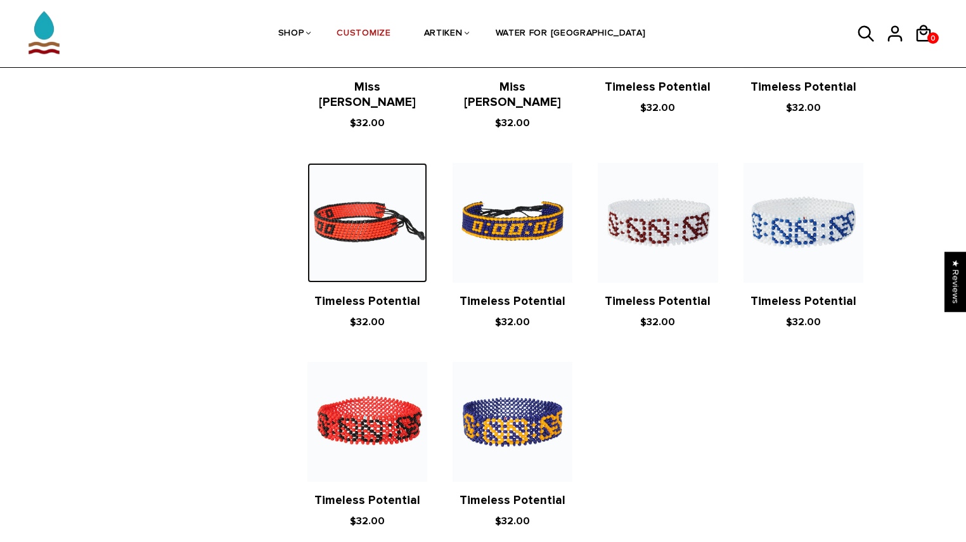
click at [406, 179] on img at bounding box center [368, 223] width 120 height 120
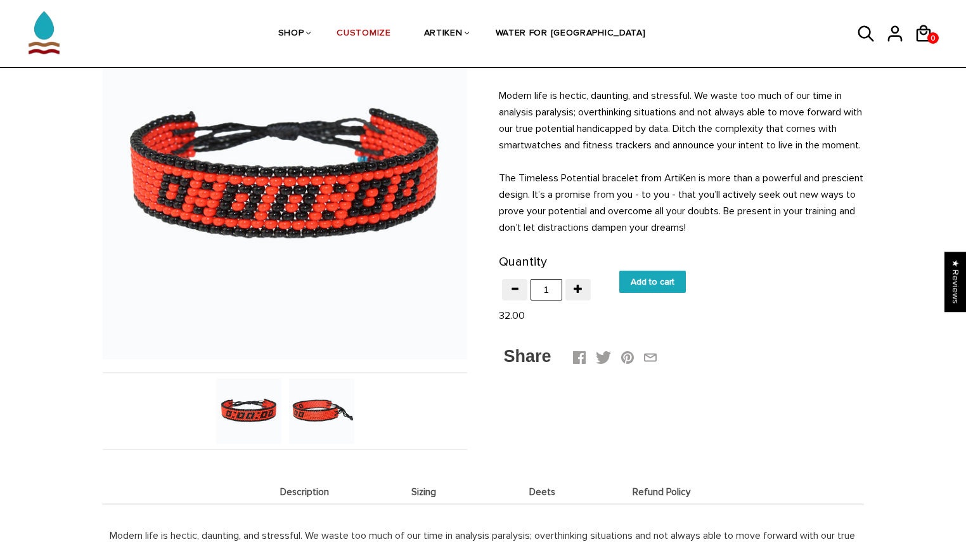
scroll to position [128, 0]
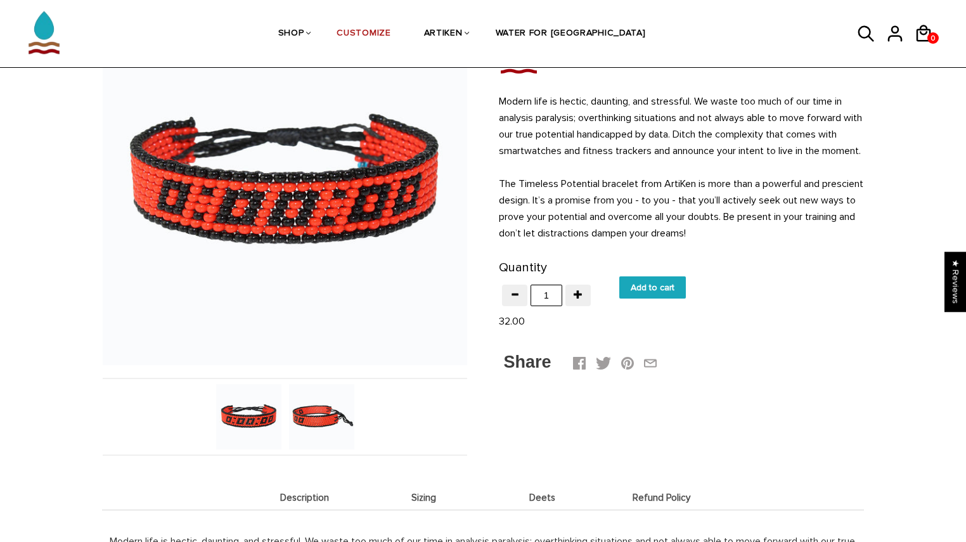
click at [297, 406] on img at bounding box center [321, 416] width 65 height 65
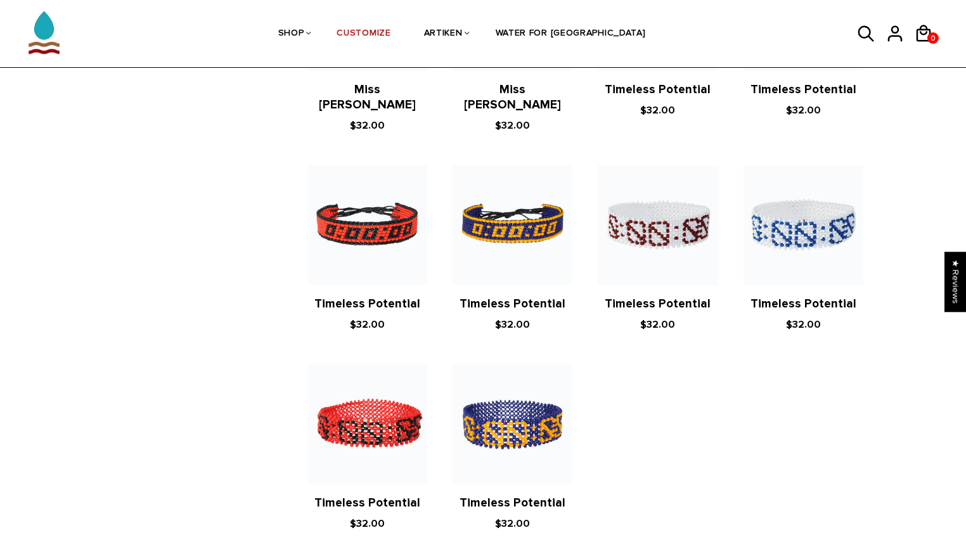
scroll to position [1521, 0]
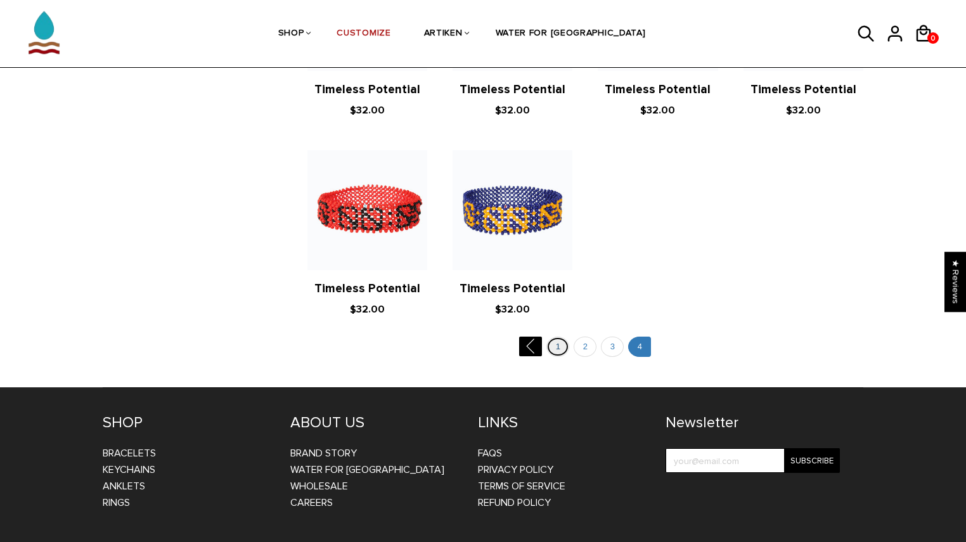
click at [555, 337] on link "1" at bounding box center [558, 347] width 23 height 21
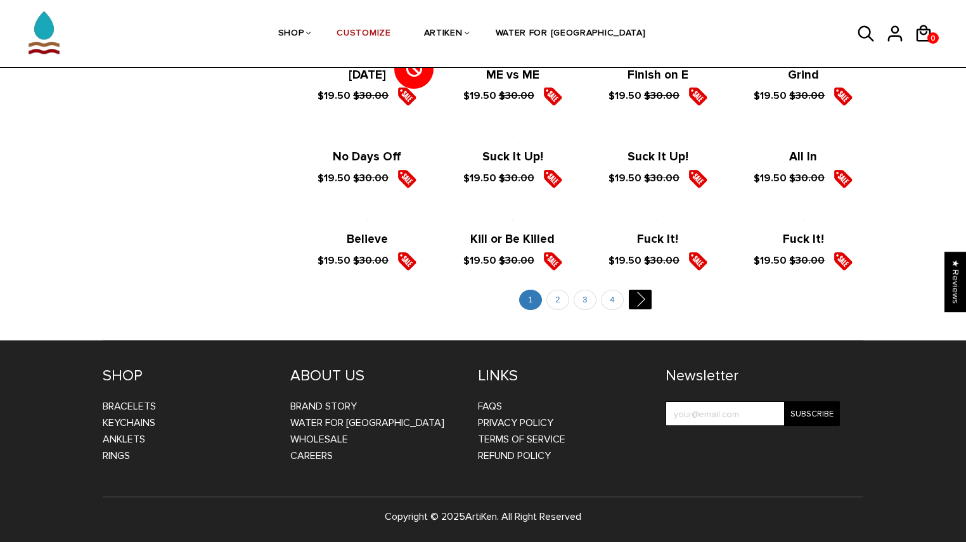
scroll to position [2456, 0]
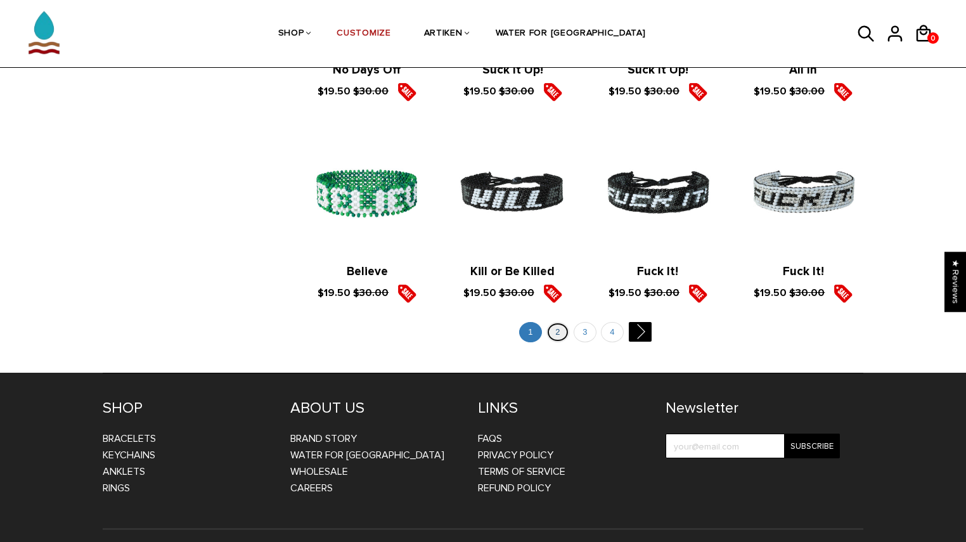
click at [560, 322] on link "2" at bounding box center [558, 332] width 23 height 21
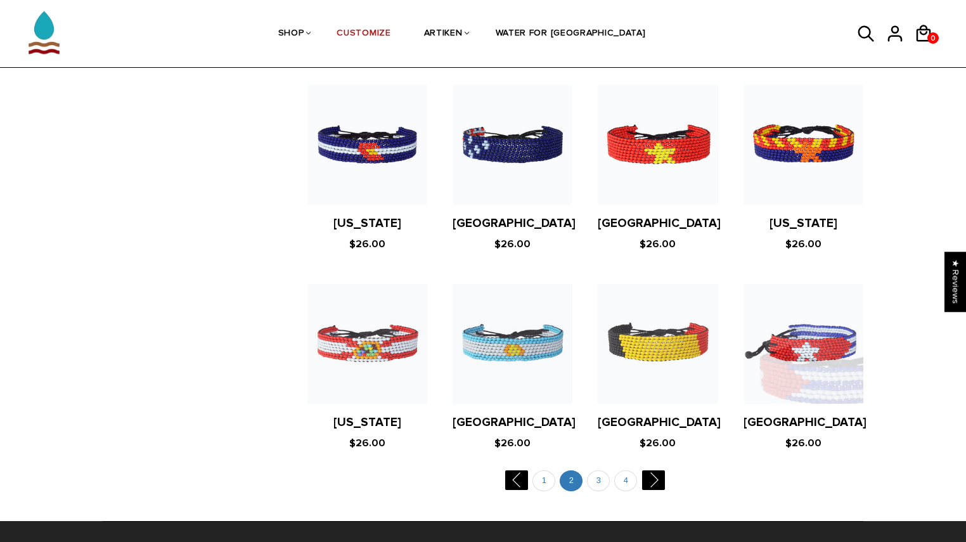
scroll to position [2474, 0]
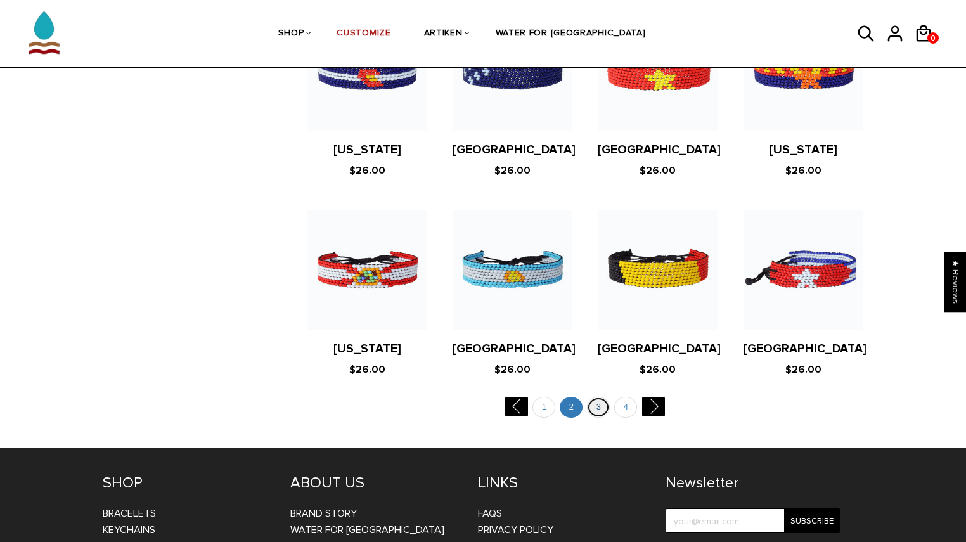
click at [599, 397] on link "3" at bounding box center [598, 407] width 23 height 21
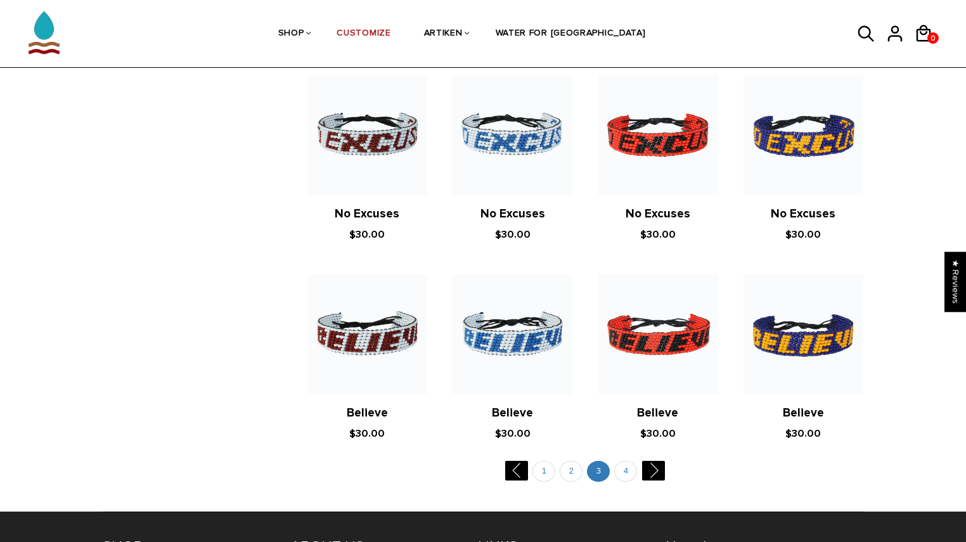
scroll to position [2297, 0]
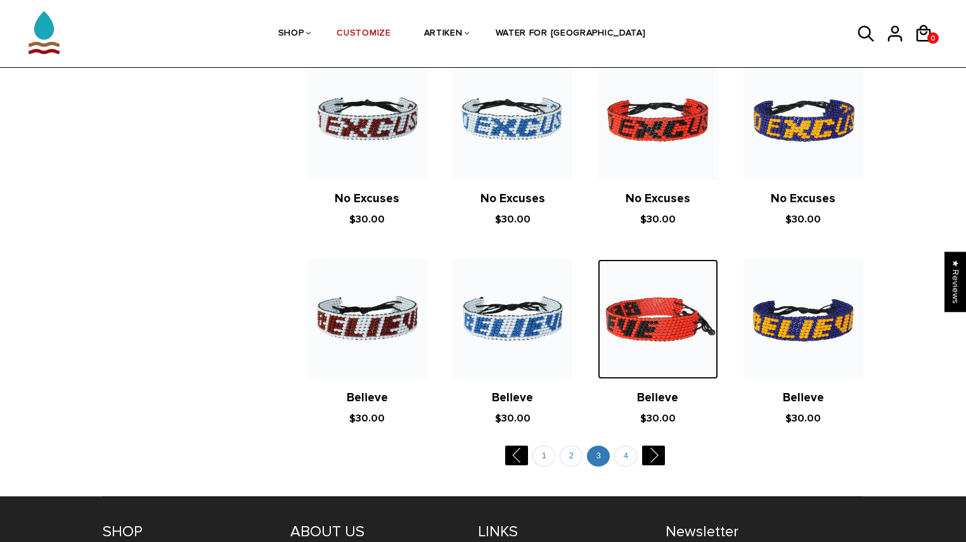
click at [651, 339] on img at bounding box center [658, 319] width 120 height 120
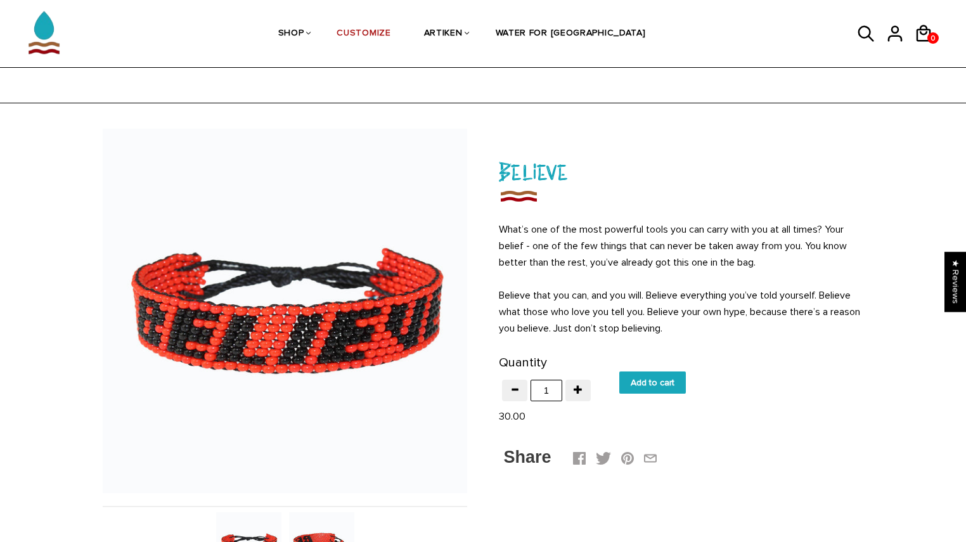
scroll to position [200, 0]
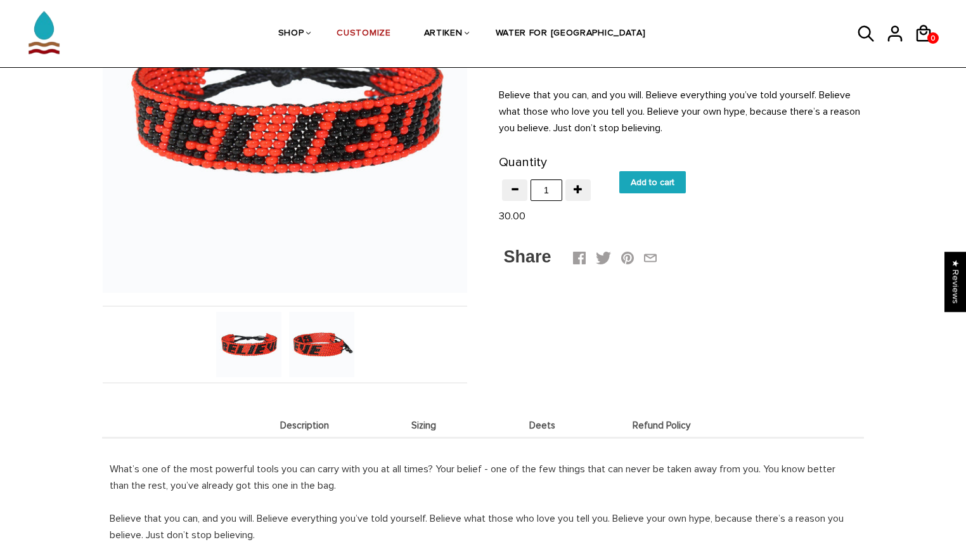
click at [307, 337] on img at bounding box center [321, 344] width 65 height 65
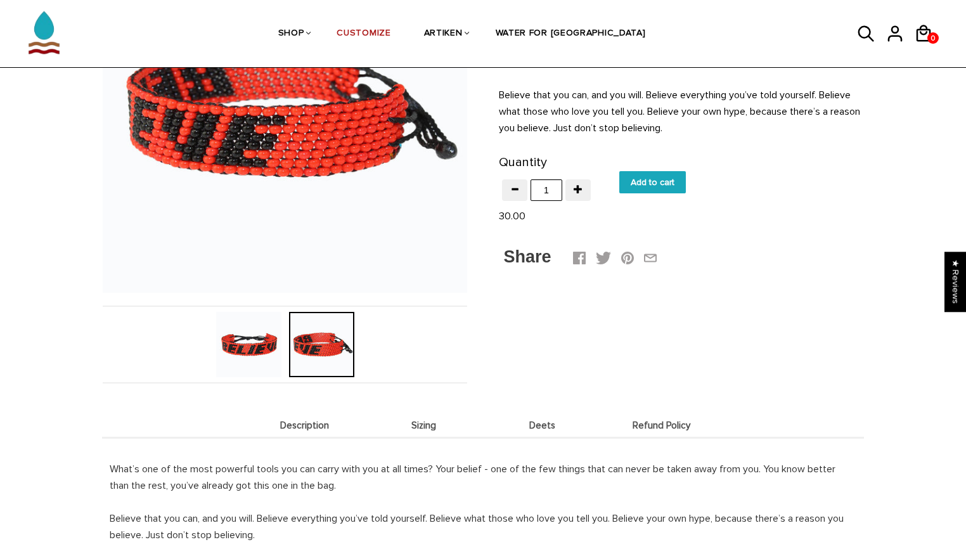
click at [236, 367] on img at bounding box center [248, 344] width 65 height 65
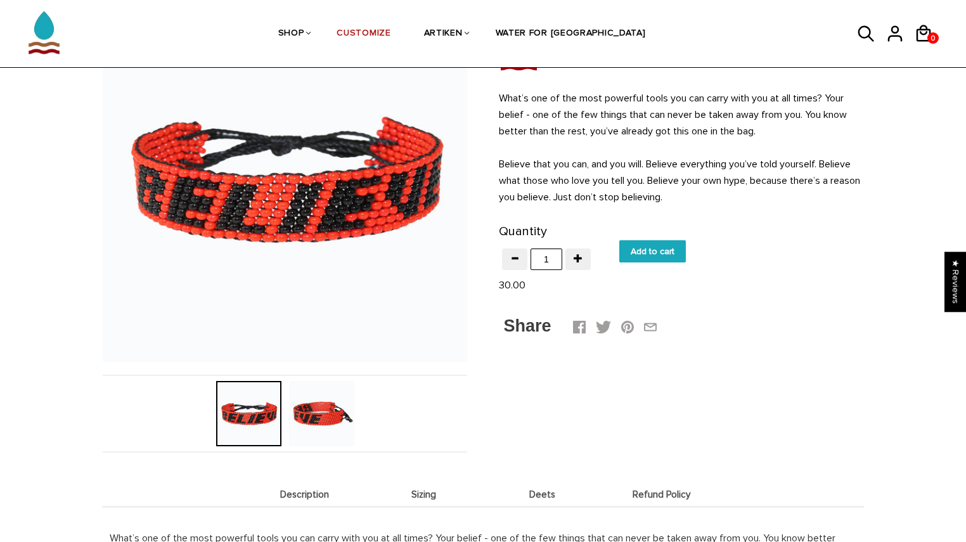
scroll to position [129, 0]
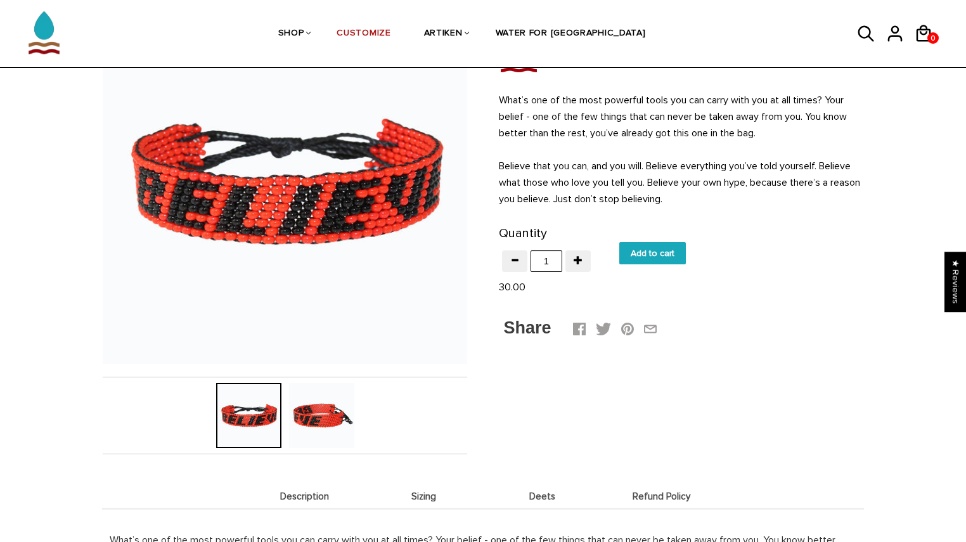
click at [317, 421] on img at bounding box center [321, 415] width 65 height 65
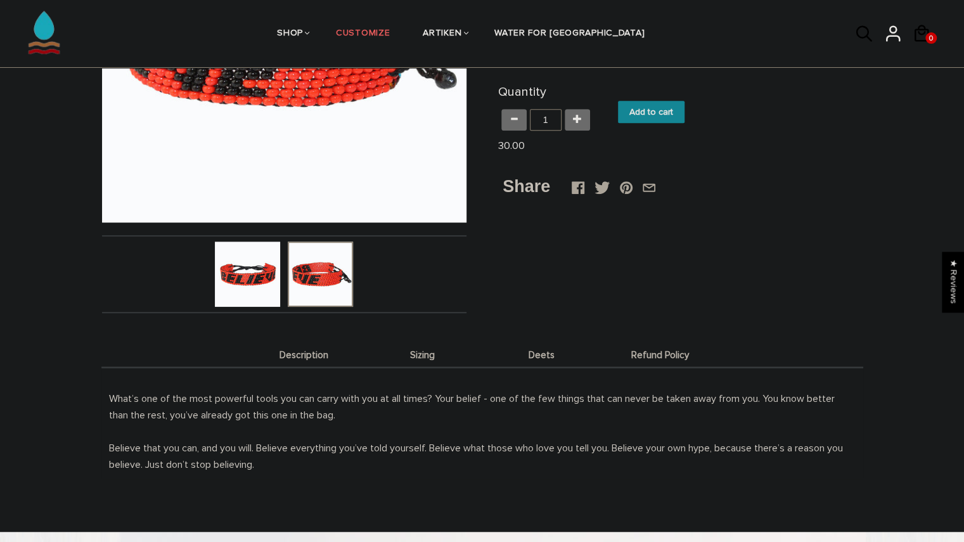
scroll to position [0, 0]
